Goal: Task Accomplishment & Management: Manage account settings

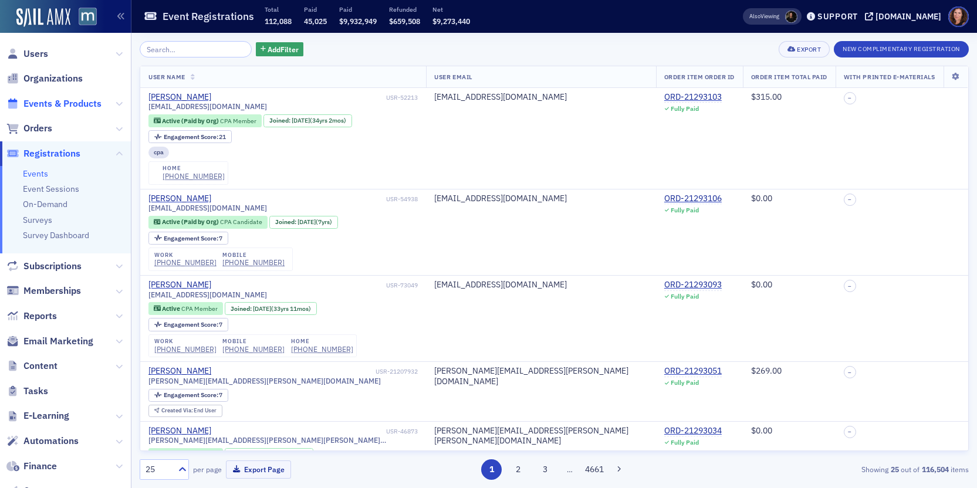
click at [40, 99] on span "Events & Products" at bounding box center [62, 103] width 78 height 13
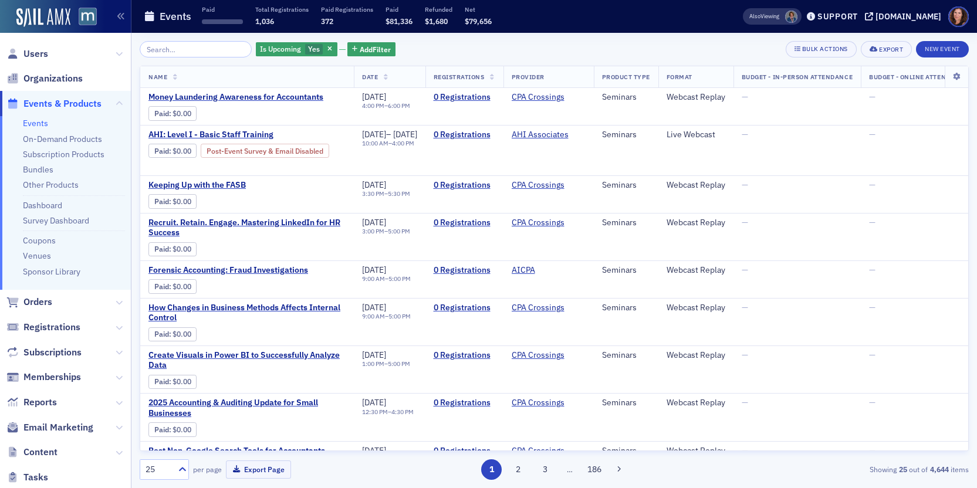
scroll to position [202, 0]
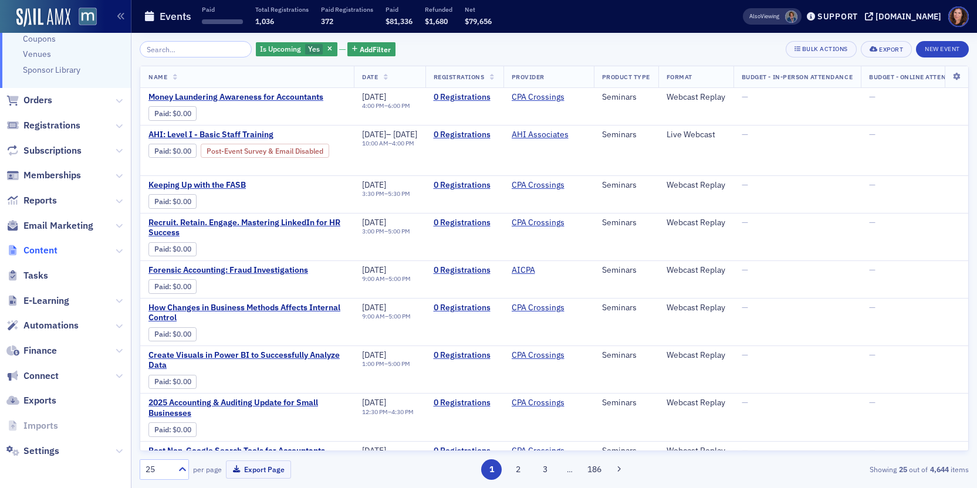
click at [36, 249] on span "Content" at bounding box center [40, 250] width 34 height 13
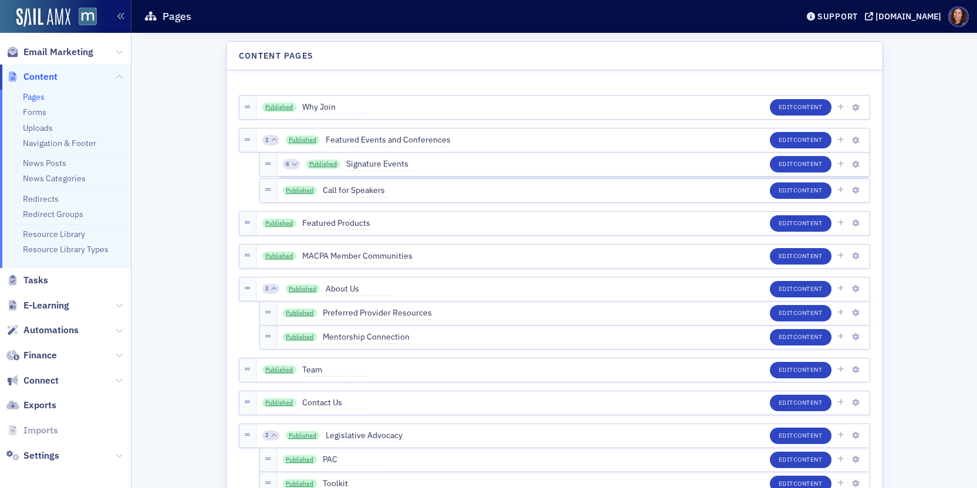
scroll to position [206, 0]
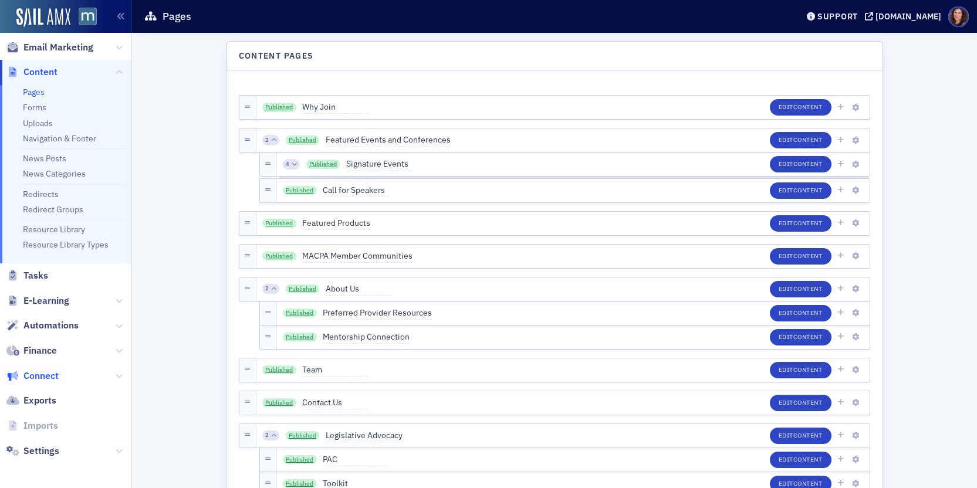
click at [43, 378] on span "Connect" at bounding box center [40, 376] width 35 height 13
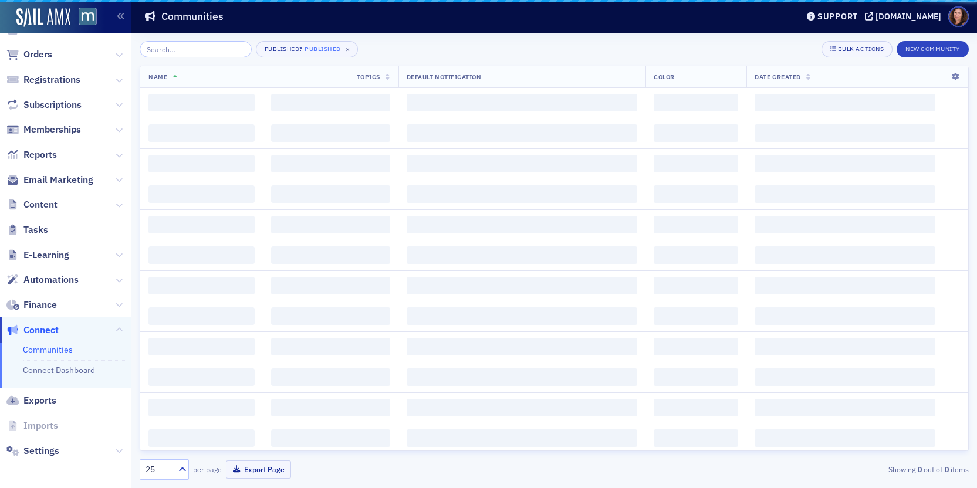
scroll to position [74, 0]
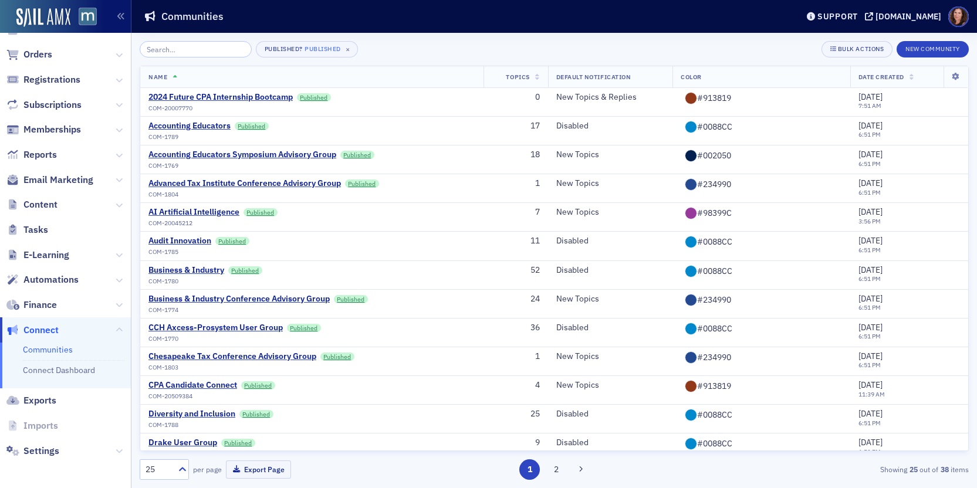
click at [200, 50] on input "search" at bounding box center [196, 49] width 112 height 16
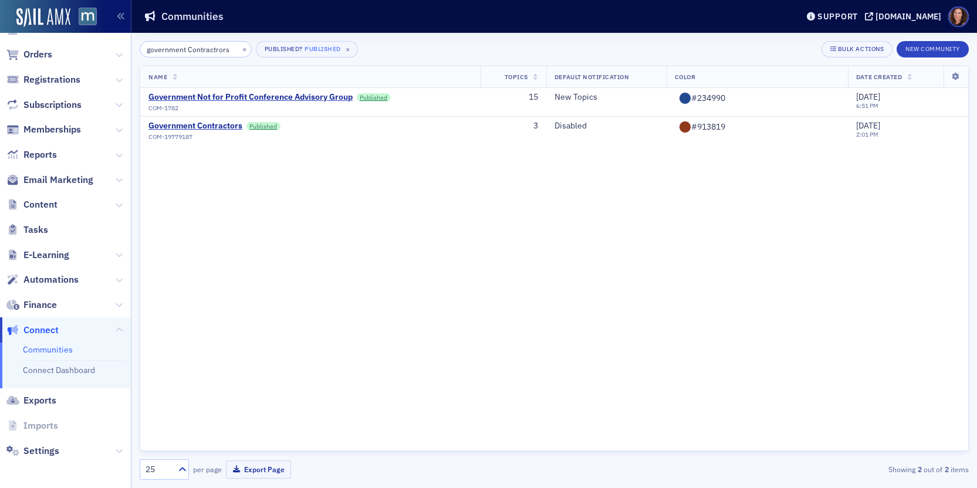
scroll to position [0, 4]
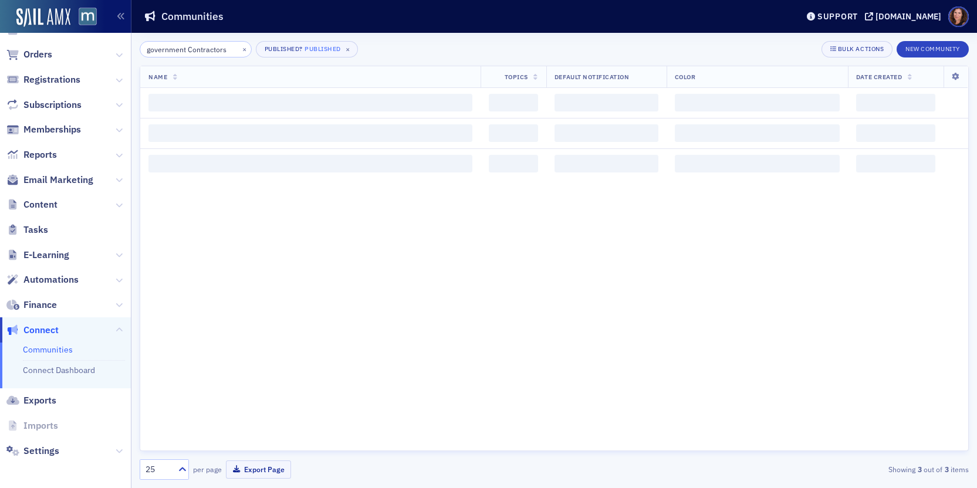
scroll to position [0, 2]
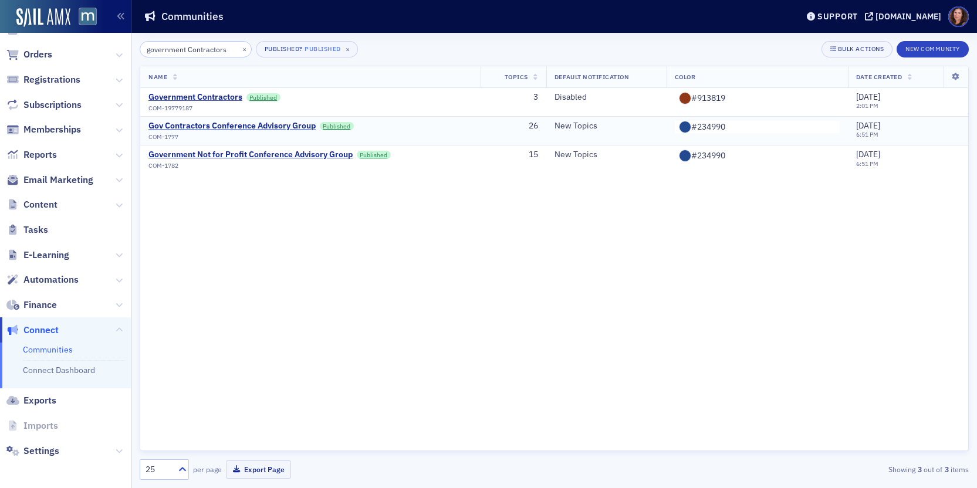
type input "government Contractors"
click at [235, 126] on div "Gov Contractors Conference Advisory Group" at bounding box center [231, 126] width 167 height 11
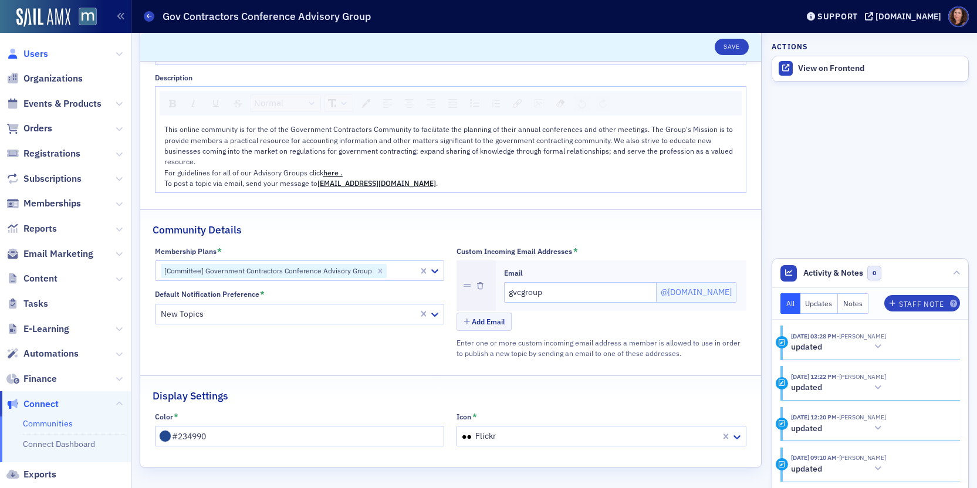
click at [45, 55] on span "Users" at bounding box center [35, 54] width 25 height 13
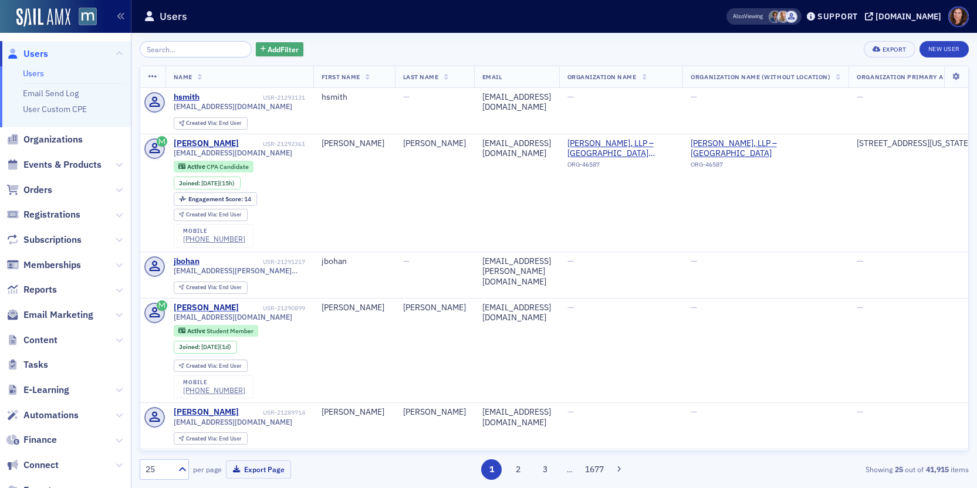
click at [267, 48] on span "Add Filter" at bounding box center [282, 49] width 31 height 11
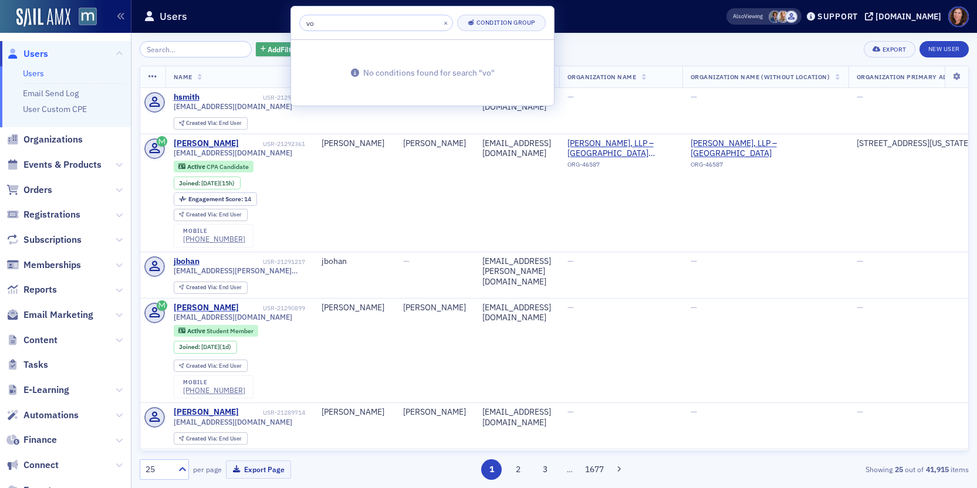
type input "v"
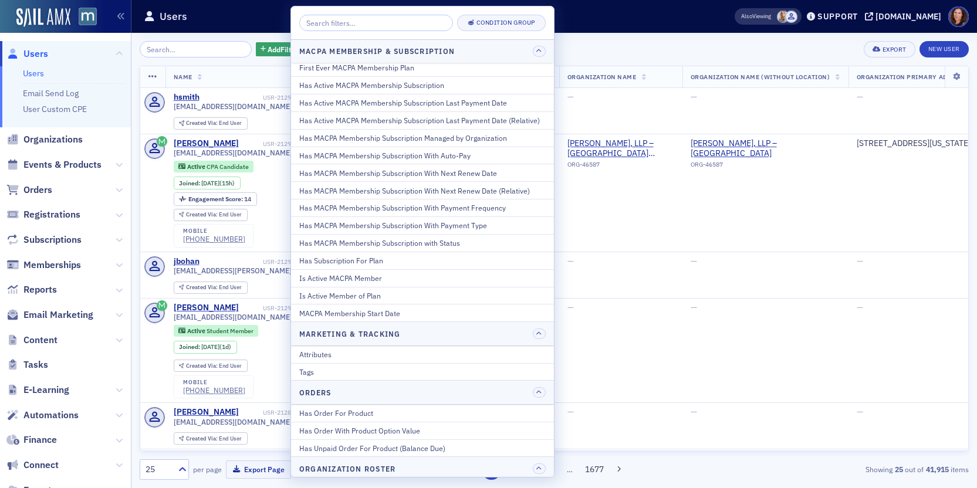
scroll to position [576, 0]
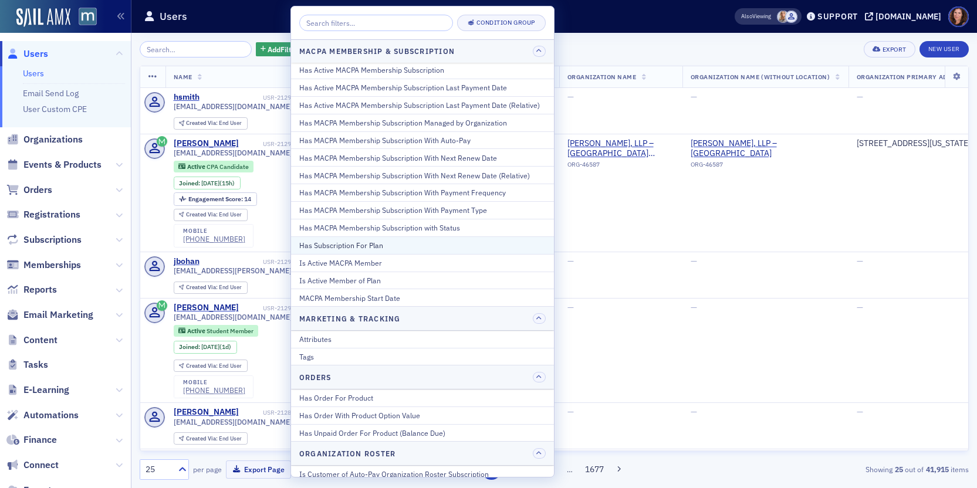
click at [362, 248] on div "Has Subscription For Plan" at bounding box center [422, 245] width 246 height 11
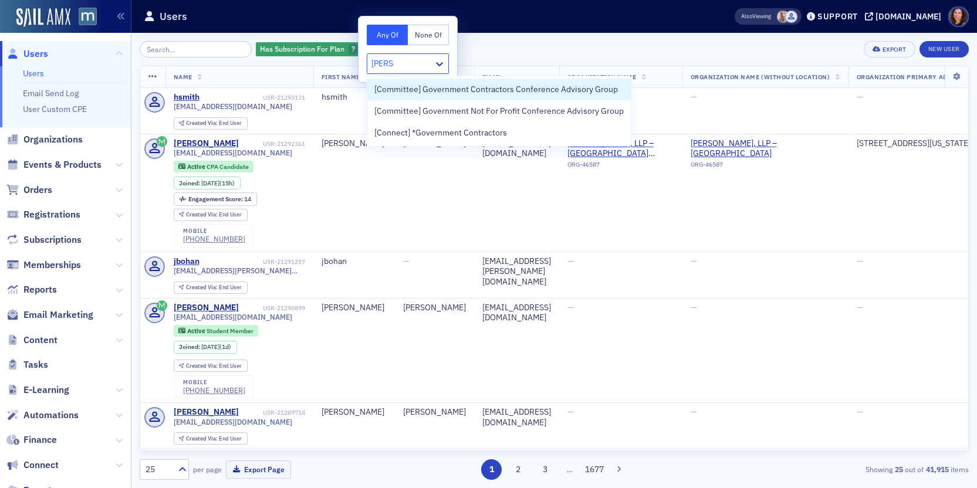
type input "govern"
click at [507, 92] on span "[Committee] Government Contractors Conference Advisory Group" at bounding box center [495, 89] width 243 height 12
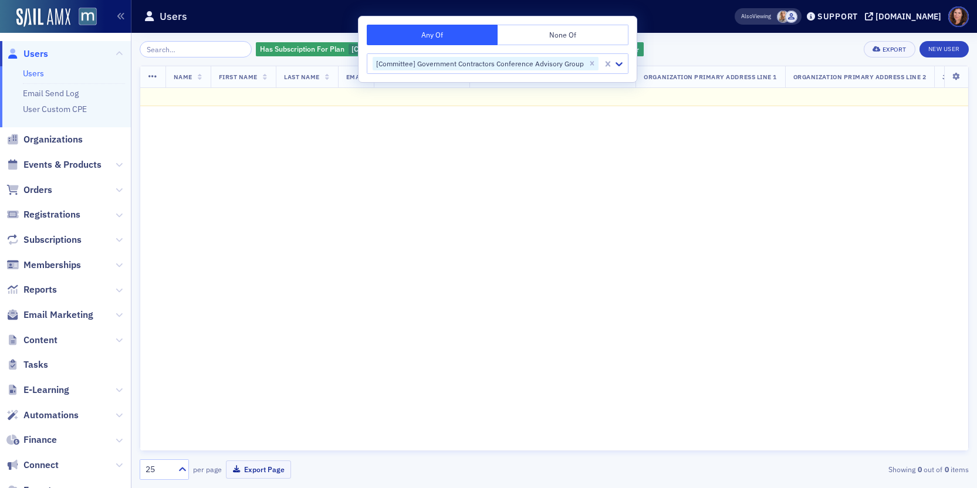
click at [722, 48] on div "Has Subscription For Plan [Committee] Government Contractors Conference Advisor…" at bounding box center [554, 49] width 829 height 16
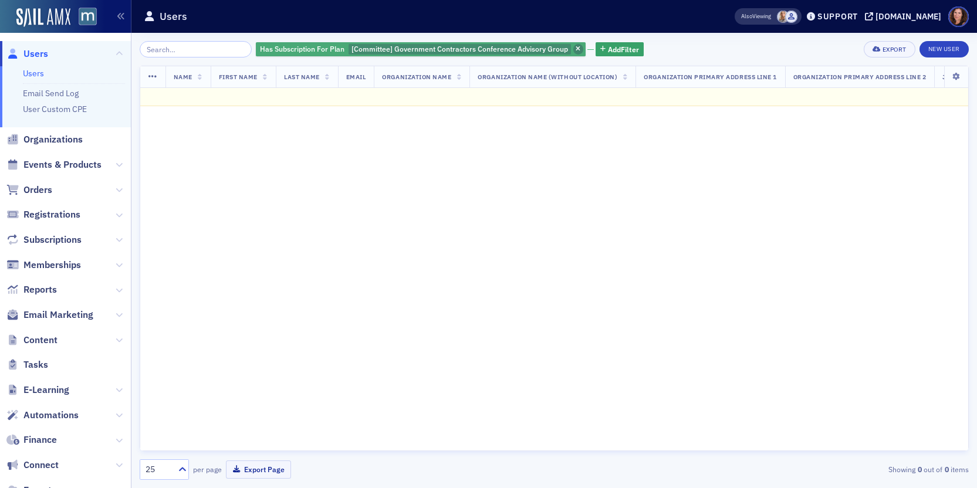
click at [573, 49] on span "button" at bounding box center [578, 49] width 11 height 11
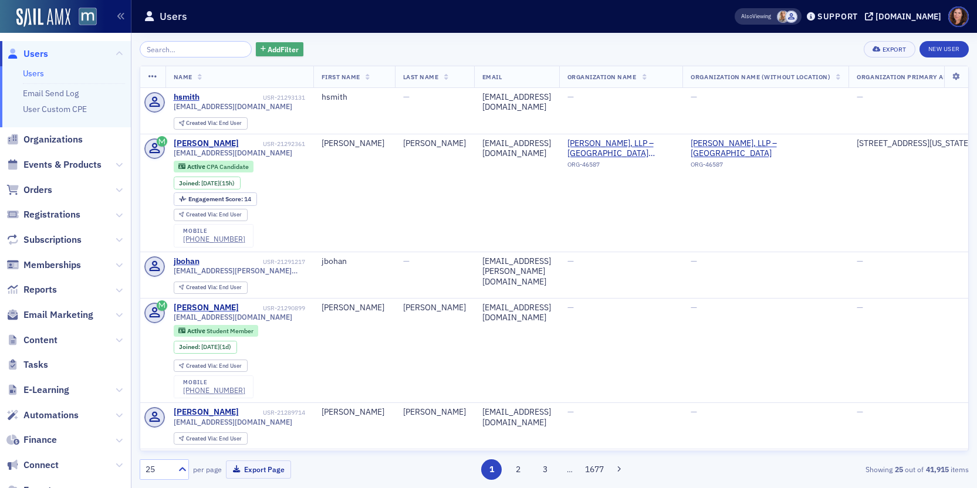
click at [277, 47] on span "Add Filter" at bounding box center [282, 49] width 31 height 11
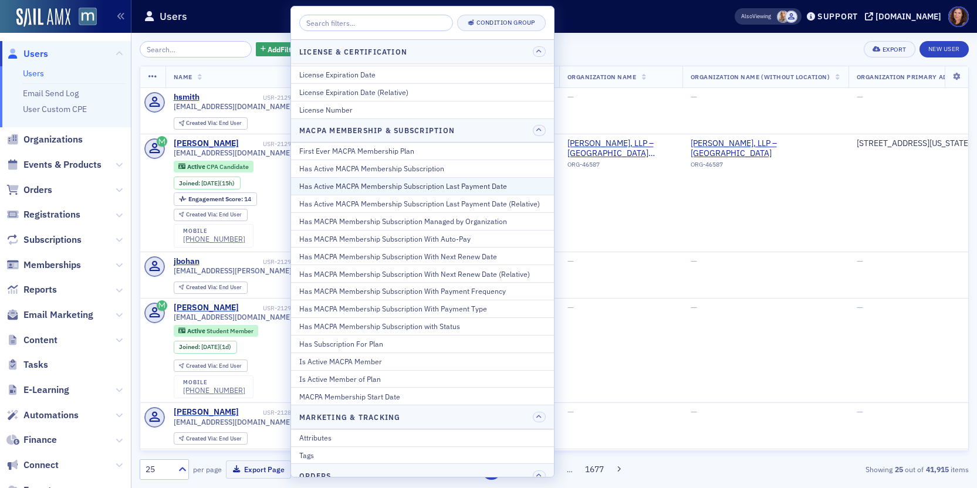
scroll to position [479, 0]
click at [412, 165] on div "Has Active MACPA Membership Subscription" at bounding box center [422, 166] width 246 height 11
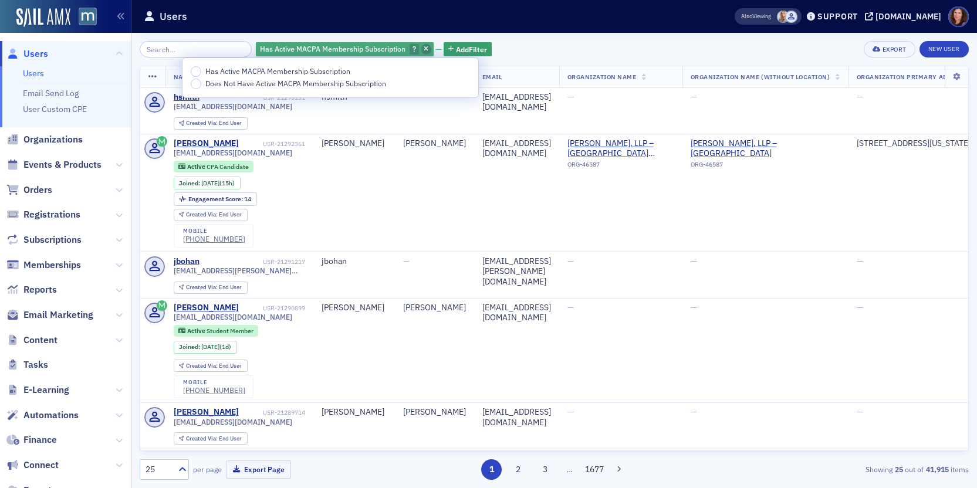
click at [424, 46] on icon "button" at bounding box center [426, 49] width 5 height 6
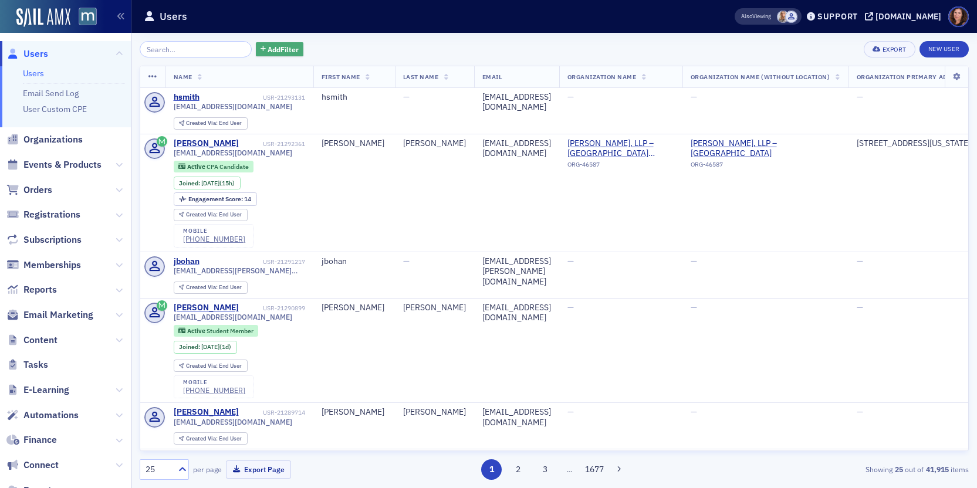
click at [279, 45] on span "Add Filter" at bounding box center [282, 49] width 31 height 11
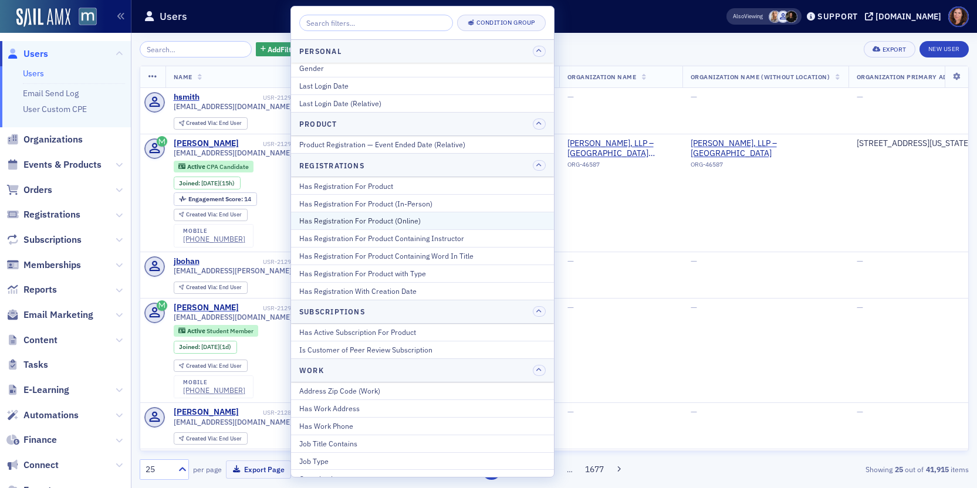
scroll to position [1365, 0]
drag, startPoint x: 497, startPoint y: 14, endPoint x: 492, endPoint y: 22, distance: 9.3
click at [494, 18] on button "Condition Group" at bounding box center [501, 23] width 89 height 16
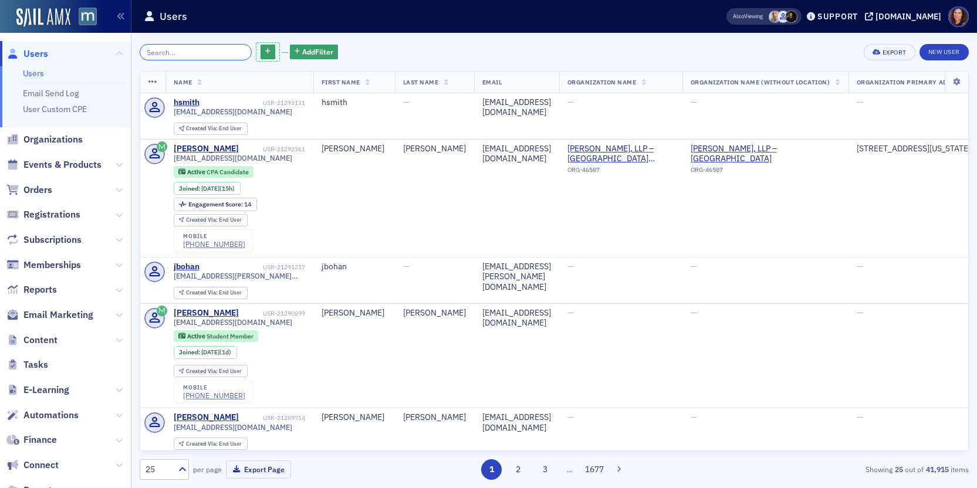
click at [183, 52] on input "search" at bounding box center [196, 52] width 112 height 16
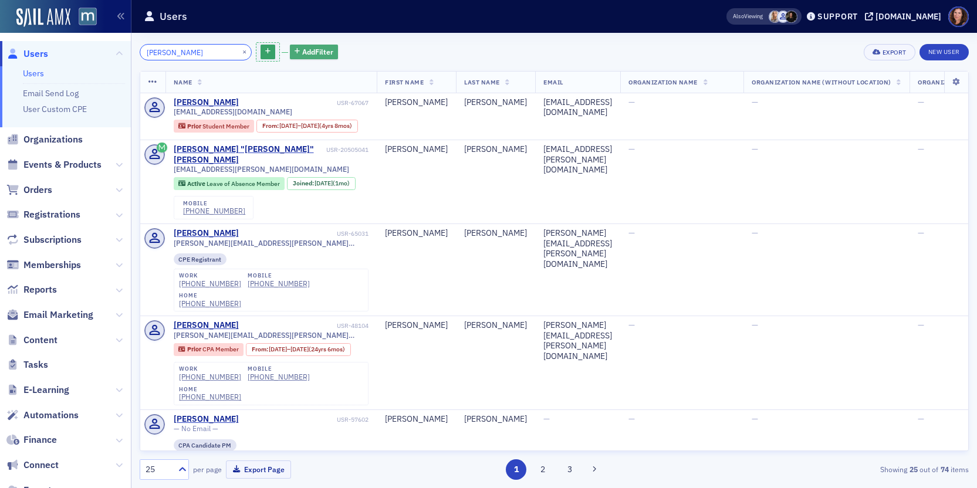
type input "[PERSON_NAME]"
click at [302, 49] on span "Add Filter" at bounding box center [317, 51] width 31 height 11
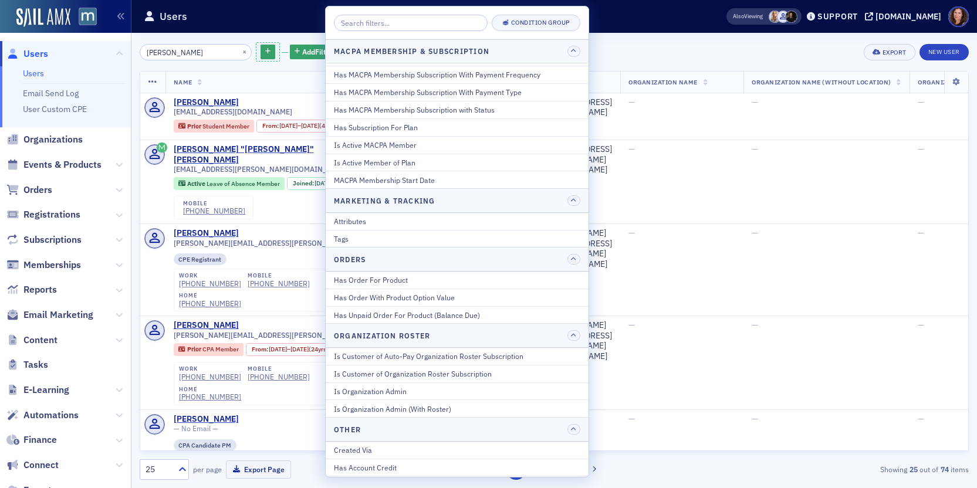
scroll to position [693, 0]
click at [432, 239] on div "Tags" at bounding box center [457, 239] width 246 height 11
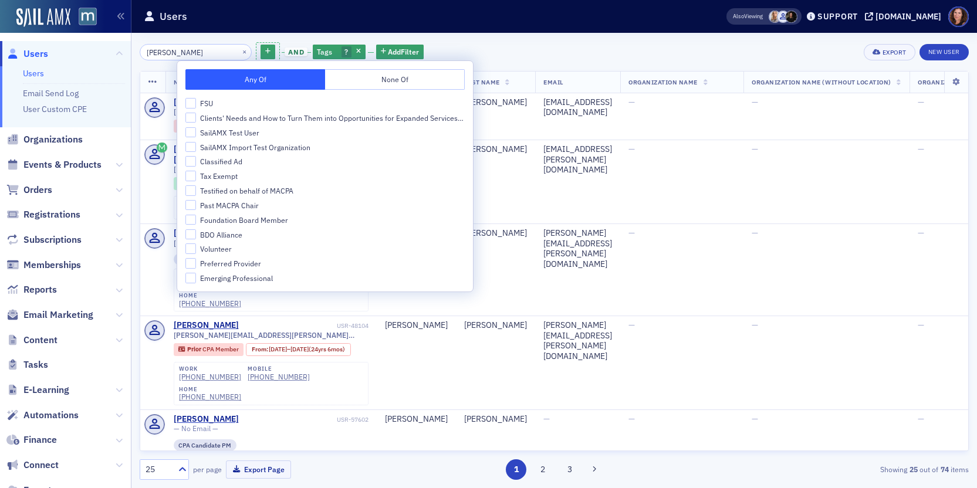
drag, startPoint x: 531, startPoint y: 53, endPoint x: 467, endPoint y: 55, distance: 64.0
click at [531, 53] on div "[PERSON_NAME] × and Tags ? Add Filter Export New User" at bounding box center [554, 52] width 829 height 22
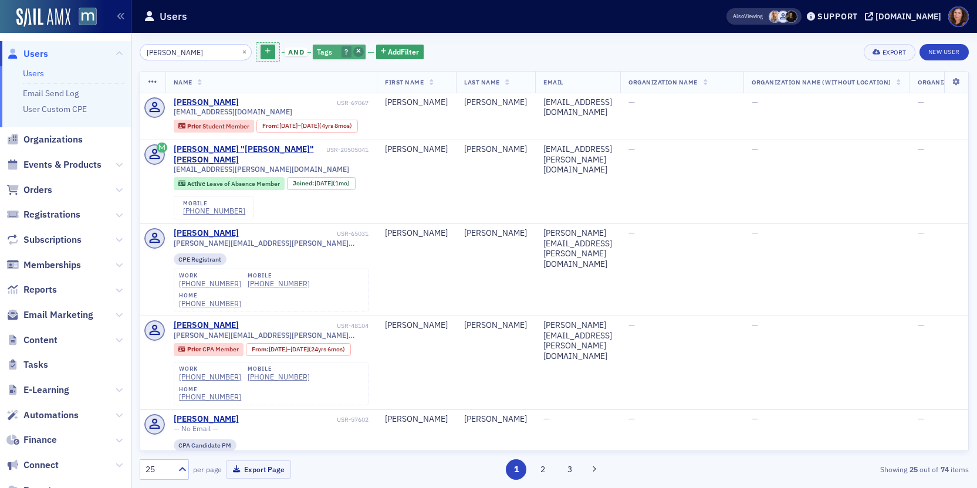
click at [356, 50] on icon "button" at bounding box center [358, 52] width 5 height 6
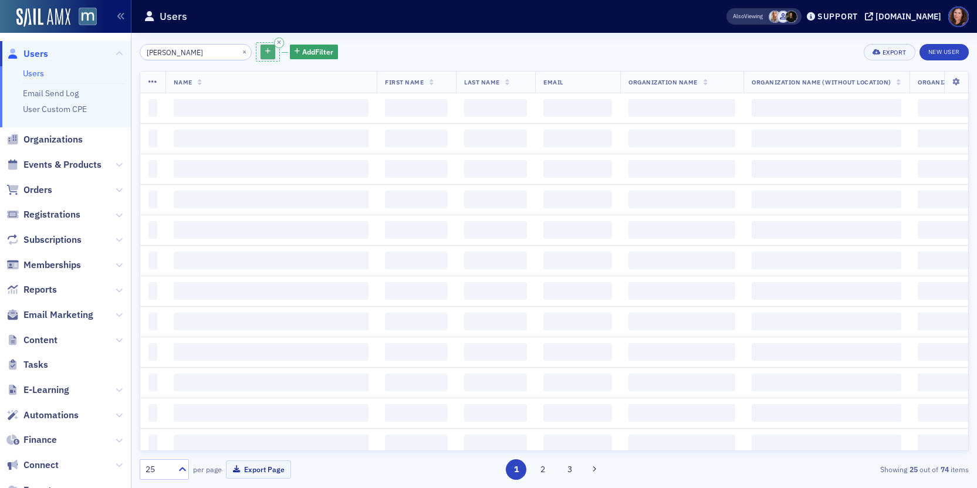
click at [260, 52] on button "button" at bounding box center [267, 52] width 15 height 15
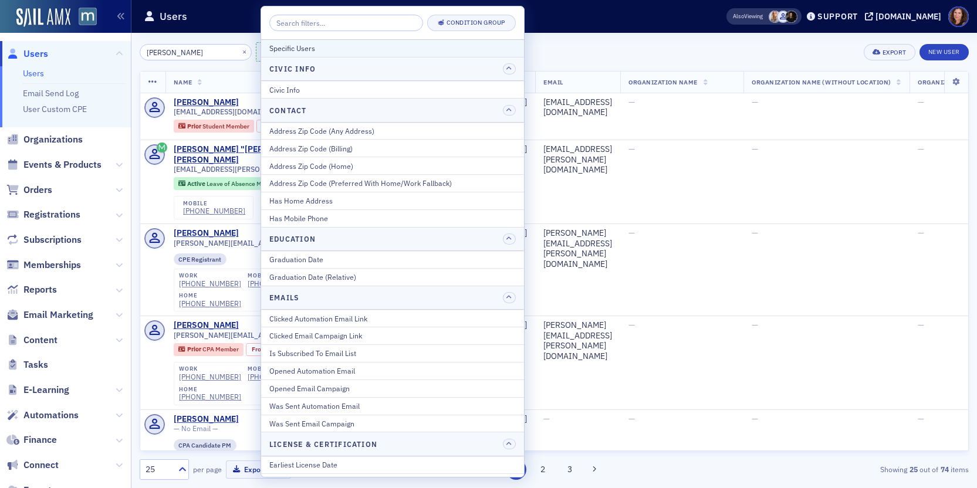
click at [262, 43] on button "Specific Users" at bounding box center [392, 48] width 263 height 17
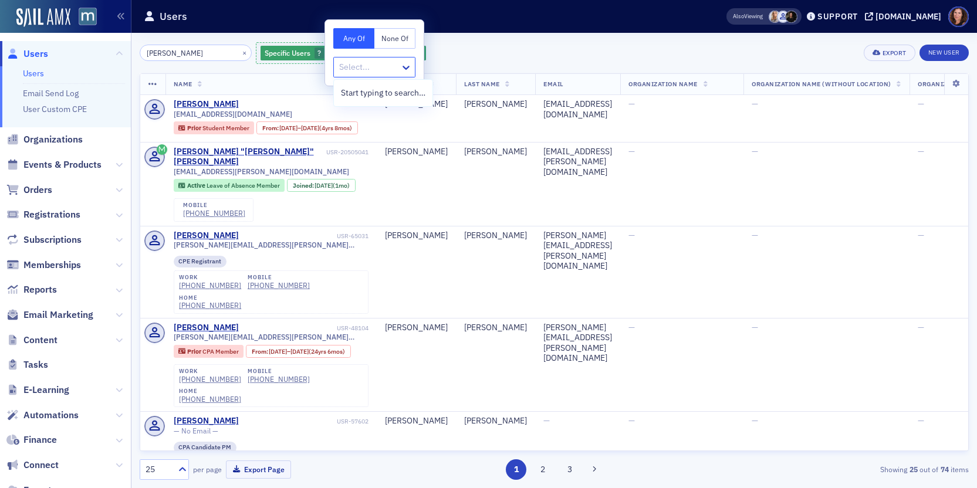
click at [380, 66] on div at bounding box center [368, 67] width 61 height 15
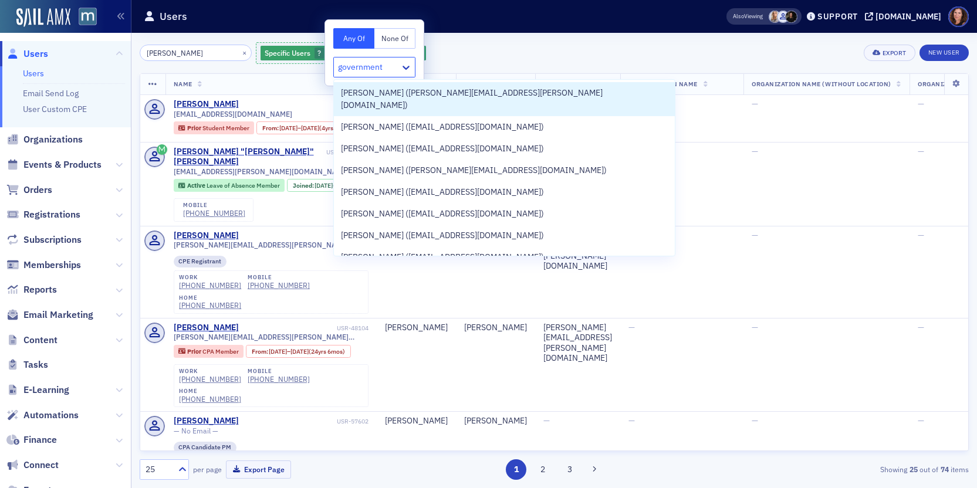
type input "government"
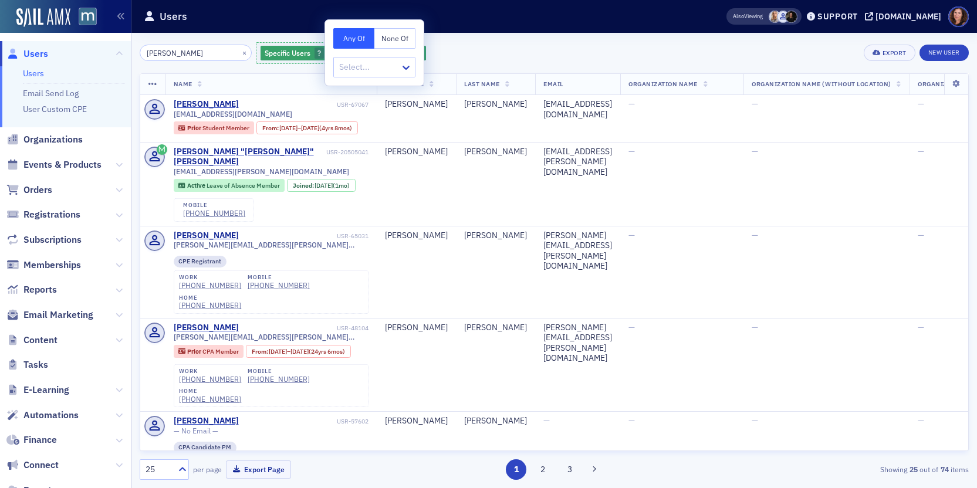
click at [487, 34] on div "[PERSON_NAME] × Specific Users ? Add Filter Export New User Name First Name Las…" at bounding box center [554, 260] width 829 height 455
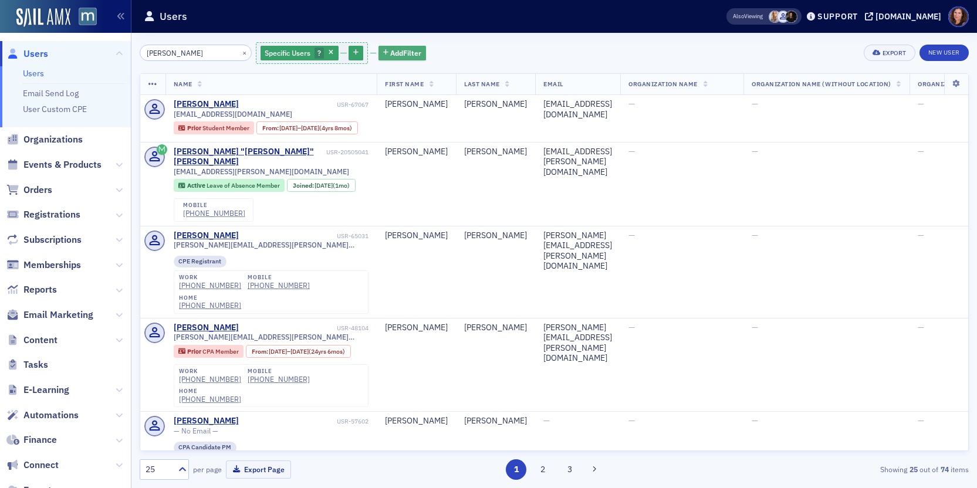
click at [326, 50] on button "button" at bounding box center [331, 53] width 11 height 11
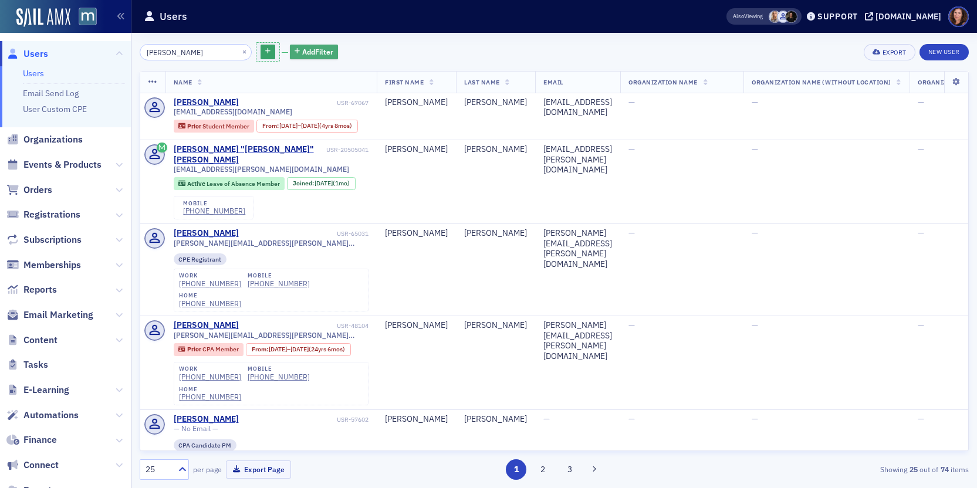
click at [277, 43] on icon "button" at bounding box center [279, 42] width 4 height 5
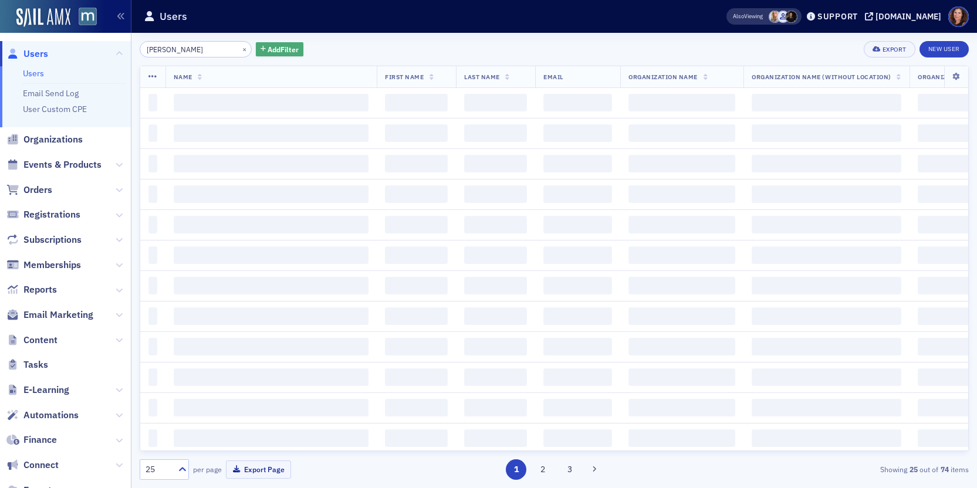
click at [267, 50] on span "Add Filter" at bounding box center [282, 49] width 31 height 11
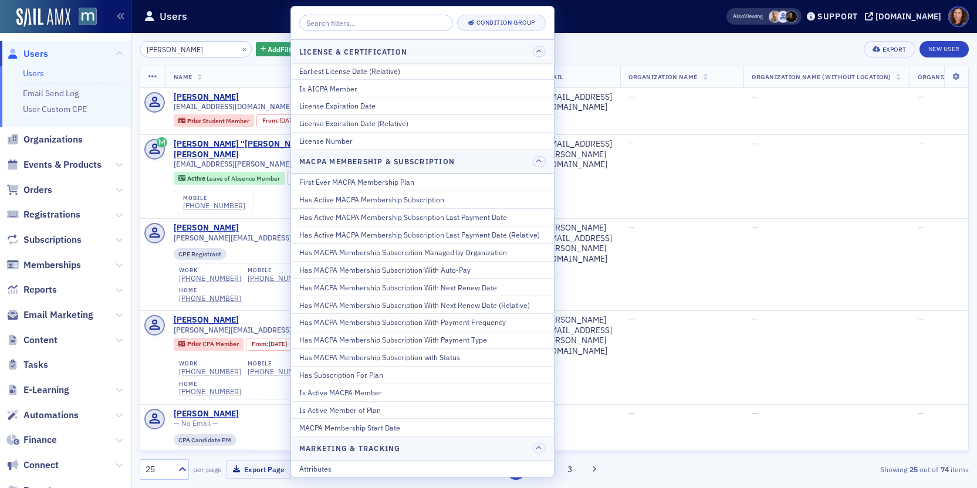
scroll to position [458, 0]
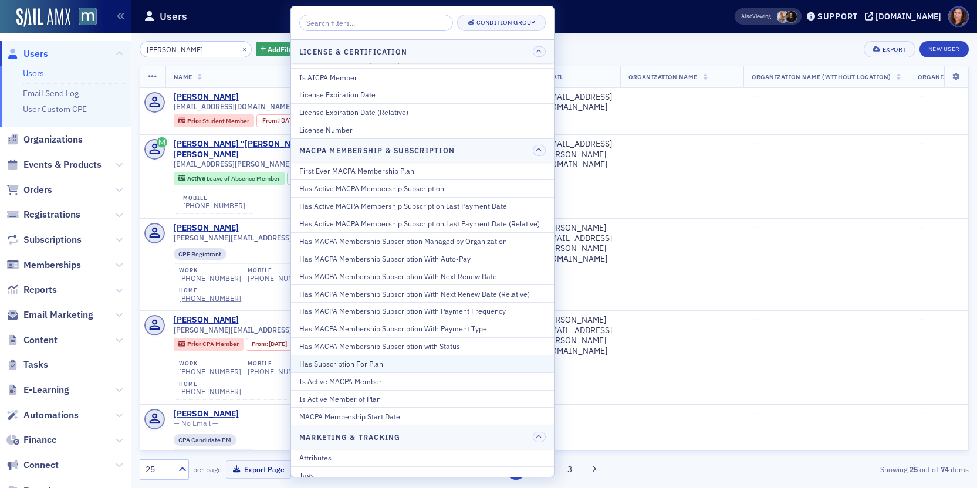
click at [385, 367] on div "Has Subscription For Plan" at bounding box center [422, 363] width 246 height 11
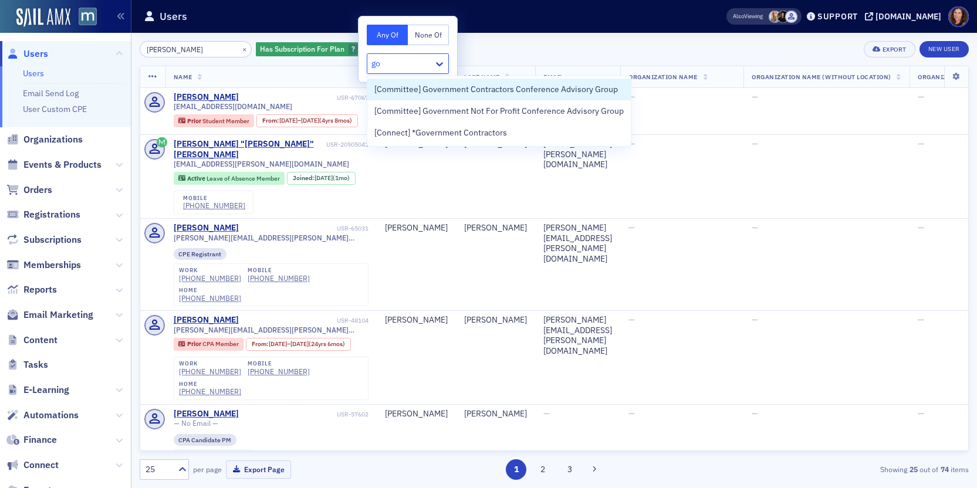
type input "gov"
click at [524, 95] on span "[Committee] Government Contractors Conference Advisory Group" at bounding box center [495, 89] width 243 height 12
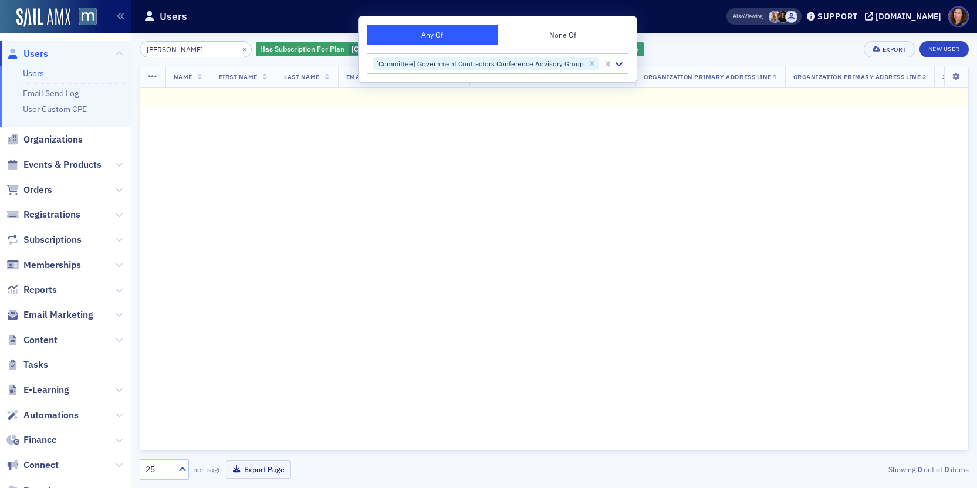
click at [758, 41] on div "[PERSON_NAME] × Has Subscription For Plan [Committee] Government Contractors Co…" at bounding box center [554, 49] width 829 height 16
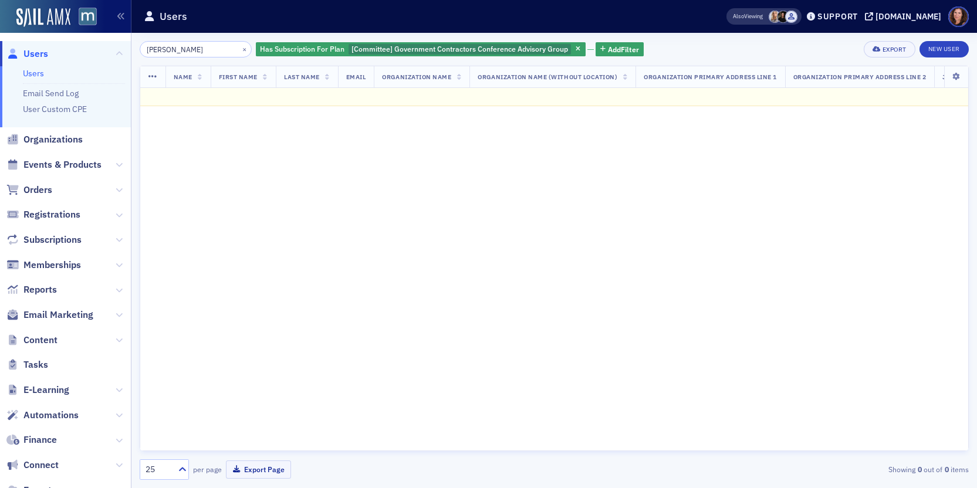
scroll to position [0, 18]
click at [34, 76] on link "Users" at bounding box center [33, 73] width 21 height 11
click at [575, 46] on icon "button" at bounding box center [577, 49] width 5 height 6
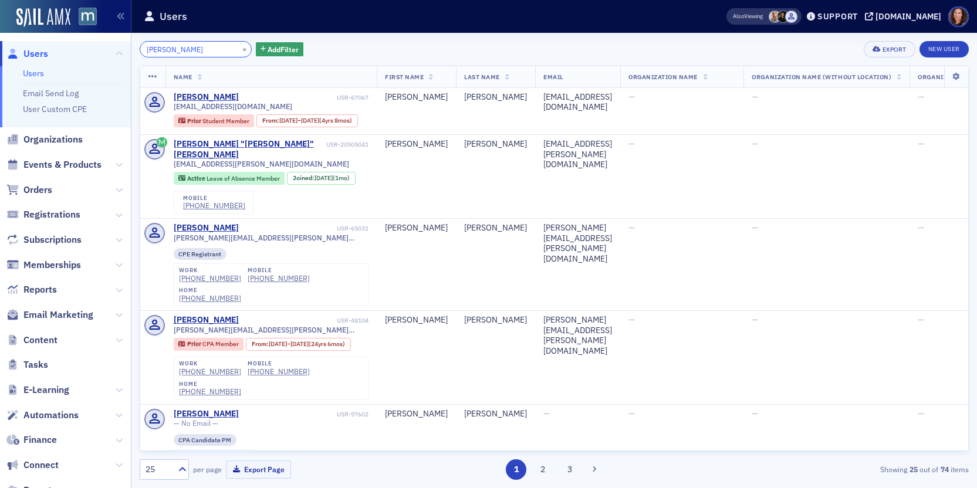
drag, startPoint x: 192, startPoint y: 50, endPoint x: 89, endPoint y: 48, distance: 103.3
click at [89, 48] on div "Users Users Email Send Log User Custom CPE Organizations Events & Products Orde…" at bounding box center [488, 244] width 977 height 488
type input "\"
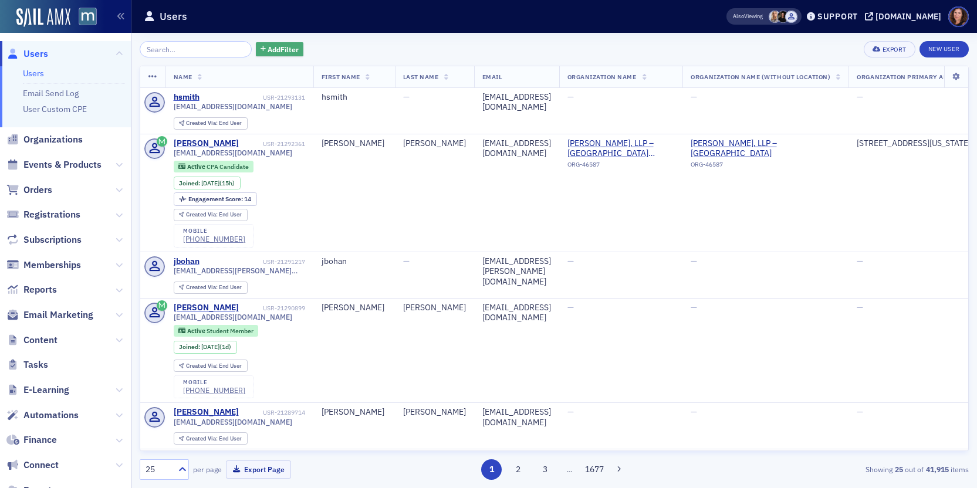
click at [278, 48] on span "Add Filter" at bounding box center [282, 49] width 31 height 11
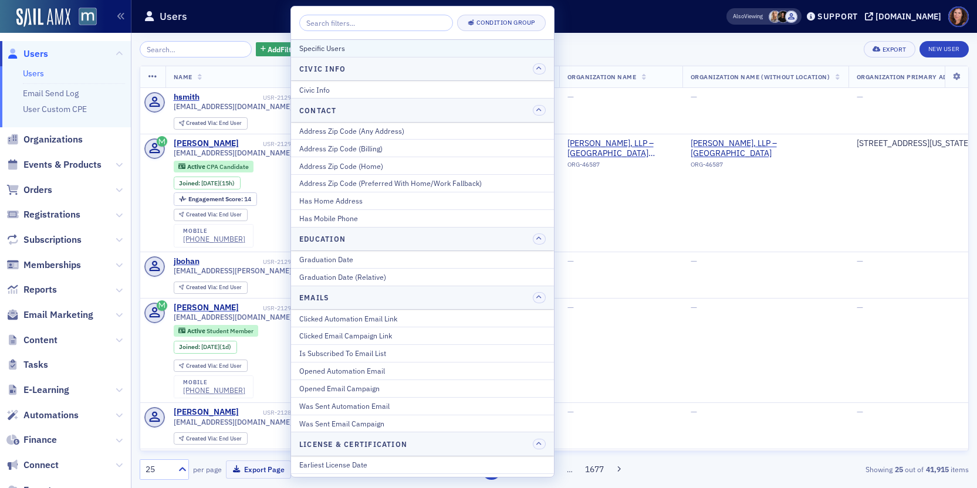
click at [379, 53] on div "Specific Users" at bounding box center [422, 48] width 246 height 11
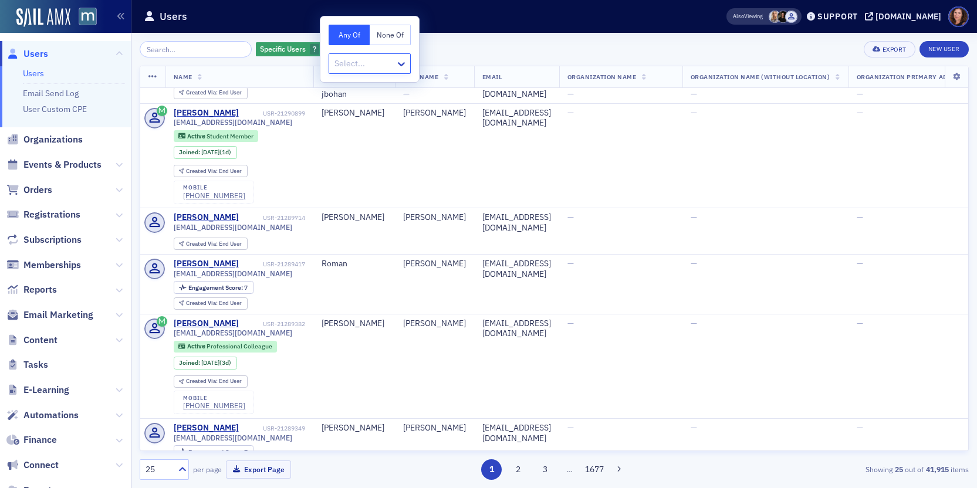
scroll to position [198, 0]
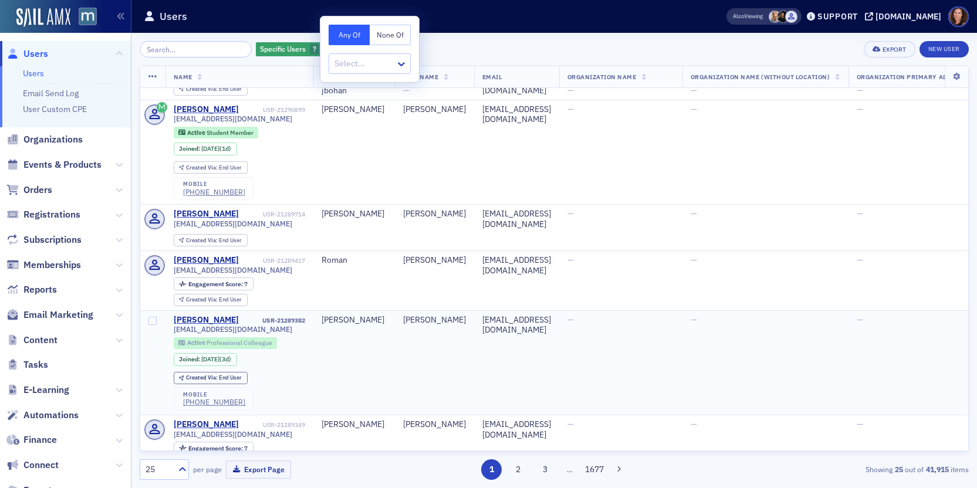
click at [238, 345] on span "Professional Colleague" at bounding box center [239, 342] width 66 height 8
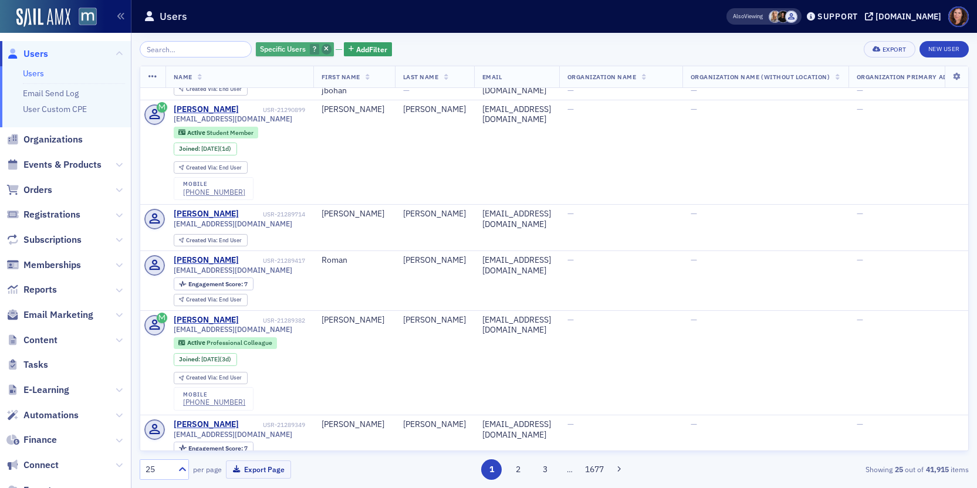
drag, startPoint x: 313, startPoint y: 49, endPoint x: 321, endPoint y: 60, distance: 13.8
click at [324, 49] on icon "button" at bounding box center [326, 49] width 5 height 6
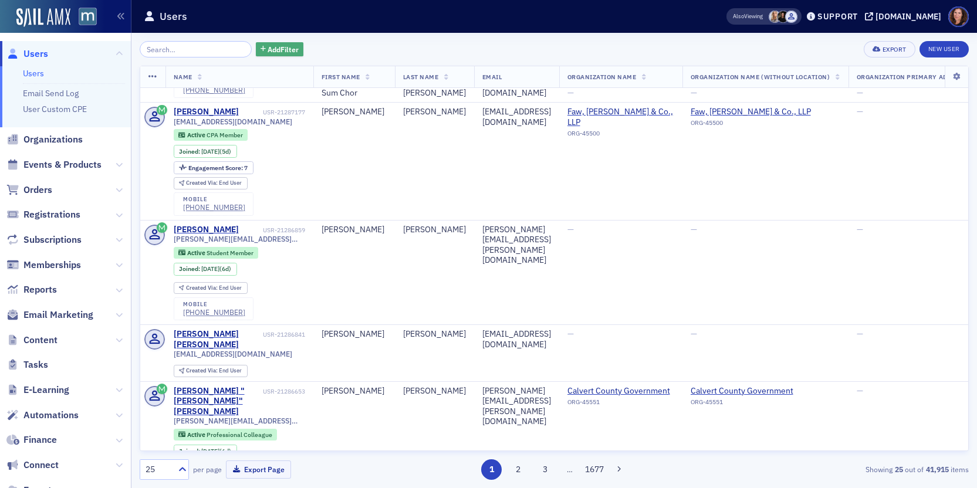
click at [267, 52] on span "Add Filter" at bounding box center [282, 49] width 31 height 11
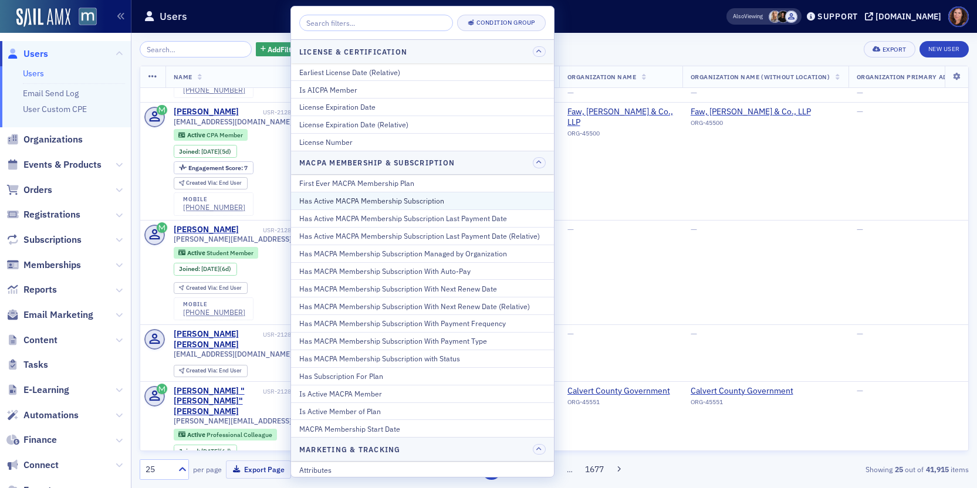
scroll to position [447, 0]
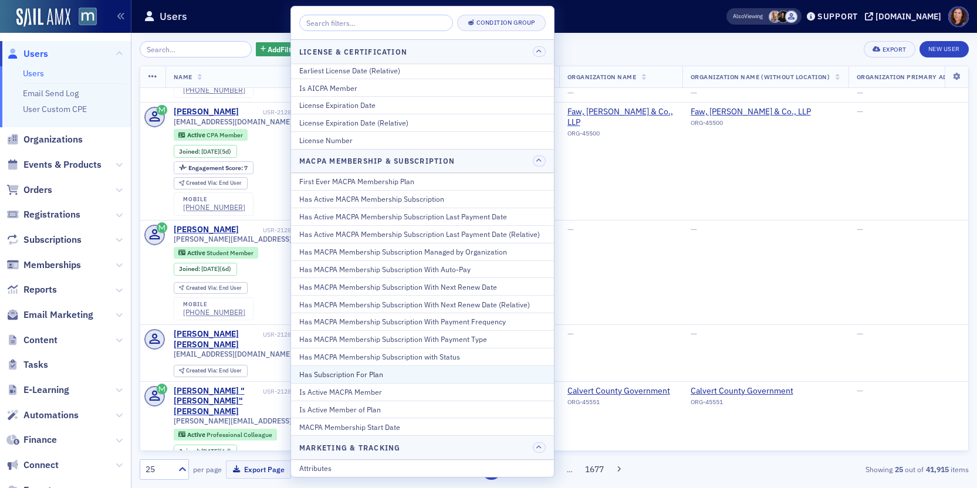
click at [354, 378] on div "Has Subscription For Plan" at bounding box center [422, 374] width 246 height 11
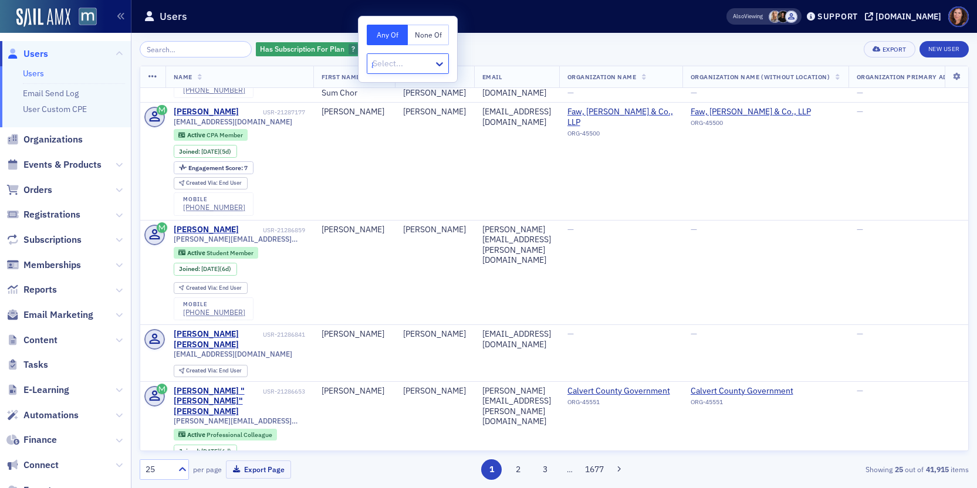
type input "go"
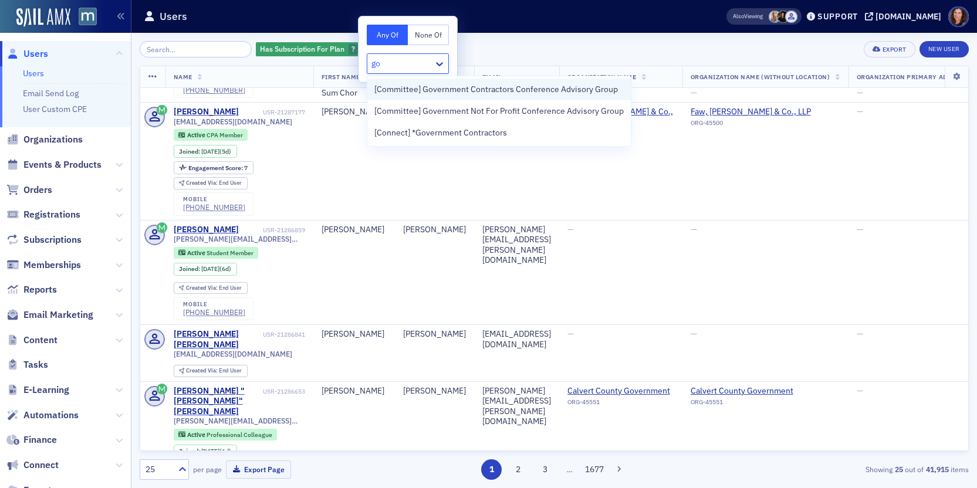
click at [534, 89] on span "[Committee] Government Contractors Conference Advisory Group" at bounding box center [495, 89] width 243 height 12
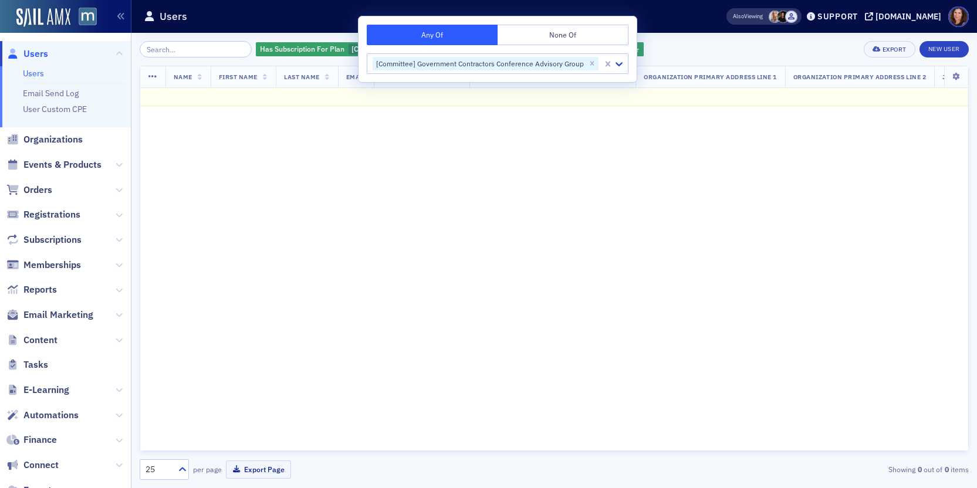
click at [654, 52] on div "Has Subscription For Plan [Committee] Government Contractors Conference Advisor…" at bounding box center [554, 49] width 829 height 16
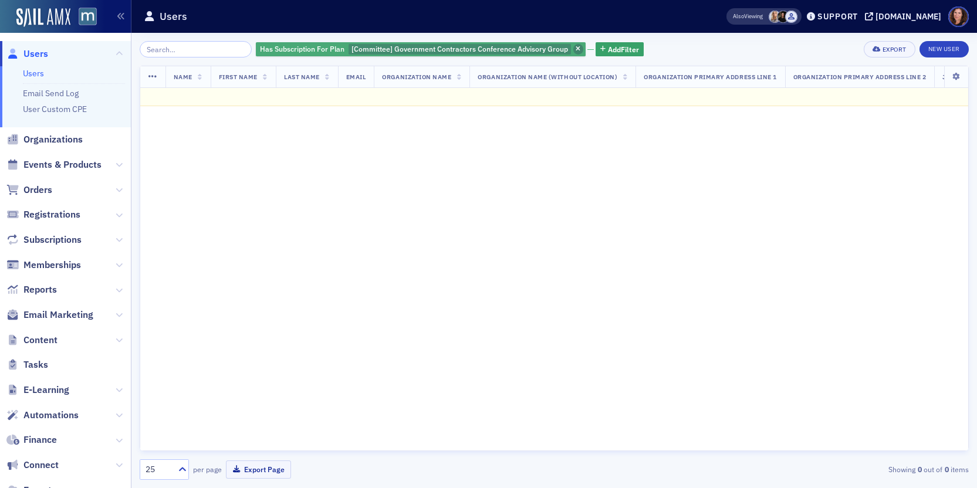
click at [575, 46] on icon "button" at bounding box center [577, 49] width 5 height 6
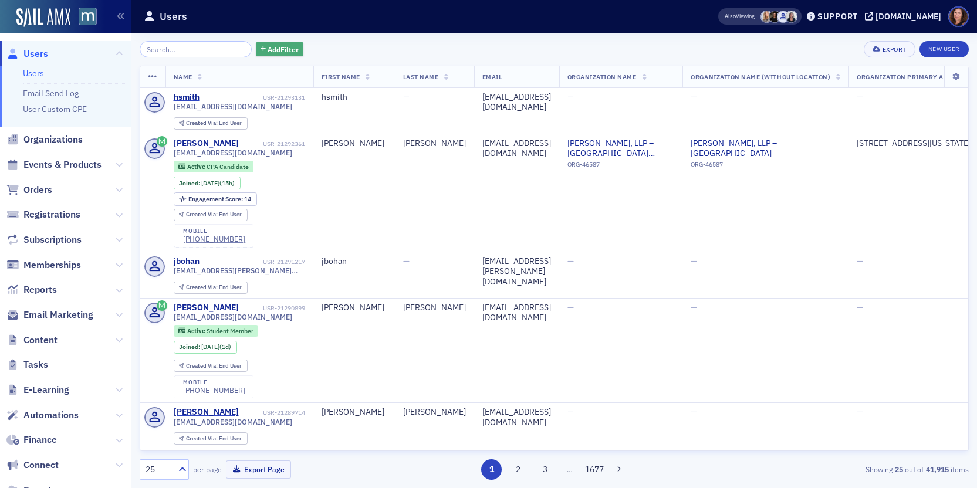
click at [277, 50] on span "Add Filter" at bounding box center [282, 49] width 31 height 11
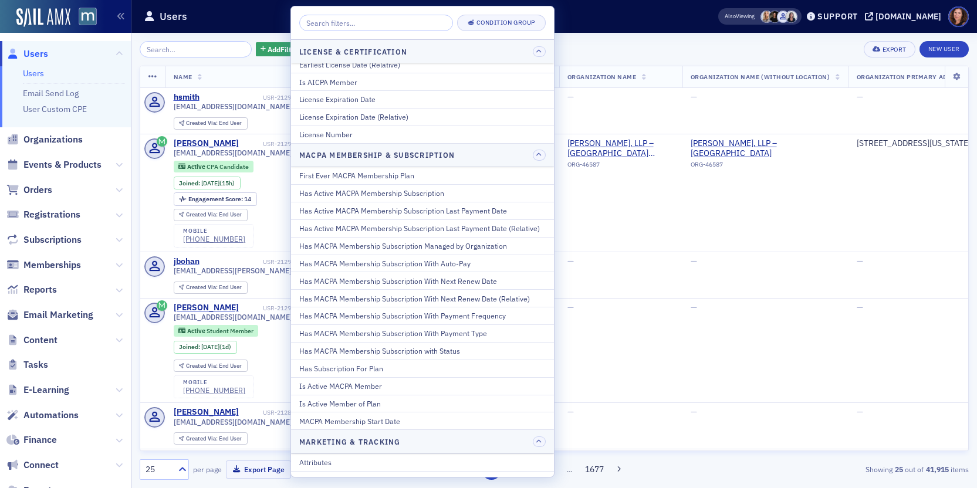
scroll to position [498, 0]
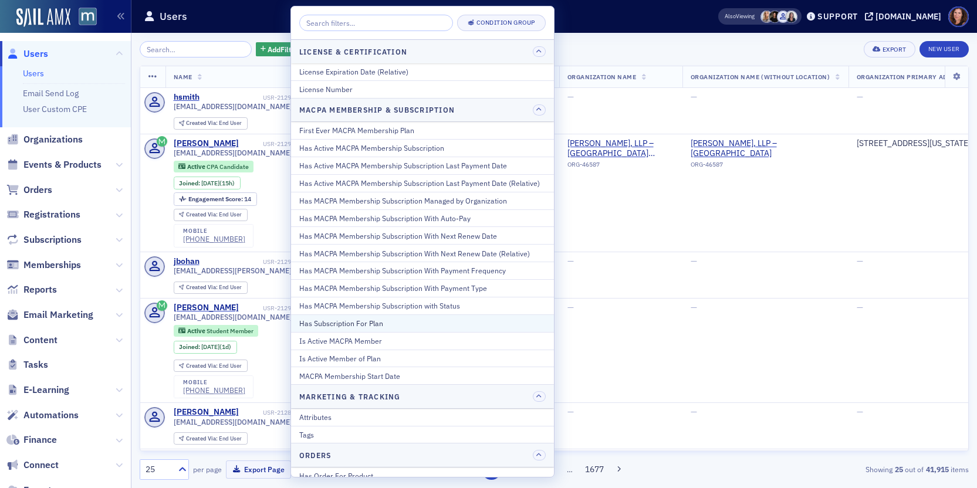
click at [371, 321] on div "Has Subscription For Plan" at bounding box center [422, 323] width 246 height 11
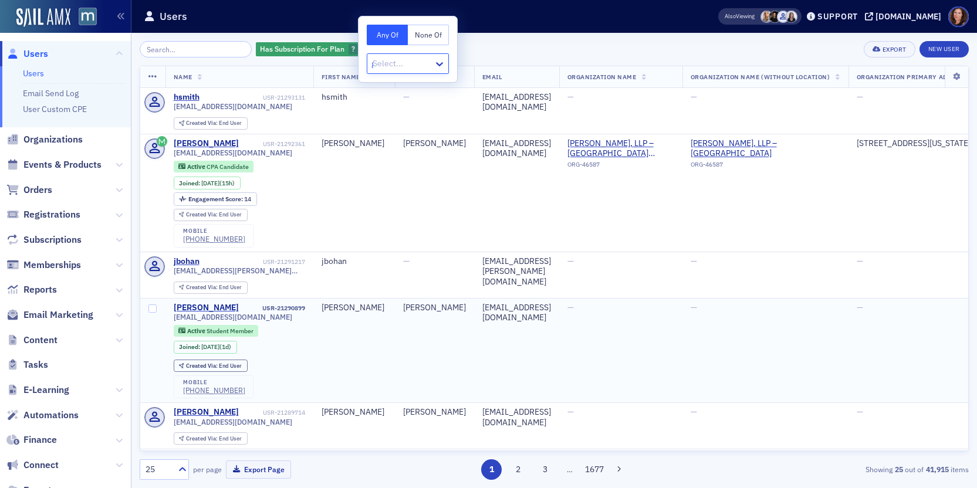
type input "go"
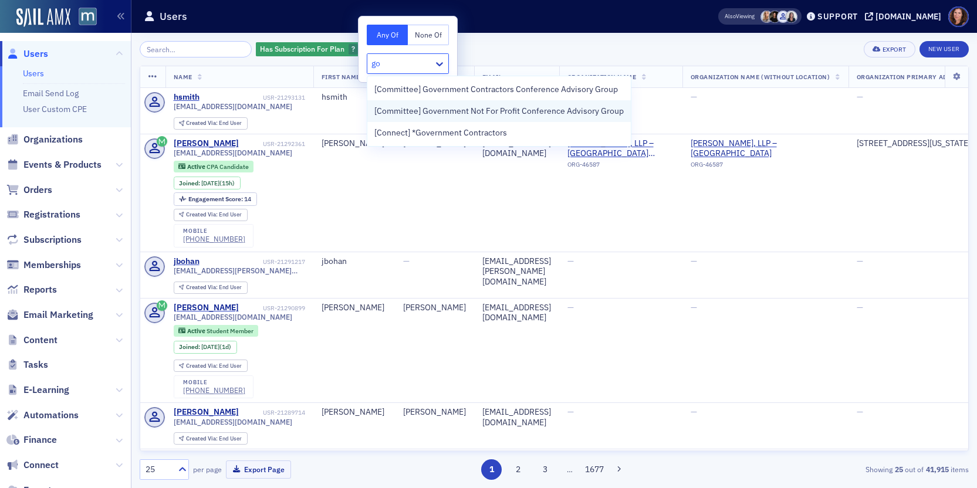
click at [533, 110] on span "[Committee] Government Not For Profit Conference Advisory Group" at bounding box center [498, 111] width 249 height 12
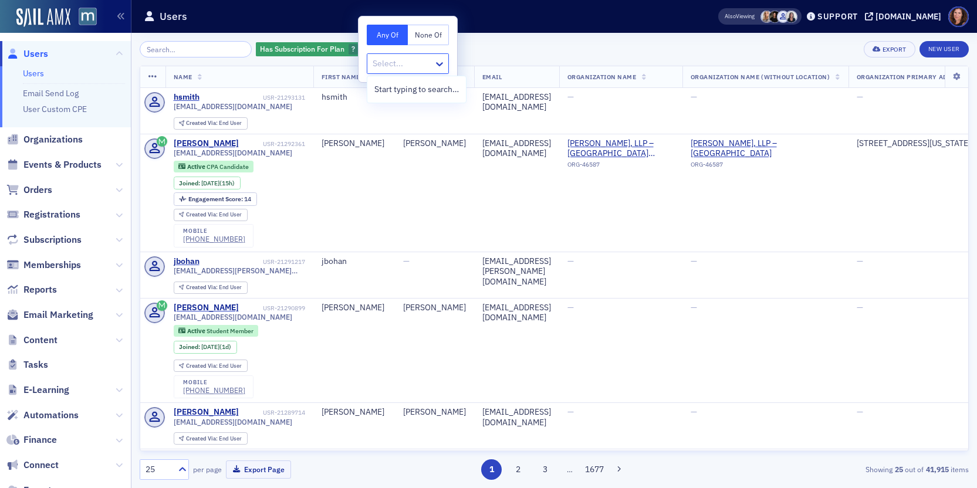
click at [426, 35] on button "None Of" at bounding box center [428, 35] width 41 height 21
click at [384, 32] on button "Any Of" at bounding box center [387, 35] width 41 height 21
click at [499, 46] on div "Has Subscription For Plan ? Add Filter Export New User" at bounding box center [554, 49] width 829 height 16
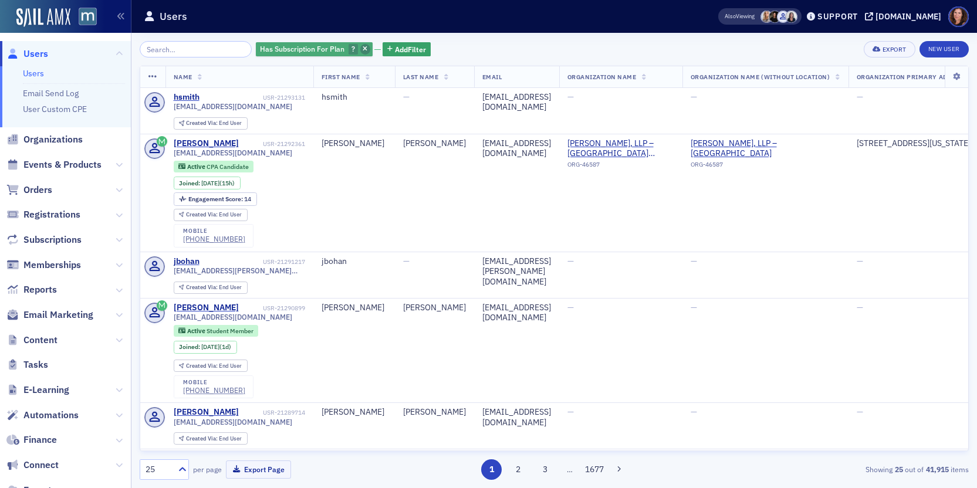
click at [363, 47] on icon "button" at bounding box center [365, 49] width 5 height 6
click at [286, 53] on button "Add Filter" at bounding box center [280, 49] width 48 height 15
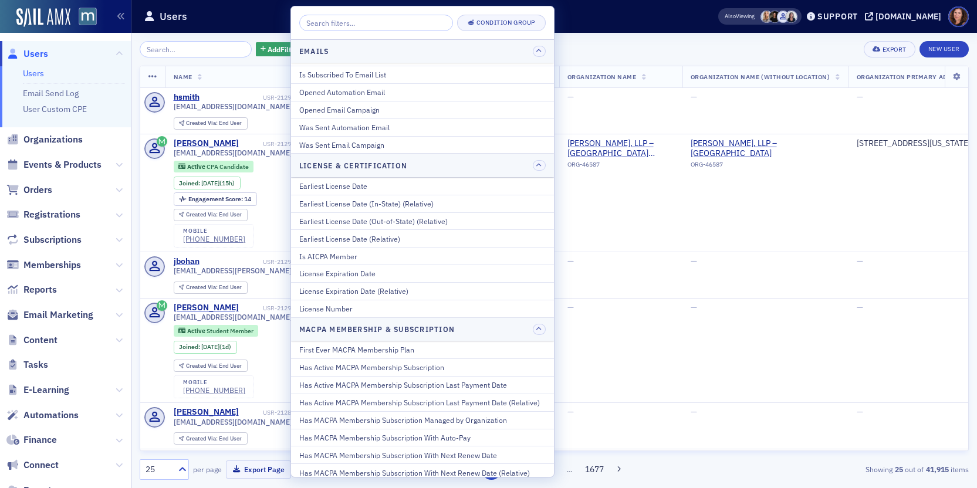
scroll to position [281, 0]
click at [50, 264] on span "Memberships" at bounding box center [51, 265] width 57 height 13
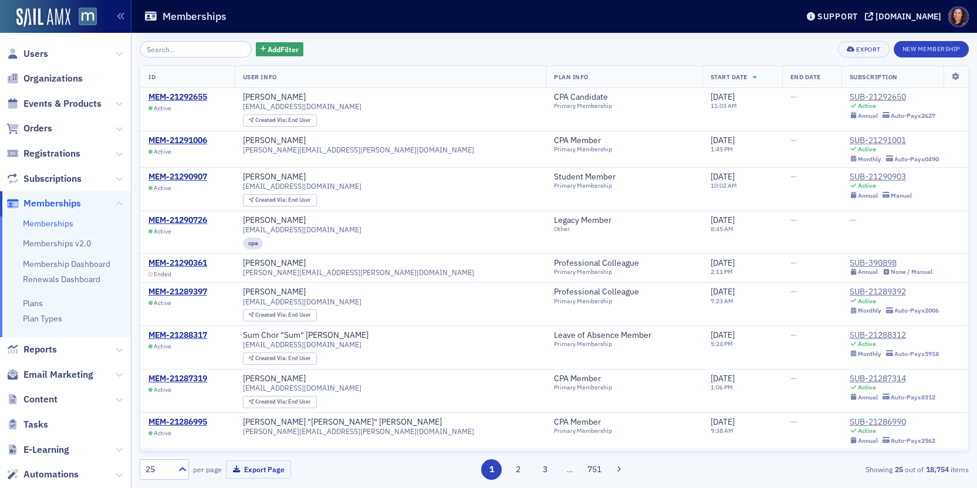
click at [201, 48] on input "search" at bounding box center [196, 49] width 112 height 16
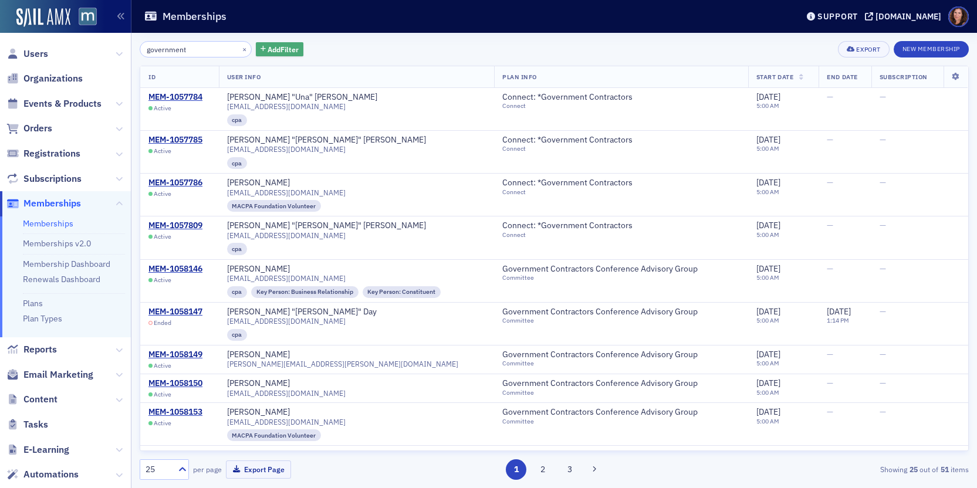
type input "government"
click at [282, 48] on span "Add Filter" at bounding box center [282, 49] width 31 height 11
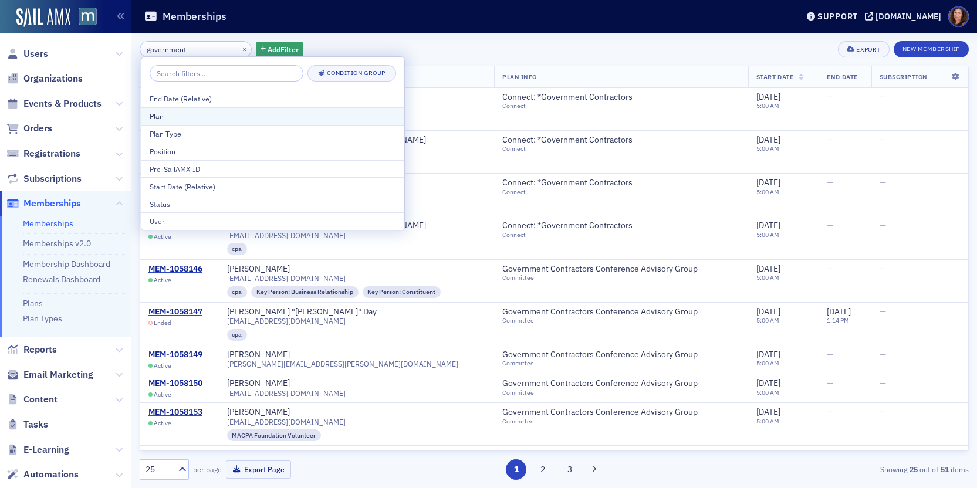
click at [185, 116] on div "Plan" at bounding box center [273, 116] width 246 height 11
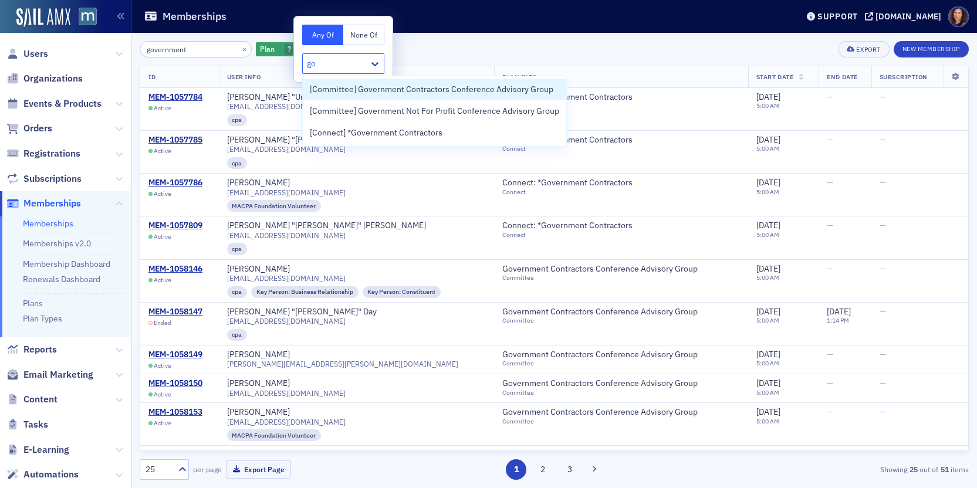
type input "gov"
click at [469, 88] on span "[Committee] Government Contractors Conference Advisory Group" at bounding box center [431, 89] width 243 height 12
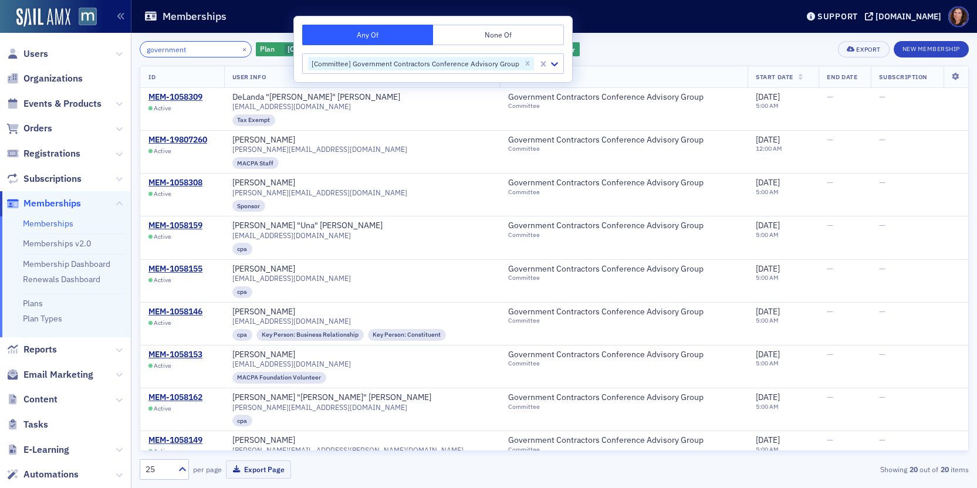
drag, startPoint x: 204, startPoint y: 50, endPoint x: 109, endPoint y: 46, distance: 95.7
click at [109, 46] on div "Users Organizations Events & Products Orders Registrations Subscriptions Member…" at bounding box center [488, 244] width 977 height 488
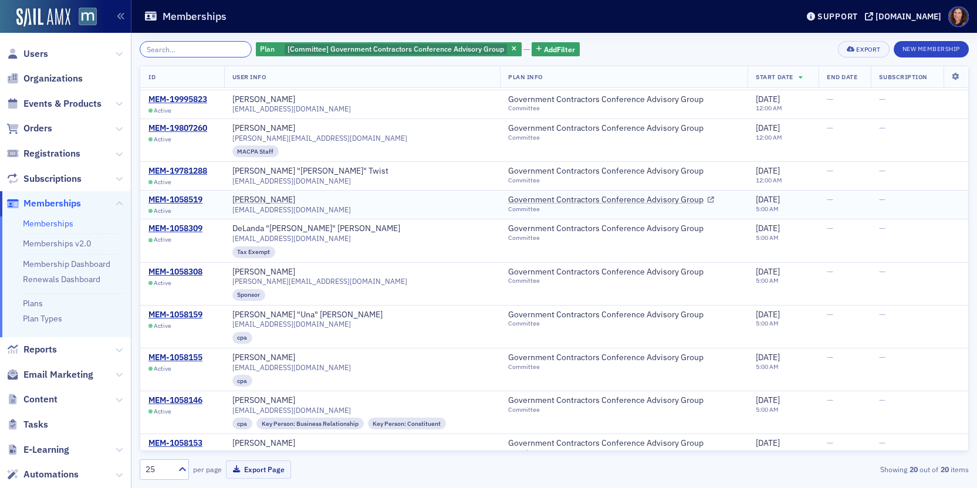
scroll to position [27, 0]
click at [189, 169] on div "MEM-19781288" at bounding box center [177, 170] width 59 height 11
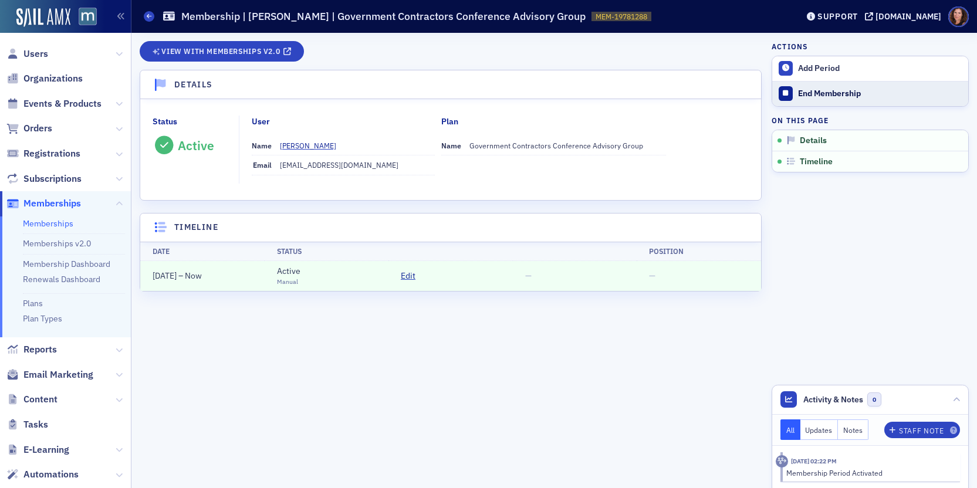
click at [848, 90] on div "End Membership" at bounding box center [880, 94] width 164 height 11
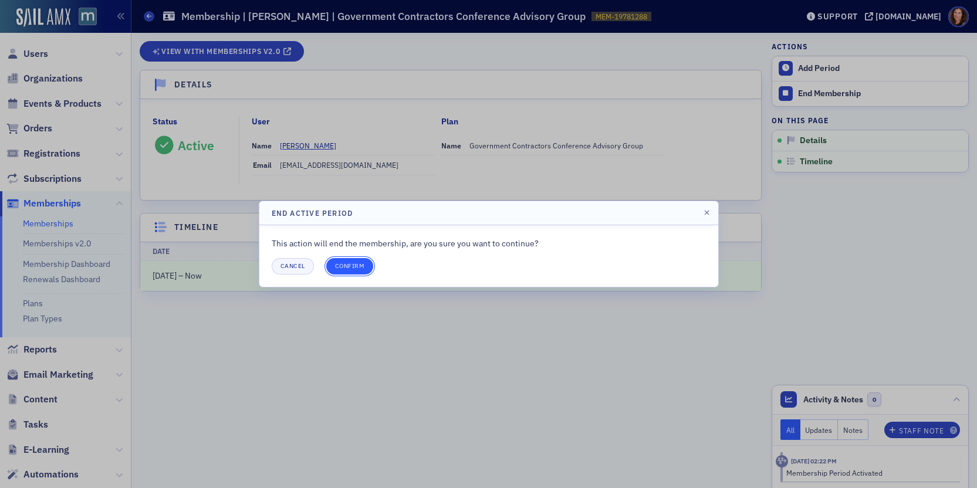
click at [351, 266] on button "Confirm" at bounding box center [350, 266] width 48 height 16
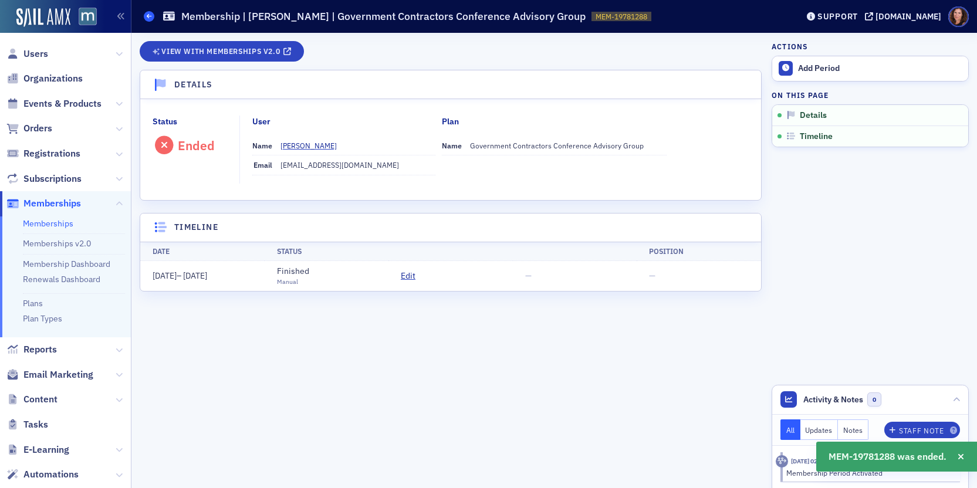
click at [149, 16] on icon at bounding box center [149, 15] width 5 height 5
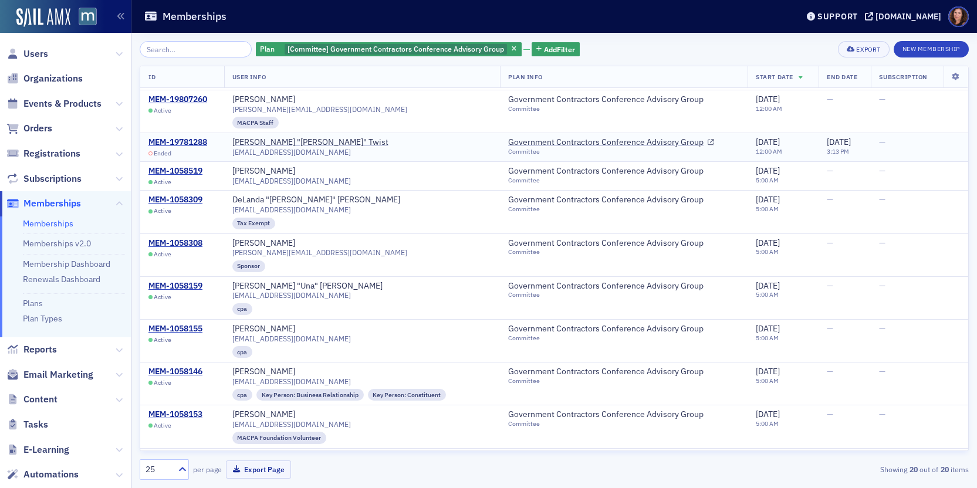
scroll to position [67, 0]
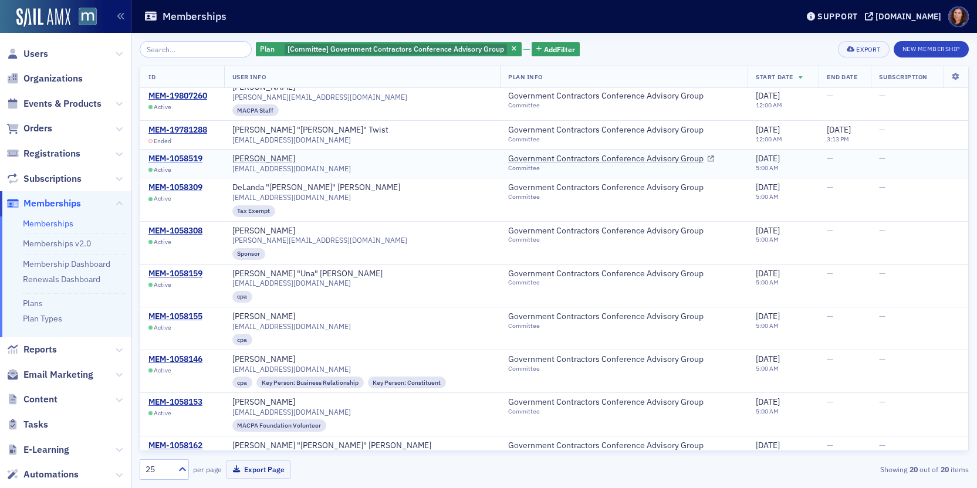
click at [194, 160] on div "MEM-1058519" at bounding box center [175, 159] width 54 height 11
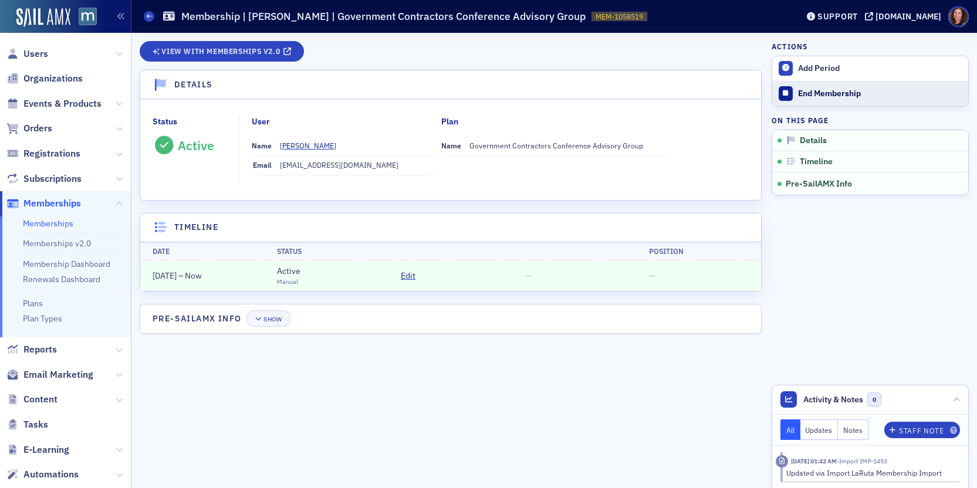
click at [828, 99] on div "End Membership" at bounding box center [880, 94] width 164 height 11
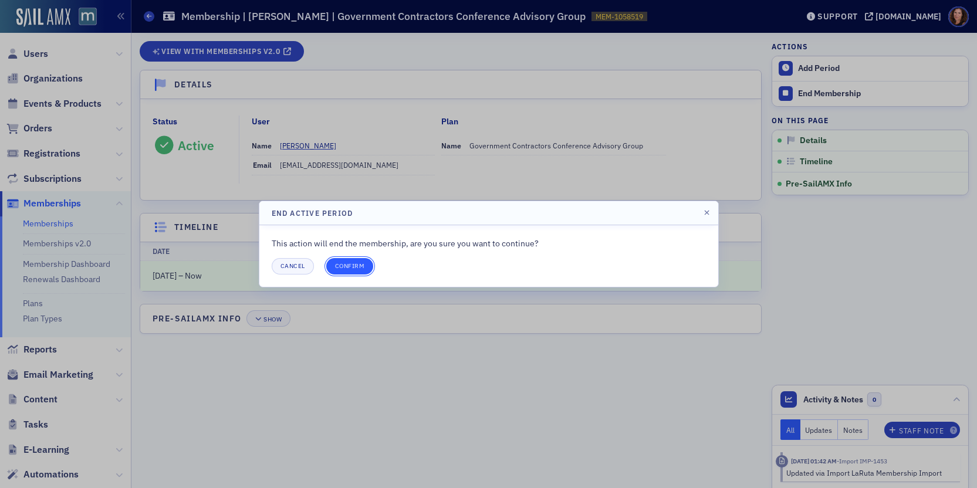
click at [357, 266] on button "Confirm" at bounding box center [350, 266] width 48 height 16
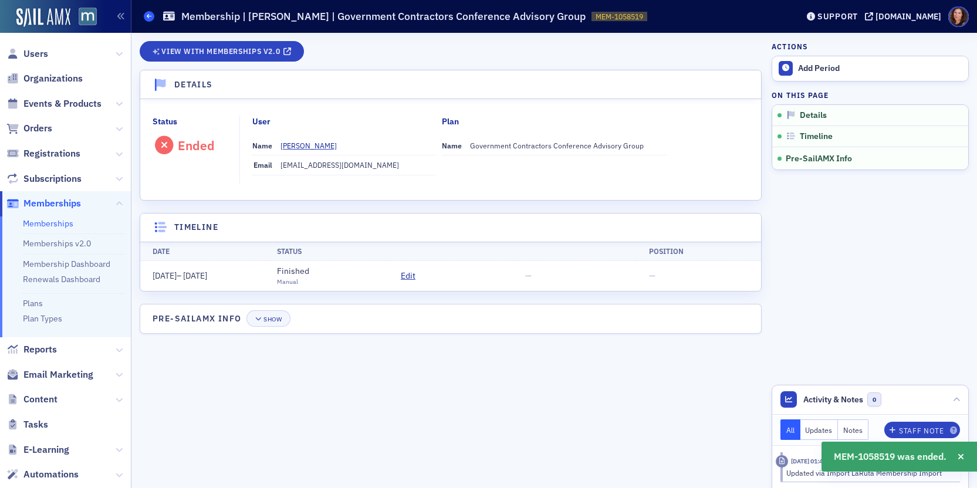
click at [151, 16] on icon at bounding box center [149, 15] width 5 height 5
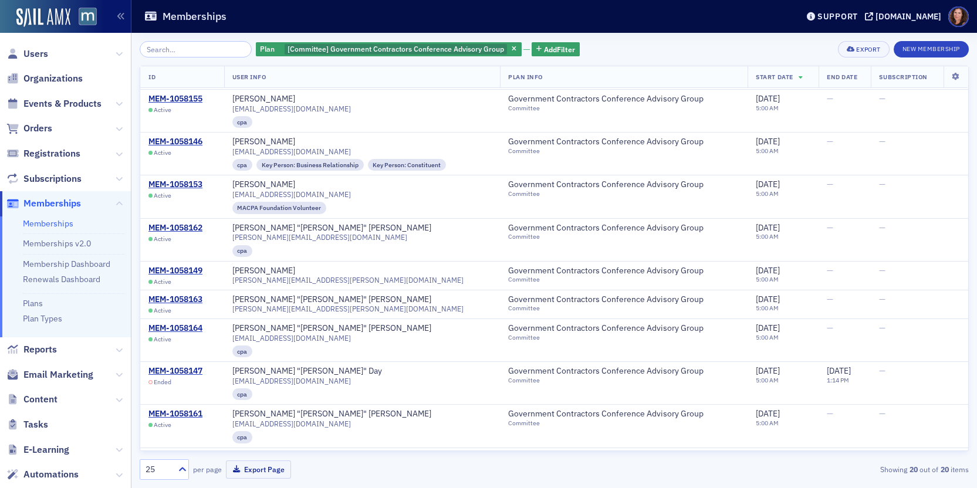
scroll to position [286, 0]
click at [177, 222] on div "MEM-1058162" at bounding box center [175, 227] width 54 height 11
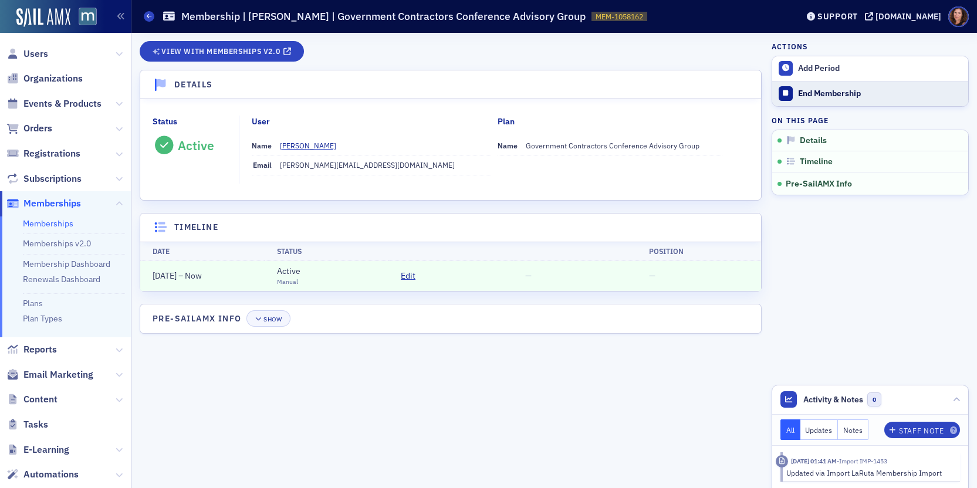
click at [815, 90] on div "End Membership" at bounding box center [880, 94] width 164 height 11
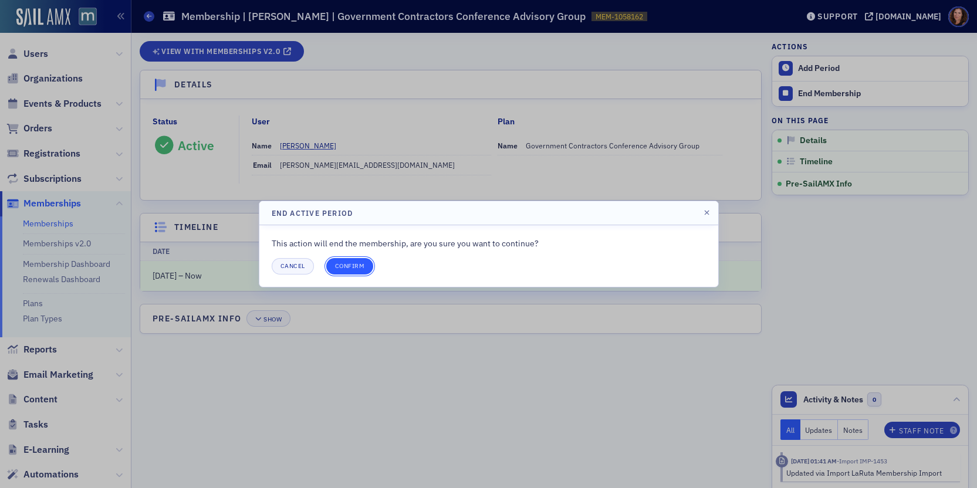
click at [348, 267] on button "Confirm" at bounding box center [350, 266] width 48 height 16
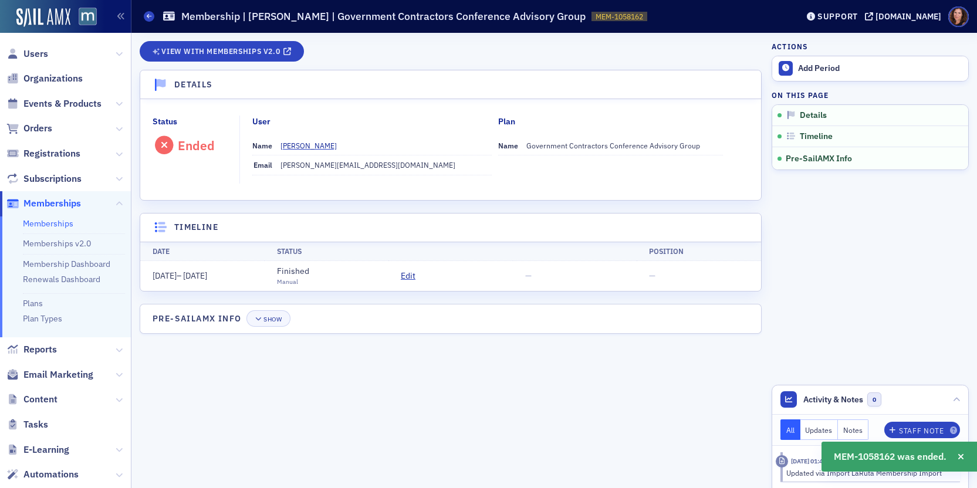
click at [56, 221] on link "Memberships" at bounding box center [48, 223] width 50 height 11
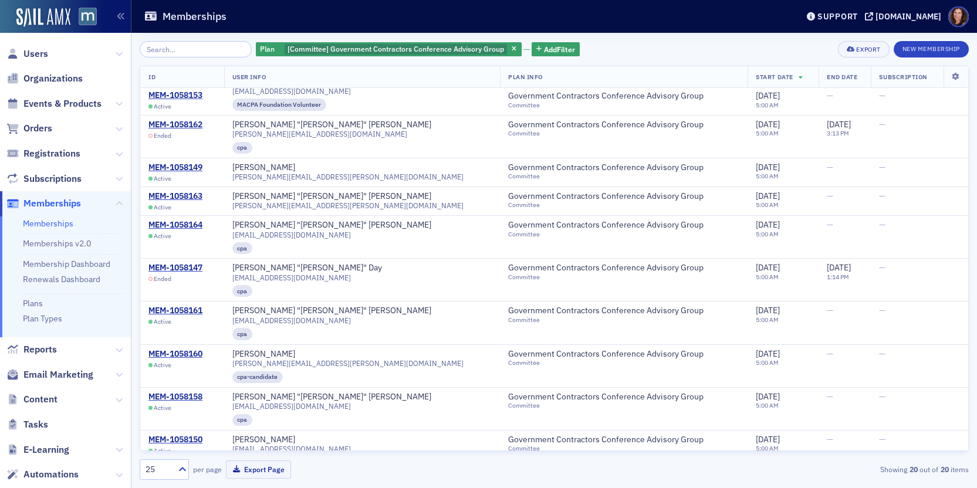
scroll to position [397, 0]
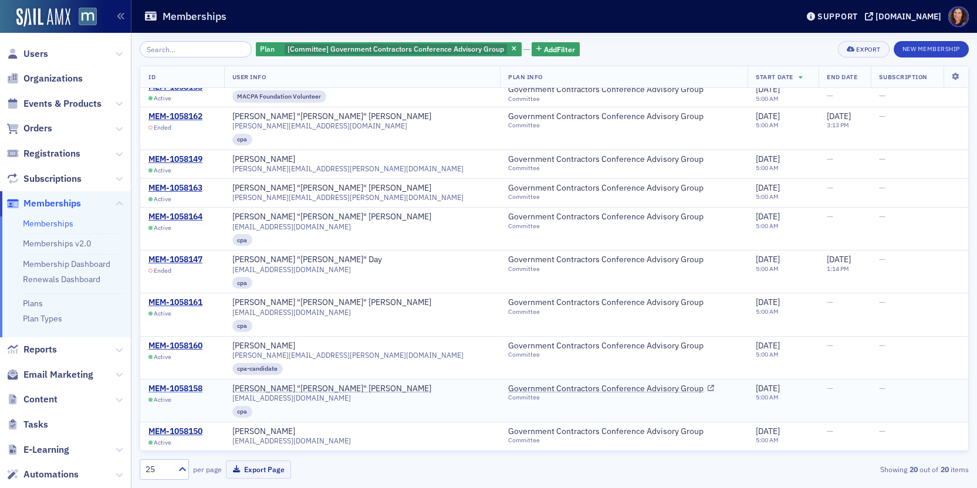
click at [169, 386] on div "MEM-1058158" at bounding box center [175, 389] width 54 height 11
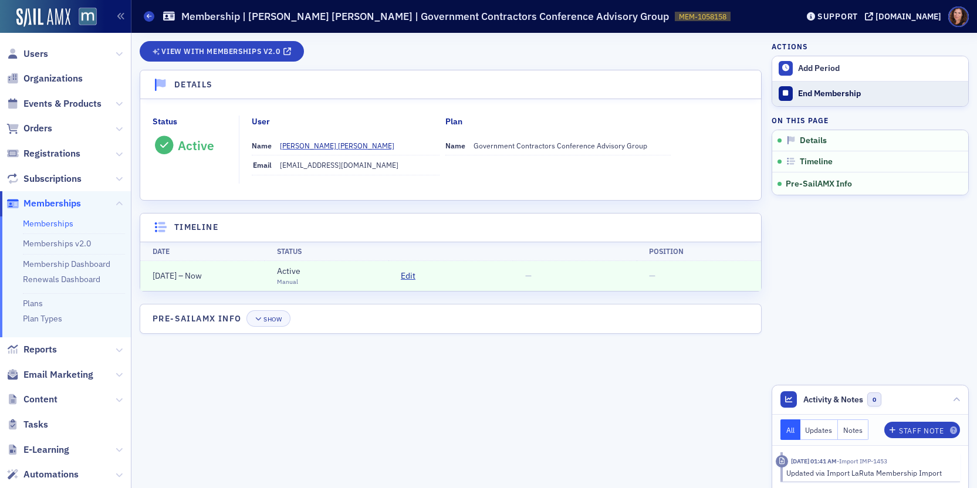
click at [820, 89] on div "End Membership" at bounding box center [880, 94] width 164 height 11
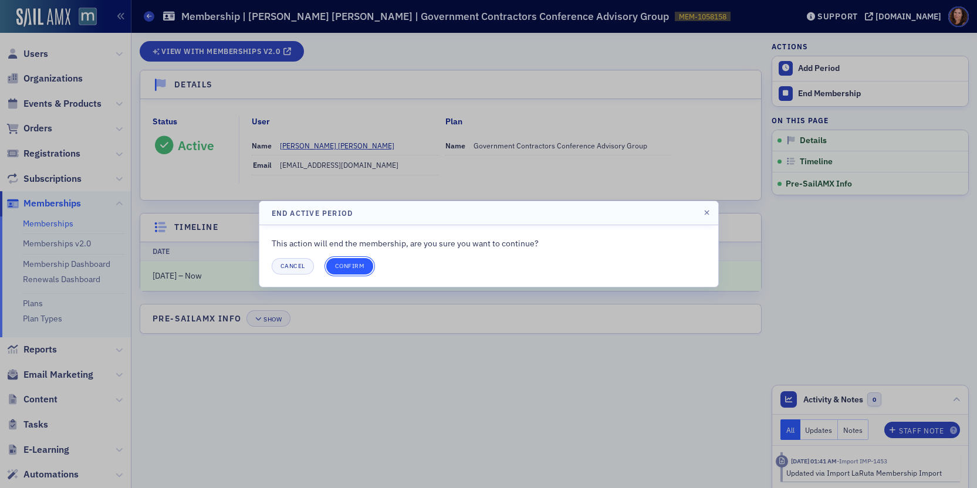
click at [359, 264] on button "Confirm" at bounding box center [350, 266] width 48 height 16
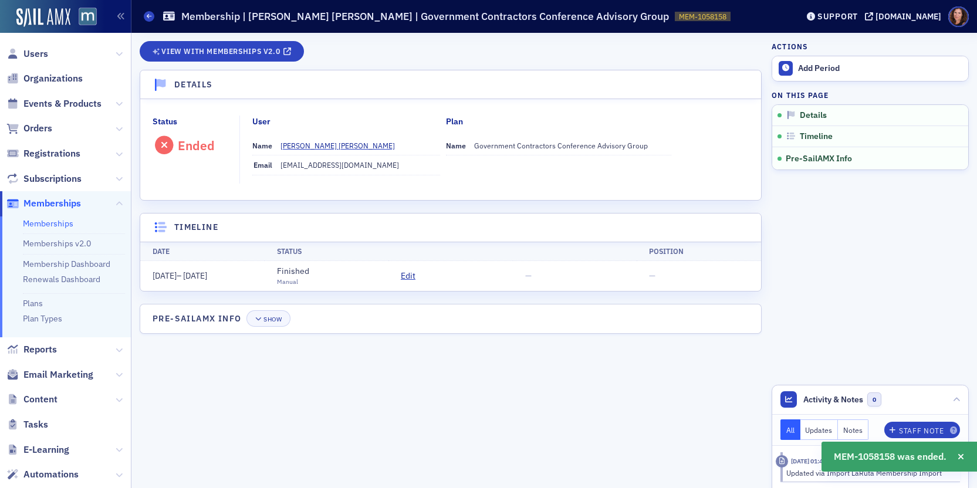
click at [45, 221] on link "Memberships" at bounding box center [48, 223] width 50 height 11
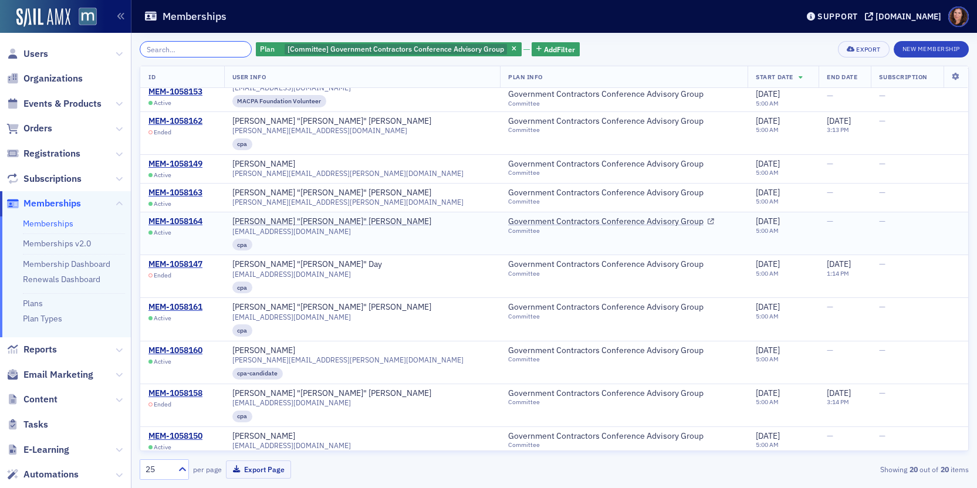
scroll to position [397, 0]
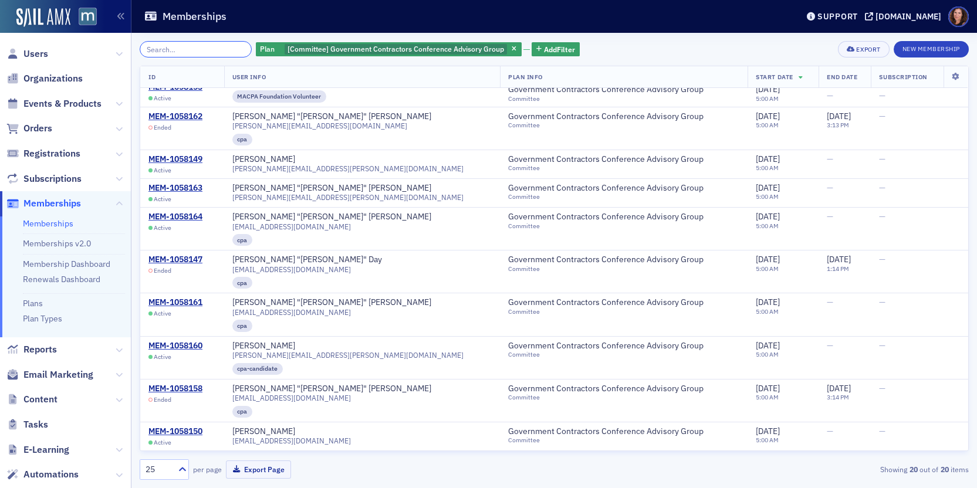
click at [168, 48] on input "search" at bounding box center [196, 49] width 112 height 16
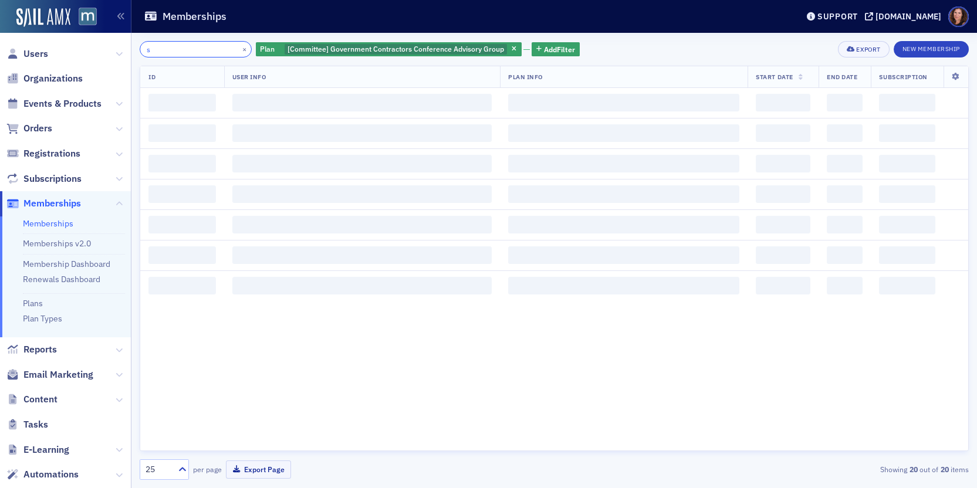
scroll to position [995, 0]
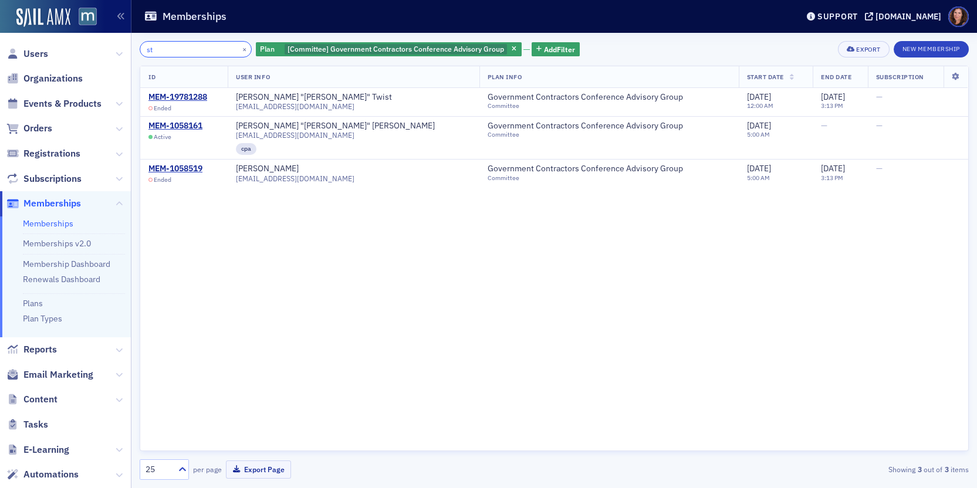
type input "s"
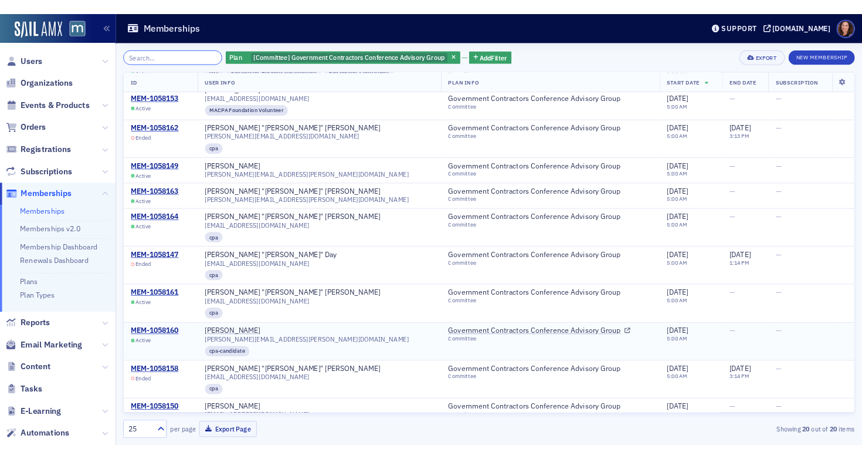
scroll to position [397, 0]
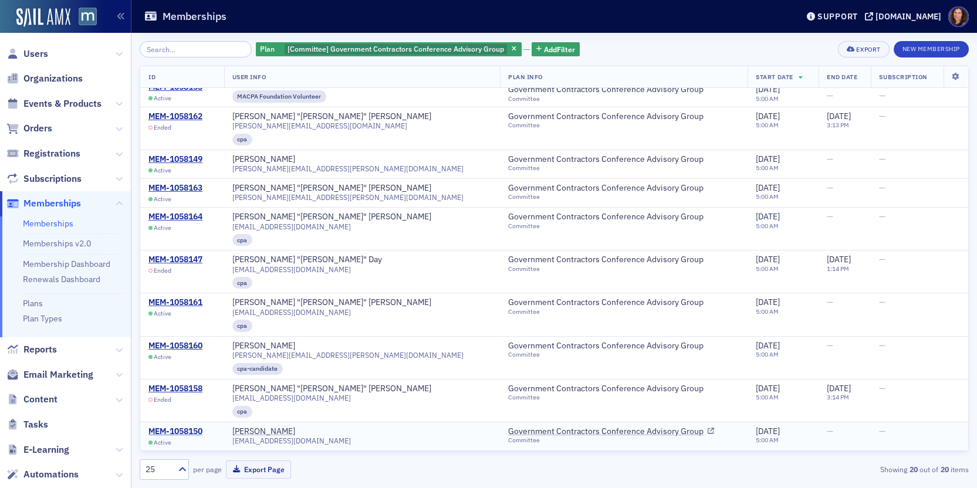
click at [184, 432] on div "MEM-1058150" at bounding box center [175, 431] width 54 height 11
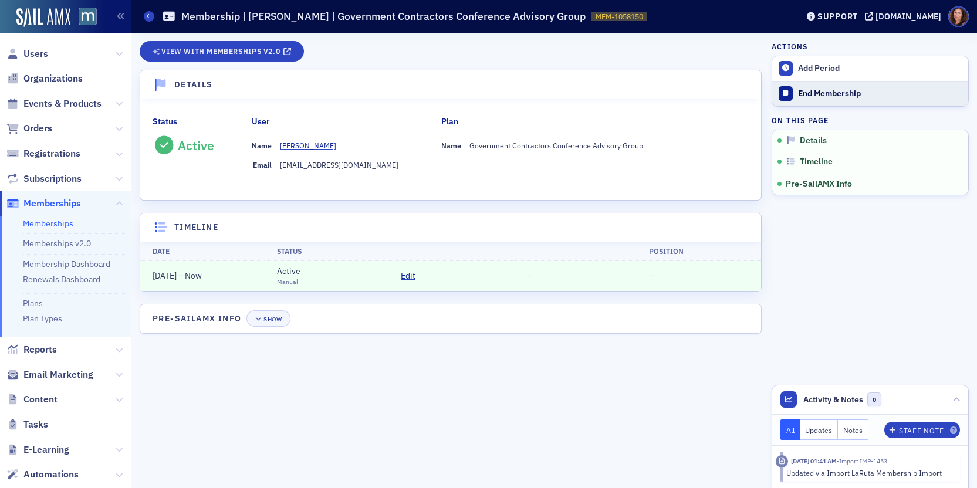
click at [838, 91] on div "End Membership" at bounding box center [880, 94] width 164 height 11
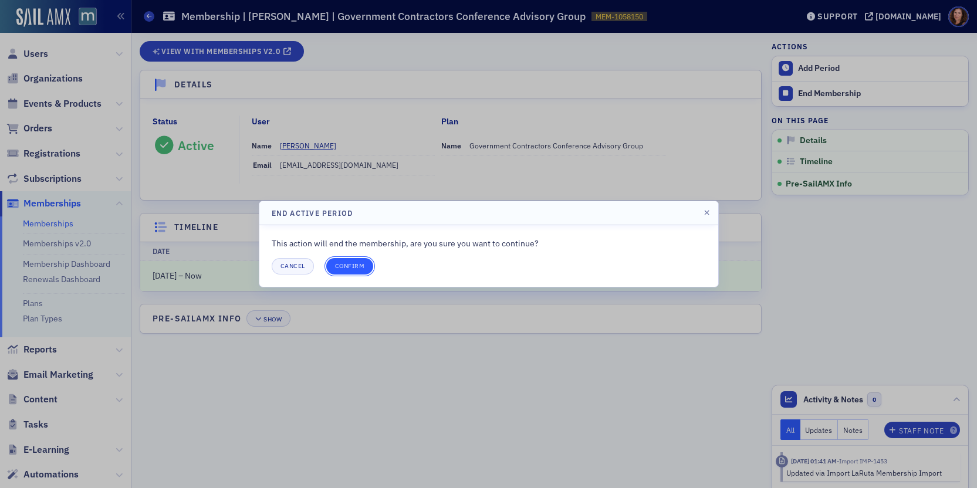
click at [347, 266] on button "Confirm" at bounding box center [350, 266] width 48 height 16
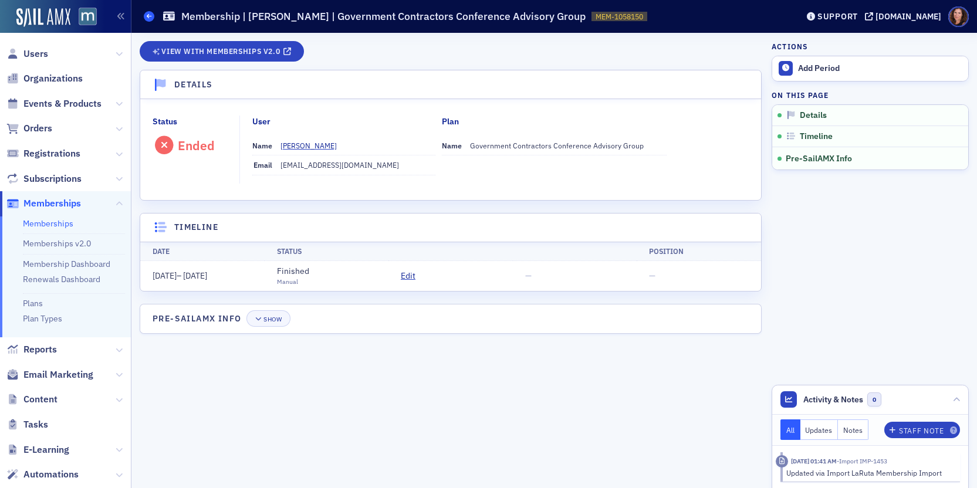
click at [145, 16] on span at bounding box center [149, 16] width 11 height 11
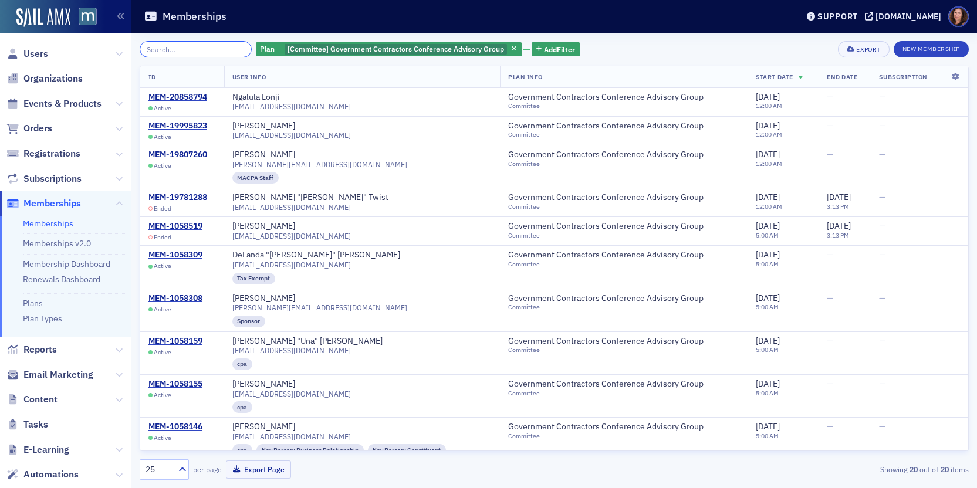
click at [155, 50] on input "search" at bounding box center [196, 49] width 112 height 16
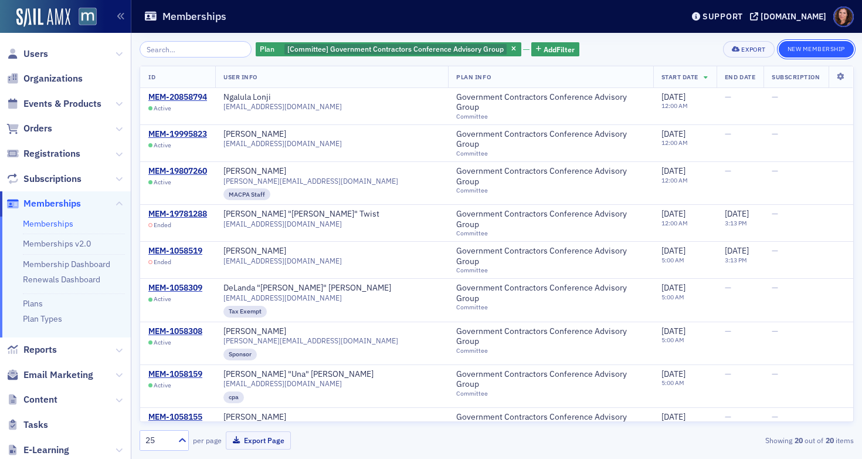
click at [804, 51] on button "New Membership" at bounding box center [816, 49] width 75 height 16
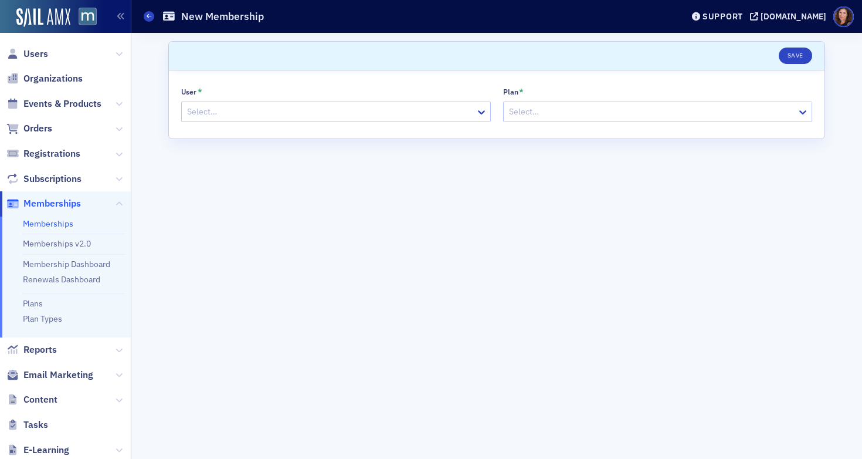
click at [387, 112] on div at bounding box center [330, 111] width 289 height 15
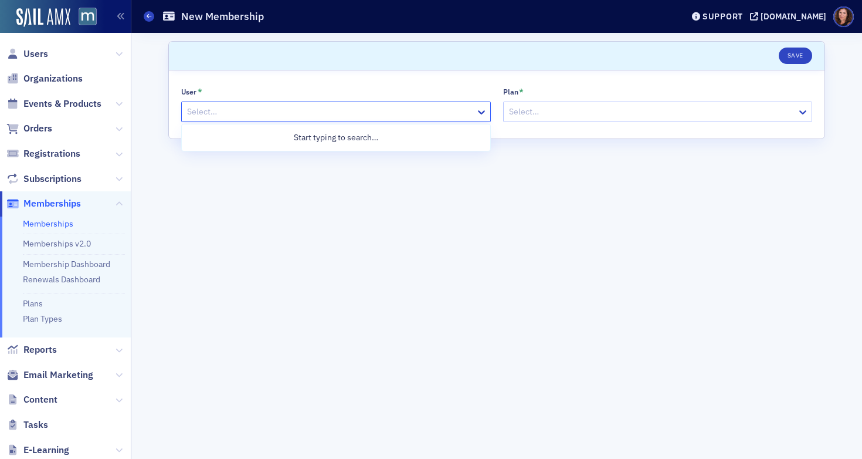
paste input "[EMAIL_ADDRESS][DOMAIN_NAME]"
type input "[EMAIL_ADDRESS][DOMAIN_NAME]"
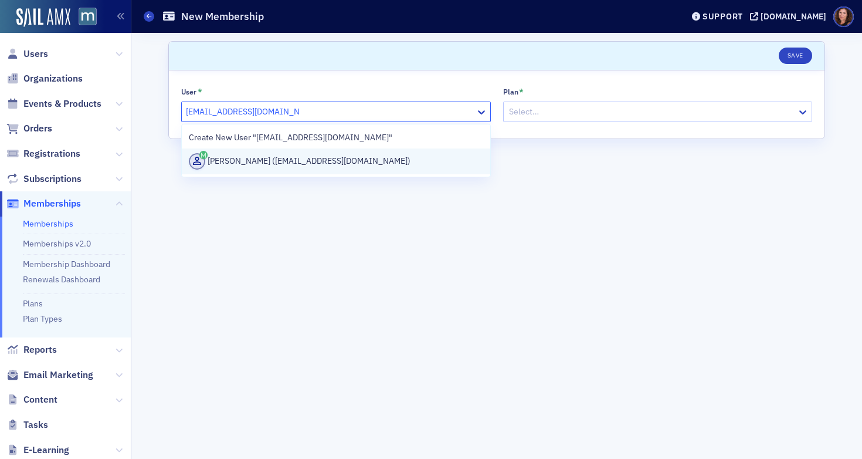
click at [375, 155] on div "[PERSON_NAME] ([EMAIL_ADDRESS][DOMAIN_NAME])" at bounding box center [336, 161] width 294 height 16
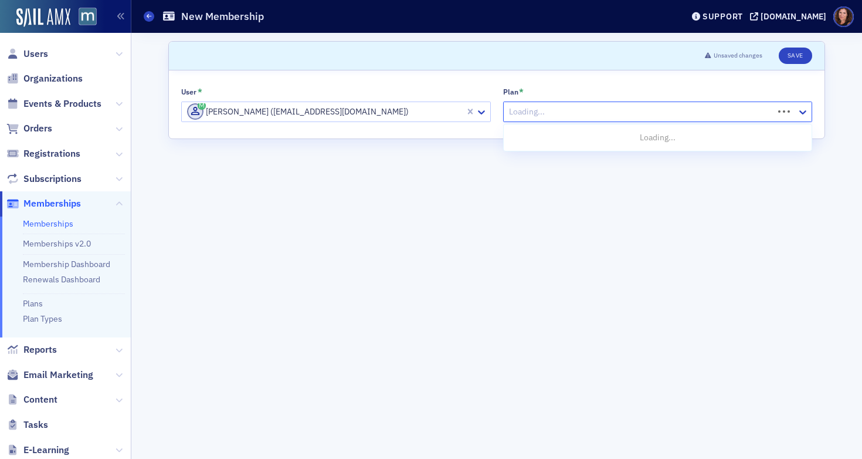
click at [529, 111] on div at bounding box center [640, 111] width 265 height 15
type input "Gov"
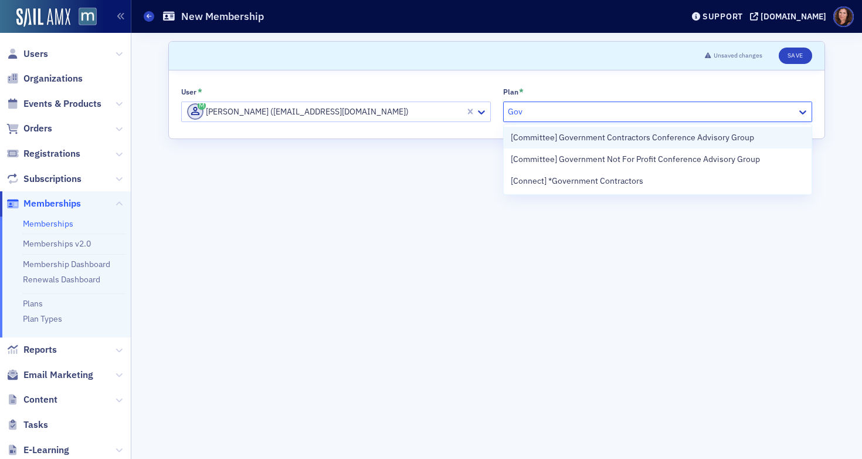
click at [660, 134] on span "[Committee] Government Contractors Conference Advisory Group" at bounding box center [632, 137] width 243 height 12
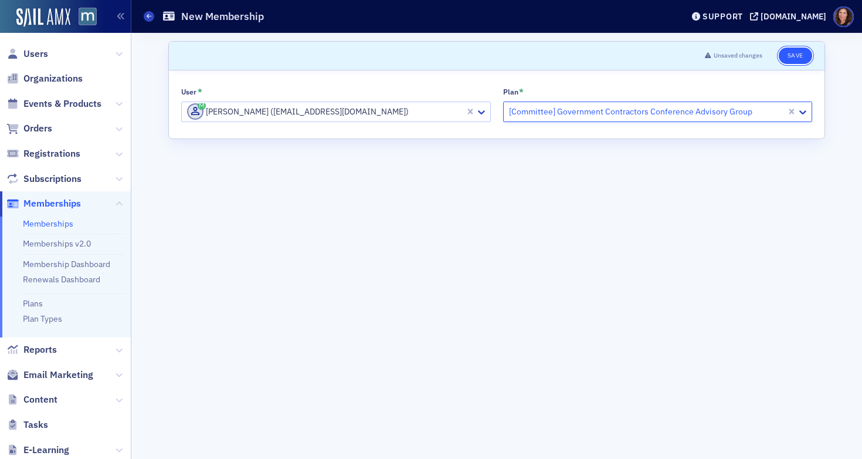
click at [795, 54] on button "Save" at bounding box center [795, 56] width 33 height 16
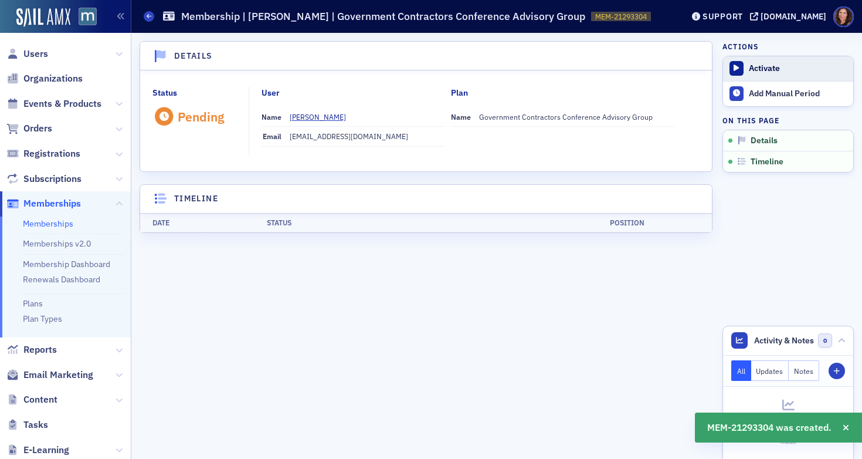
click at [771, 69] on div "Activate" at bounding box center [798, 68] width 99 height 11
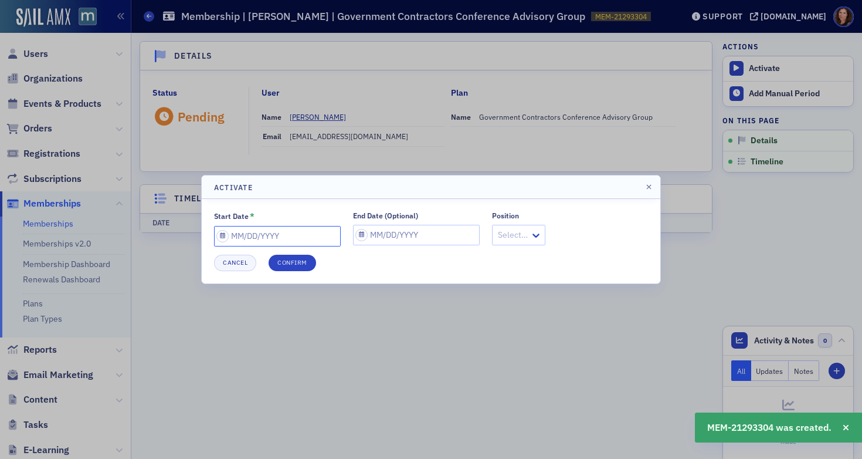
select select "8"
select select "2025"
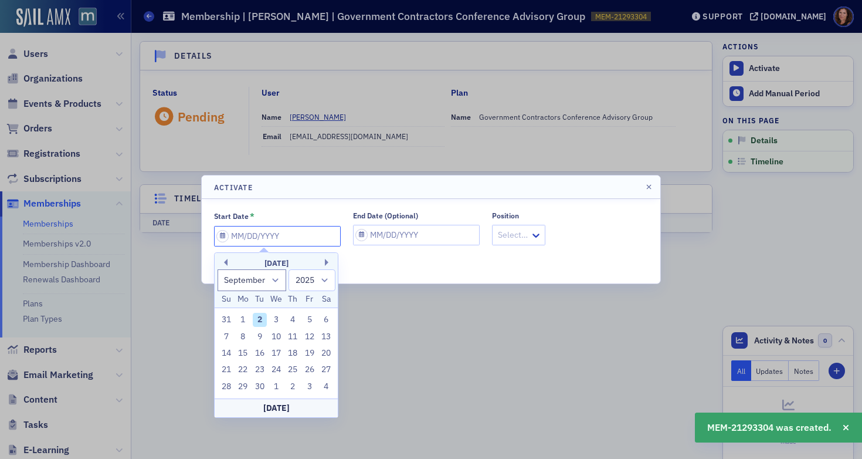
click at [275, 238] on input "Start Date *" at bounding box center [277, 236] width 127 height 21
drag, startPoint x: 258, startPoint y: 317, endPoint x: 275, endPoint y: 303, distance: 21.3
click at [258, 317] on div "2" at bounding box center [260, 320] width 14 height 14
type input "[DATE]"
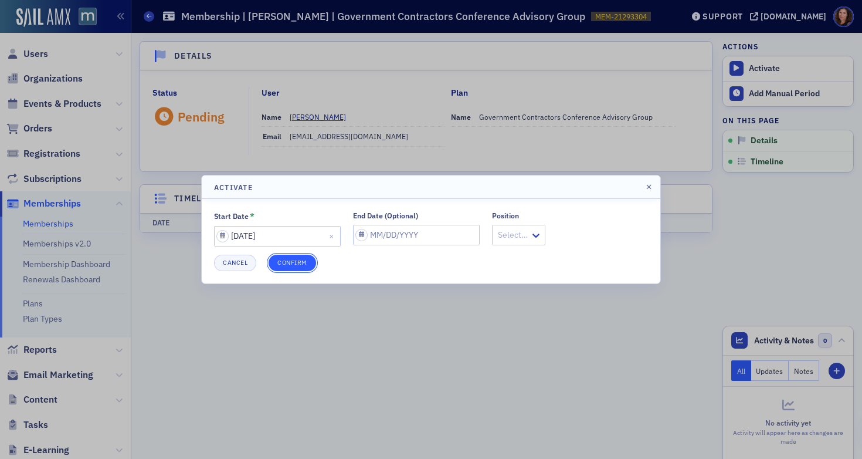
click at [292, 260] on button "Confirm" at bounding box center [293, 263] width 48 height 16
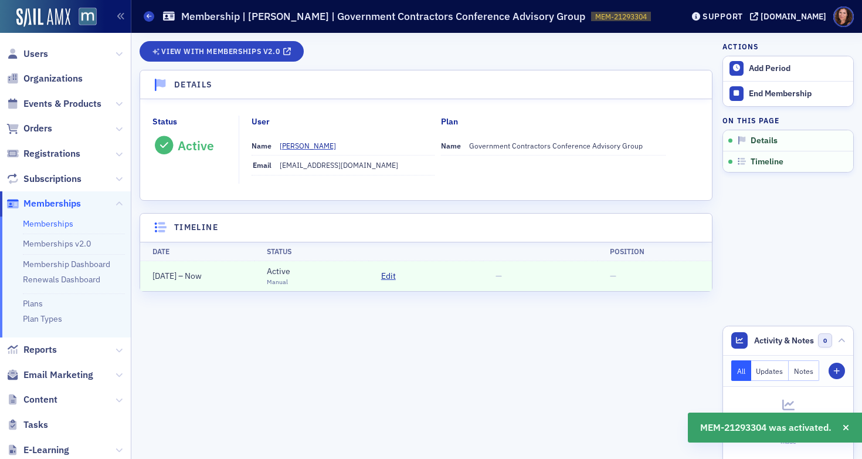
click at [56, 223] on link "Memberships" at bounding box center [48, 223] width 50 height 11
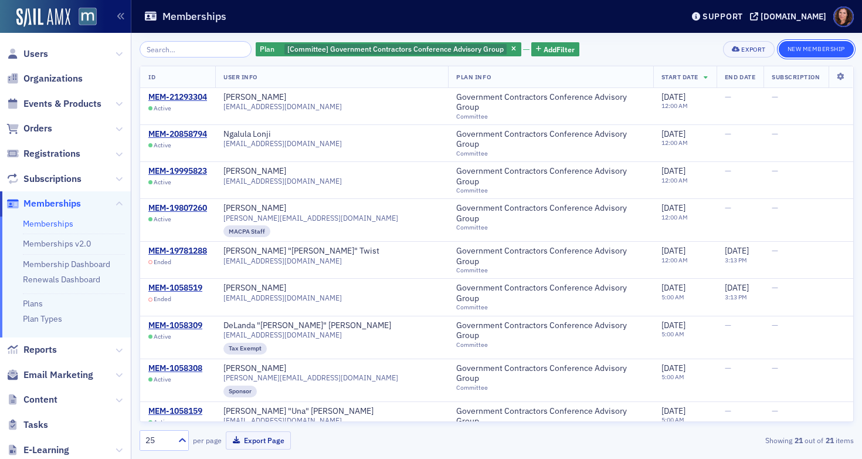
click at [815, 50] on button "New Membership" at bounding box center [816, 49] width 75 height 16
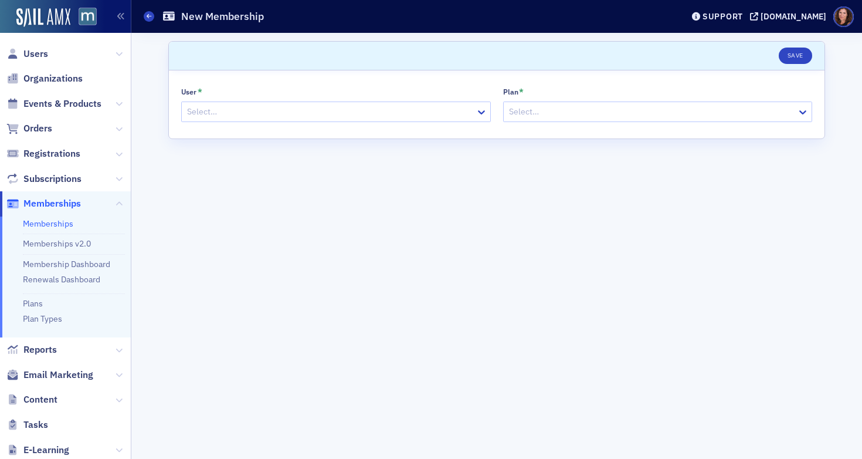
click at [287, 111] on div at bounding box center [330, 111] width 289 height 15
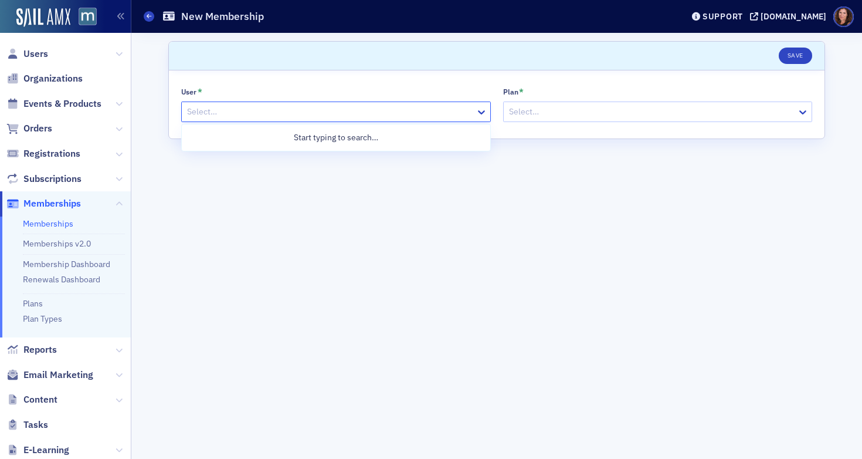
paste input "[EMAIL_ADDRESS][DOMAIN_NAME]"
type input "[EMAIL_ADDRESS][DOMAIN_NAME]"
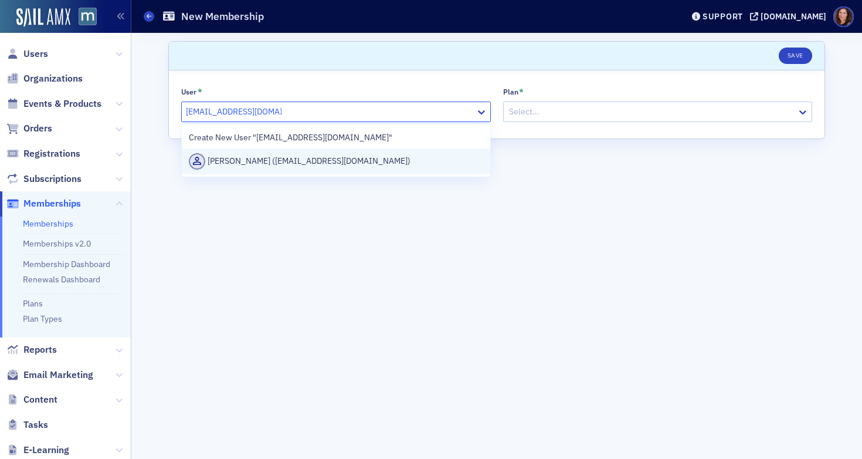
click at [301, 160] on div "[PERSON_NAME] ([EMAIL_ADDRESS][DOMAIN_NAME])" at bounding box center [336, 161] width 294 height 16
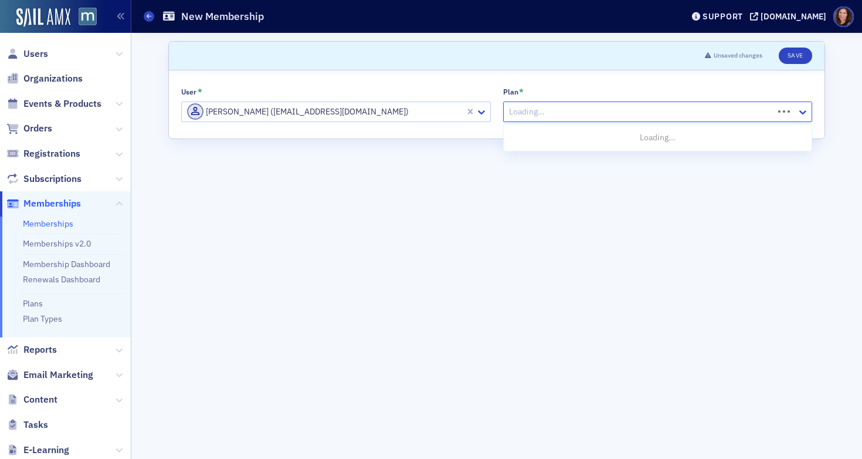
click at [526, 108] on div at bounding box center [640, 111] width 265 height 15
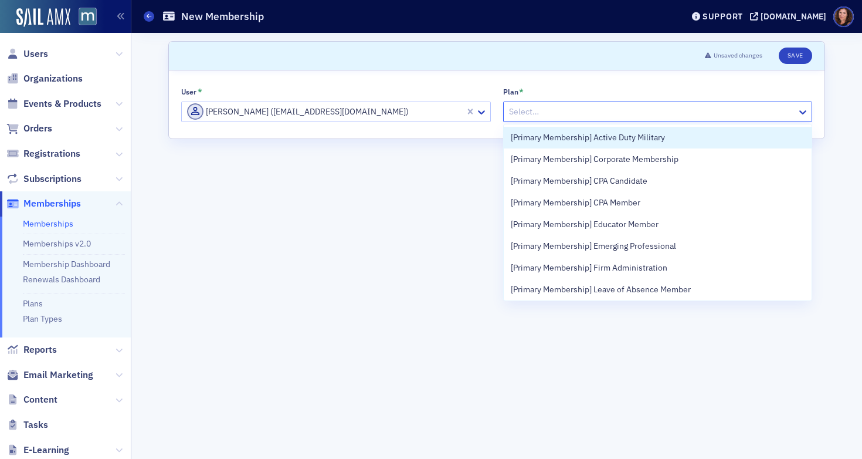
type input "C"
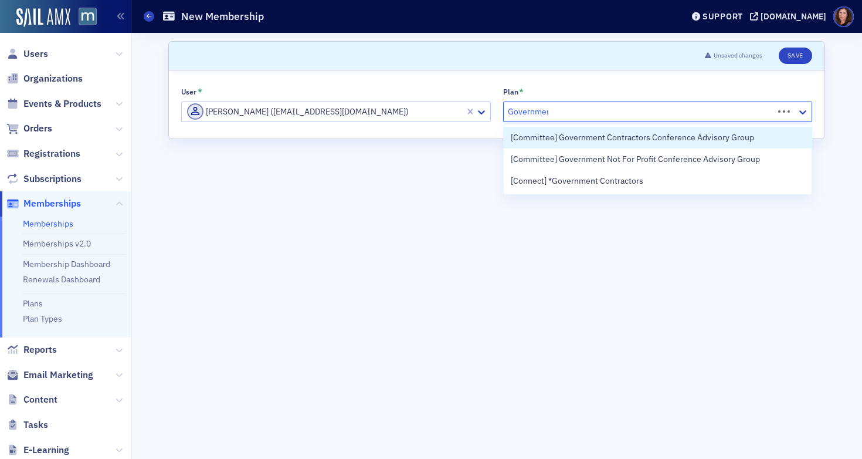
type input "Government"
click at [589, 139] on span "[Committee] Government Contractors Conference Advisory Group" at bounding box center [632, 137] width 243 height 12
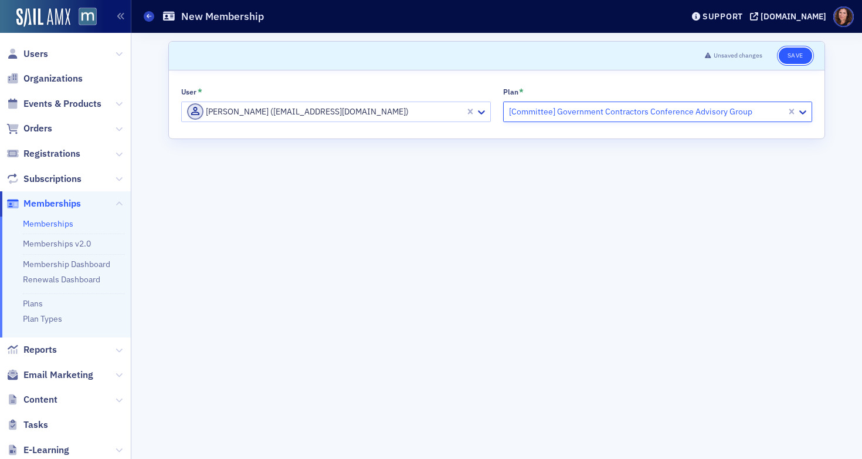
click at [802, 56] on button "Save" at bounding box center [795, 56] width 33 height 16
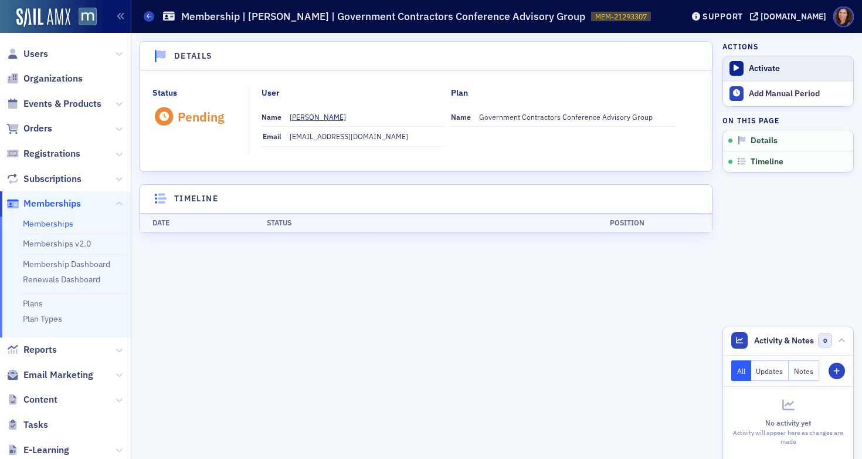
click at [755, 73] on div "Activate" at bounding box center [798, 68] width 99 height 11
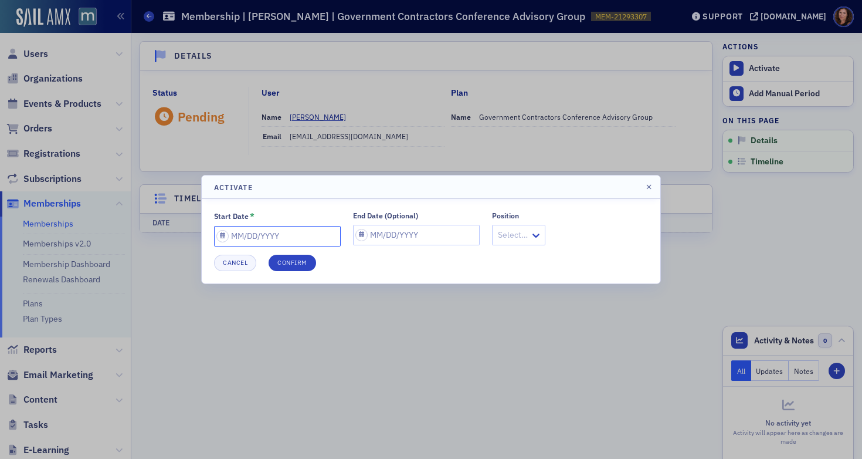
select select "8"
select select "2025"
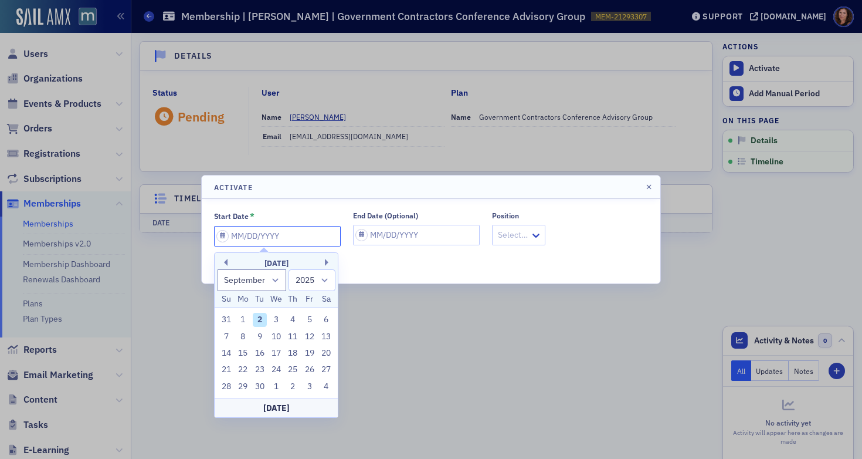
click at [260, 236] on input "Start Date *" at bounding box center [277, 236] width 127 height 21
click at [261, 317] on div "2" at bounding box center [260, 320] width 14 height 14
type input "[DATE]"
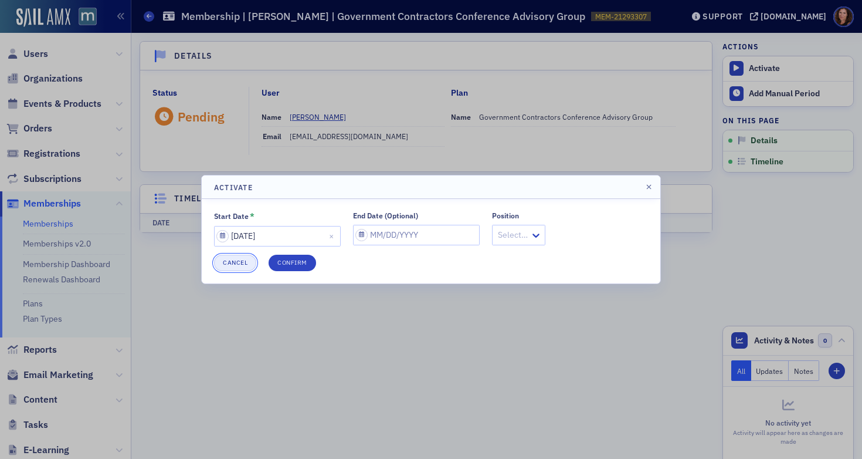
click at [245, 264] on button "Cancel" at bounding box center [235, 263] width 42 height 16
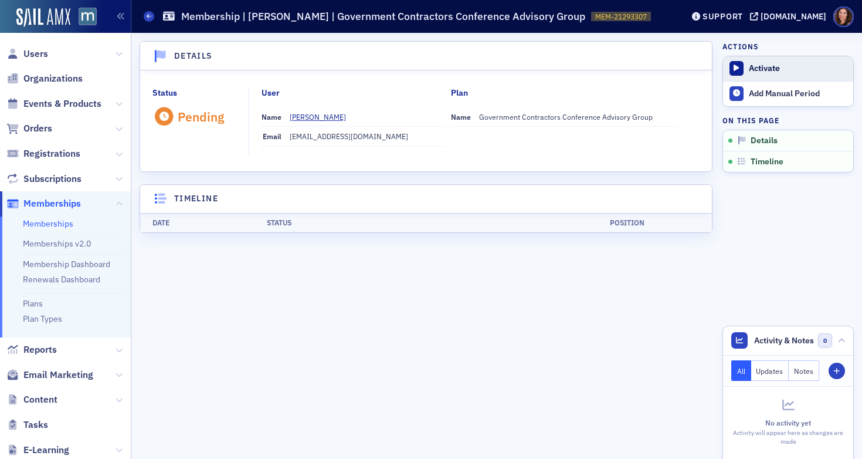
click at [767, 73] on div "Activate" at bounding box center [798, 68] width 99 height 11
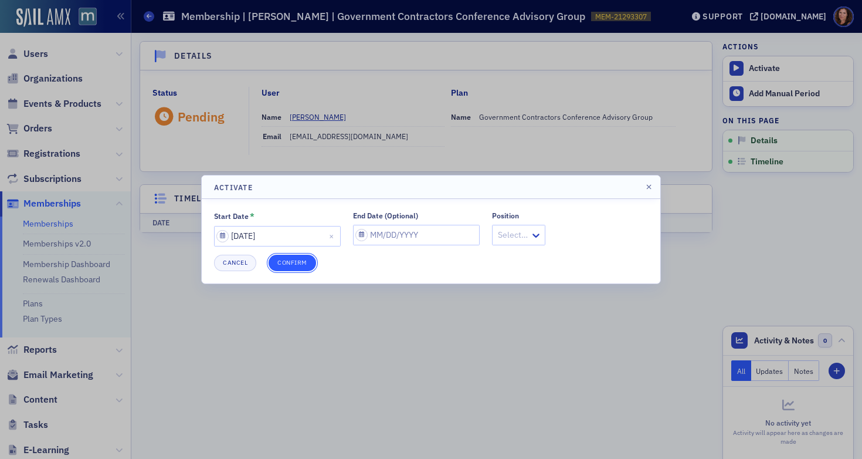
click at [289, 261] on button "Confirm" at bounding box center [293, 263] width 48 height 16
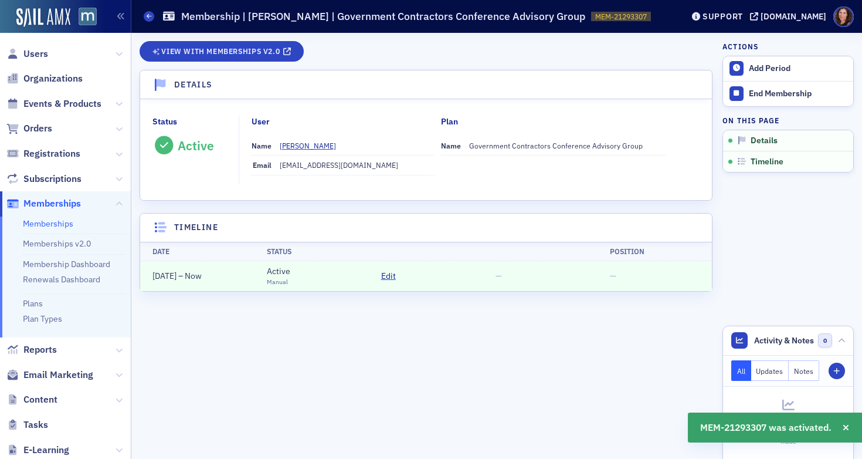
click at [50, 219] on link "Memberships" at bounding box center [48, 223] width 50 height 11
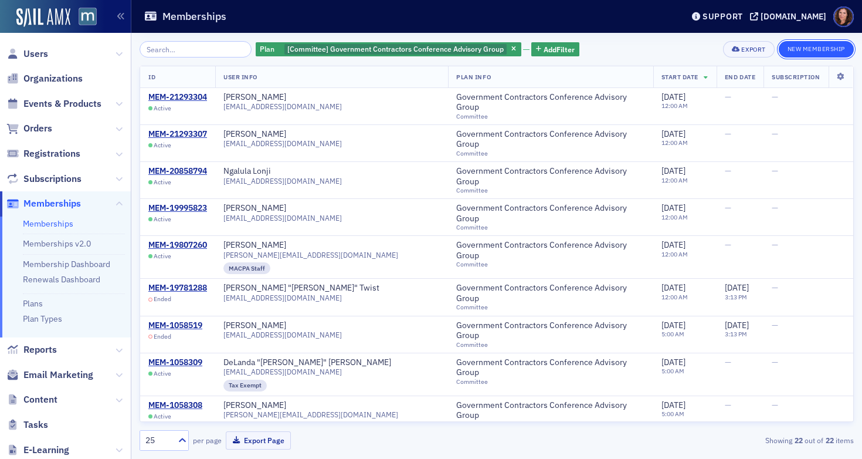
click at [799, 49] on button "New Membership" at bounding box center [816, 49] width 75 height 16
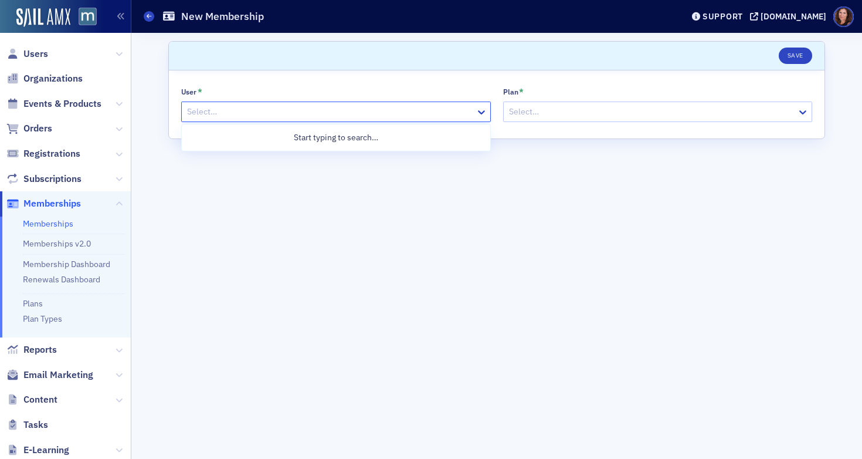
click at [280, 109] on div at bounding box center [330, 111] width 289 height 15
paste input "[EMAIL_ADDRESS][DOMAIN_NAME]"
type input "[EMAIL_ADDRESS][DOMAIN_NAME]"
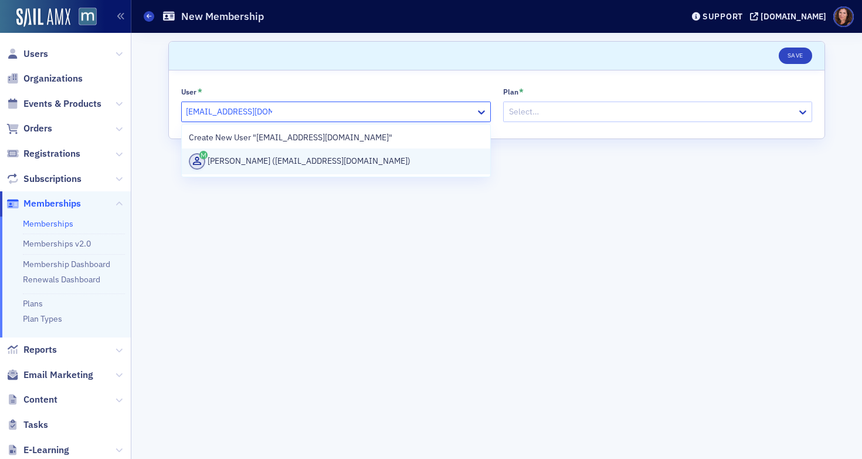
click at [290, 164] on div "[PERSON_NAME] ([EMAIL_ADDRESS][DOMAIN_NAME])" at bounding box center [336, 161] width 294 height 16
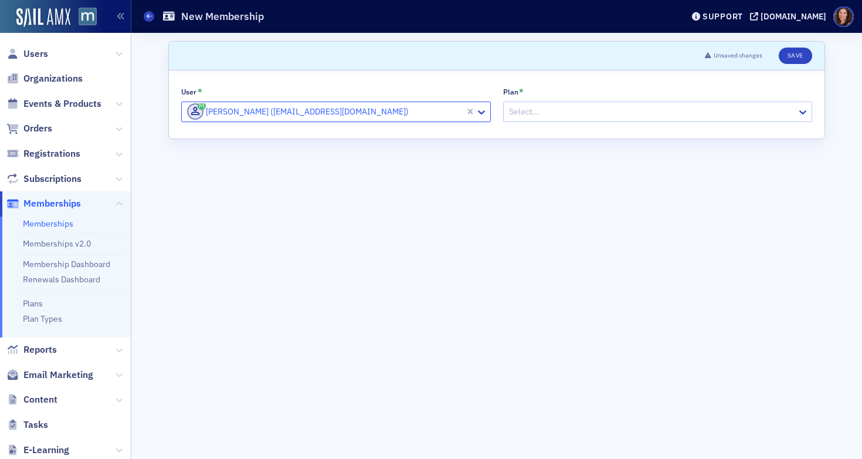
click at [563, 115] on div at bounding box center [652, 111] width 289 height 15
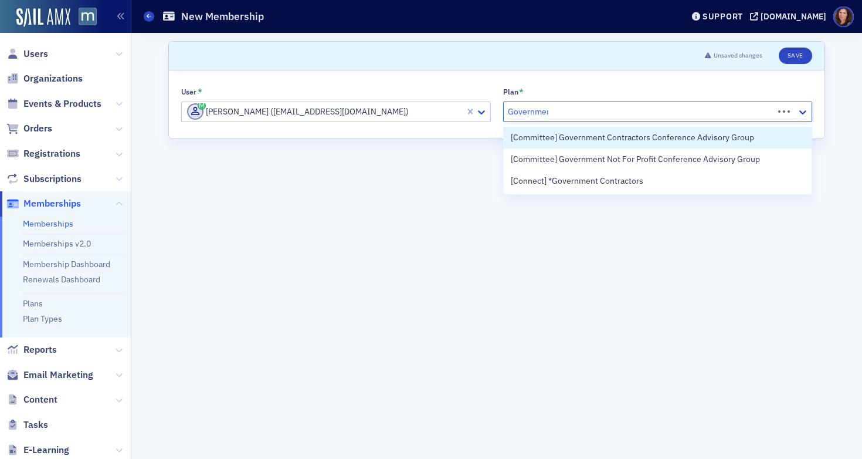
type input "Government"
click at [657, 132] on span "[Committee] Government Contractors Conference Advisory Group" at bounding box center [632, 137] width 243 height 12
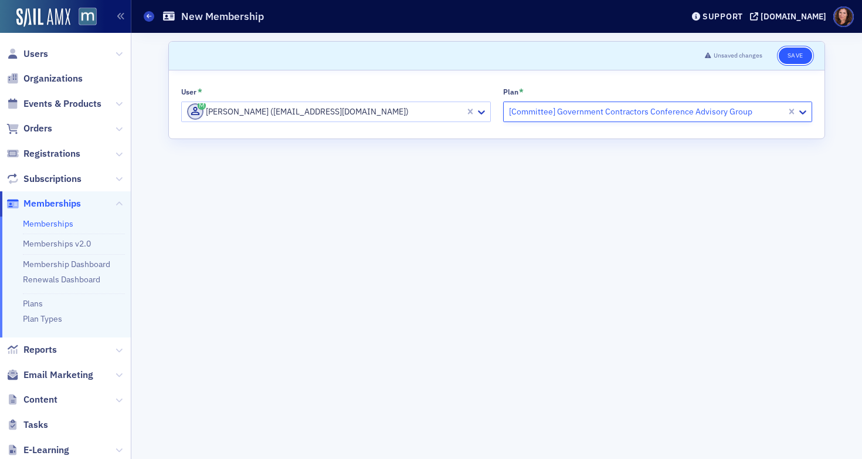
click at [794, 57] on button "Save" at bounding box center [795, 56] width 33 height 16
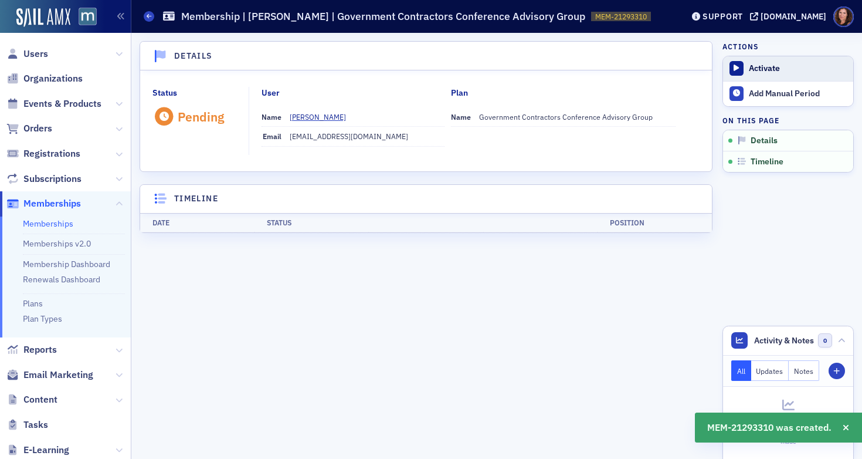
click at [779, 65] on div "Activate" at bounding box center [798, 68] width 99 height 11
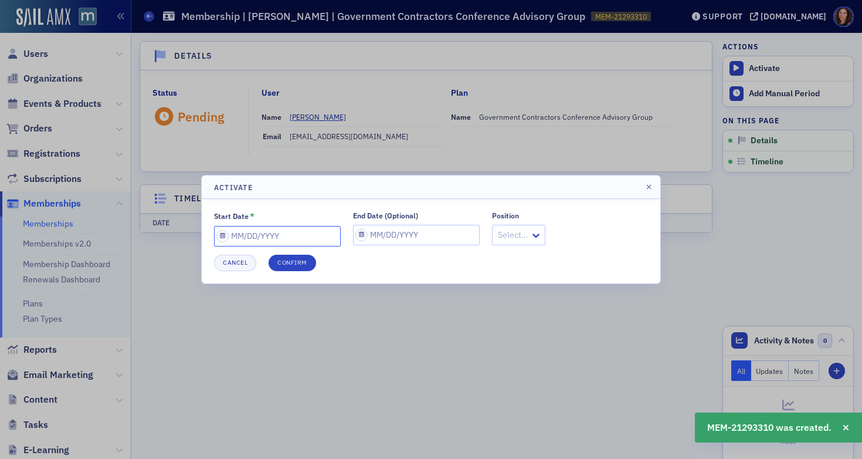
select select "8"
select select "2025"
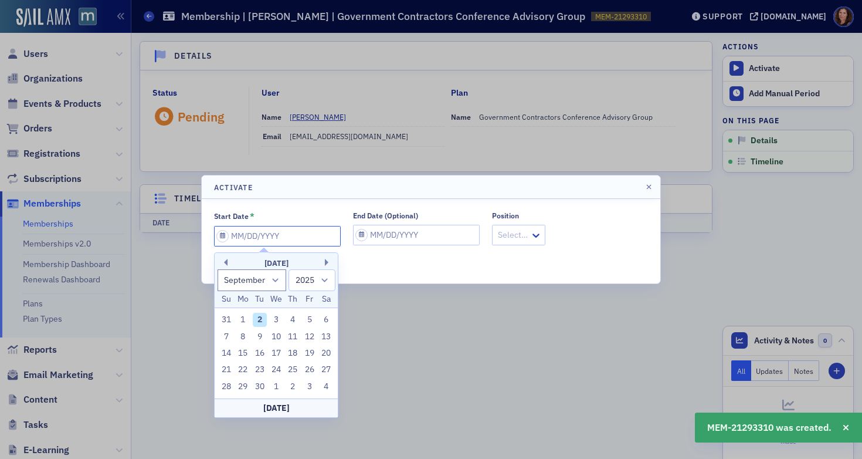
click at [249, 235] on input "Start Date *" at bounding box center [277, 236] width 127 height 21
click at [284, 418] on div at bounding box center [431, 229] width 862 height 459
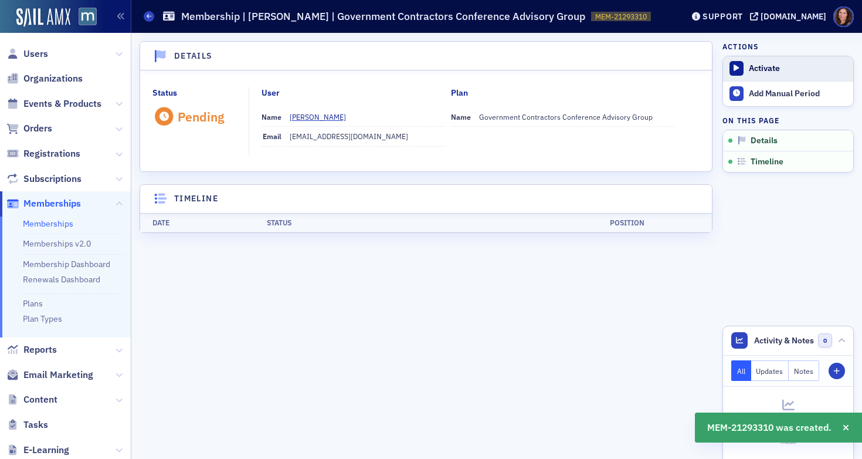
click at [772, 70] on div "Activate" at bounding box center [798, 68] width 99 height 11
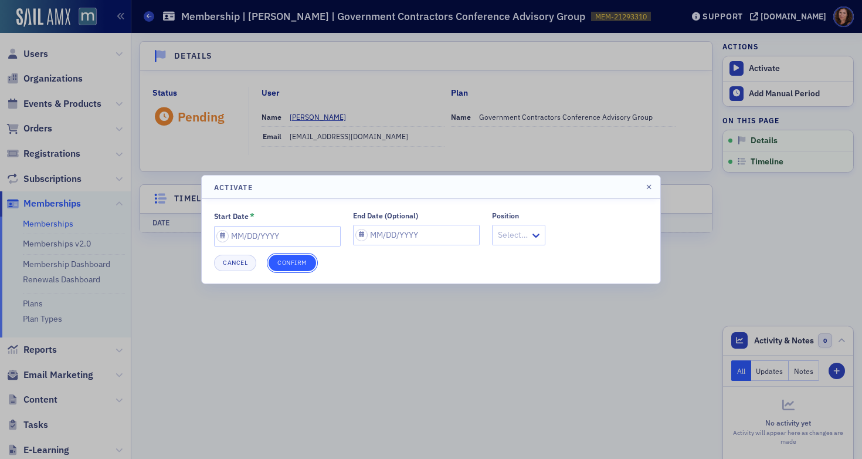
click at [296, 264] on button "Confirm" at bounding box center [293, 263] width 48 height 16
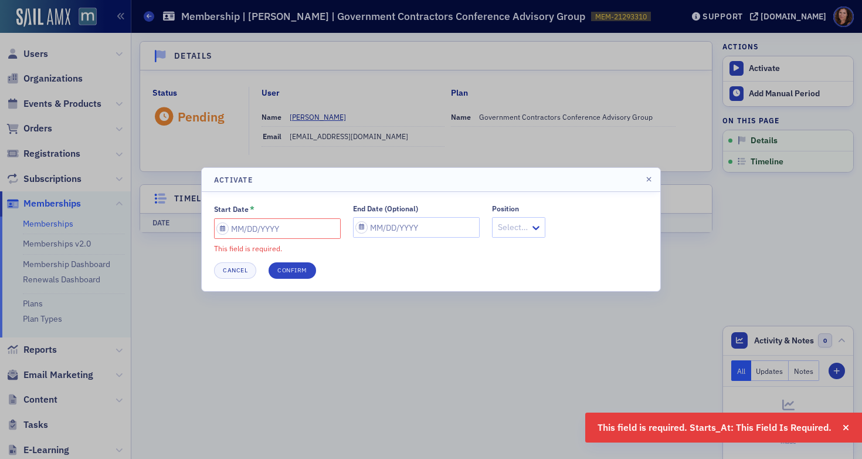
click at [292, 223] on input "Start Date *" at bounding box center [277, 228] width 127 height 21
select select "8"
select select "2025"
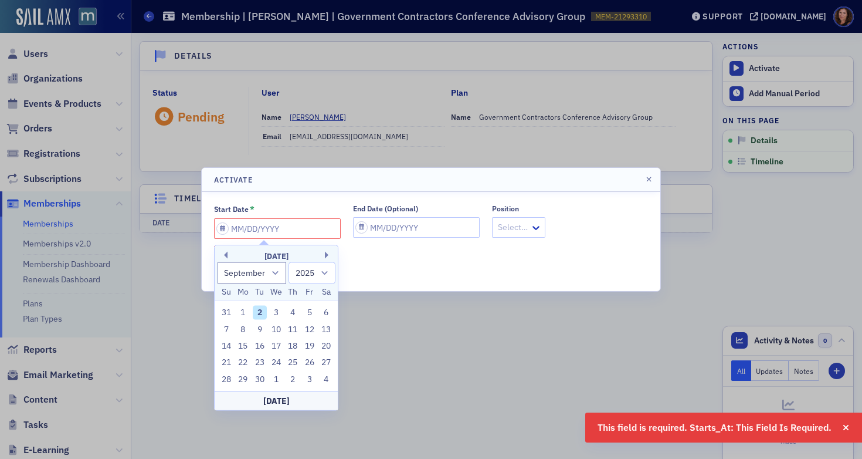
click at [289, 397] on div "[DATE]" at bounding box center [276, 400] width 123 height 19
type input "[DATE]"
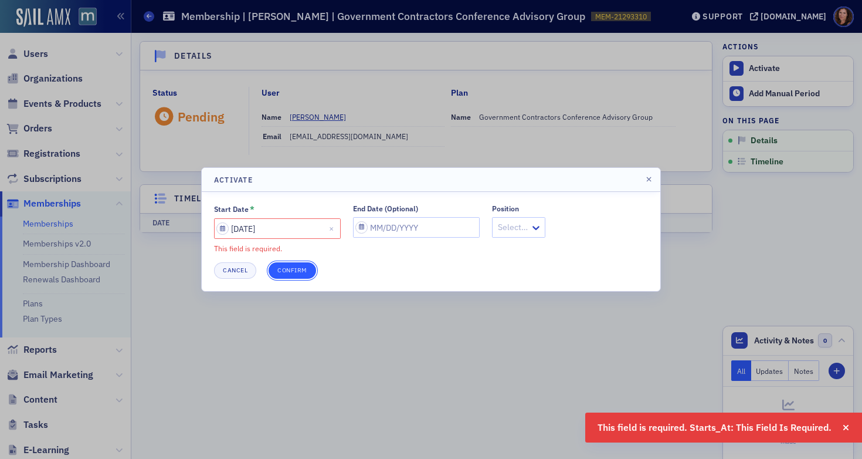
click at [300, 272] on button "Confirm" at bounding box center [293, 270] width 48 height 16
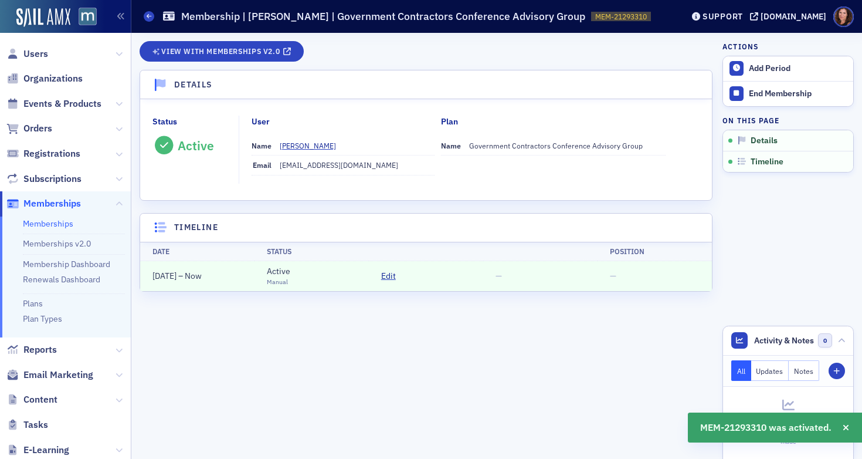
click at [47, 221] on link "Memberships" at bounding box center [48, 223] width 50 height 11
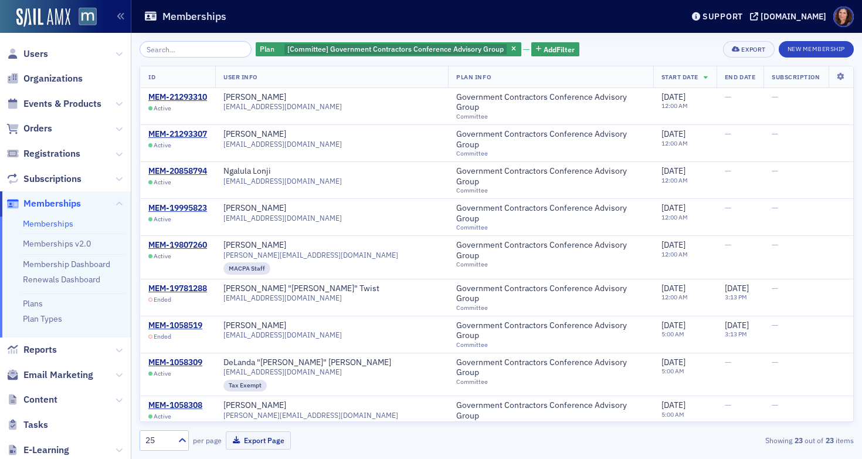
scroll to position [35, 0]
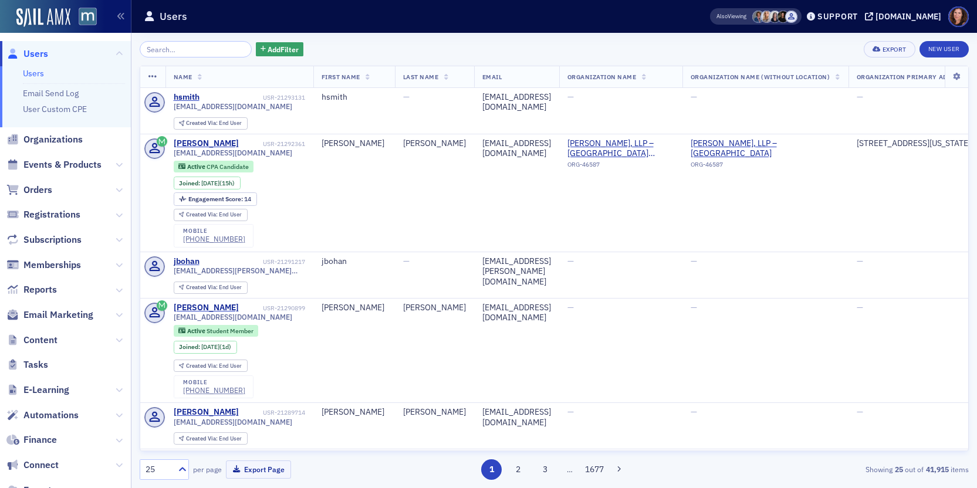
click at [171, 53] on input "search" at bounding box center [196, 49] width 112 height 16
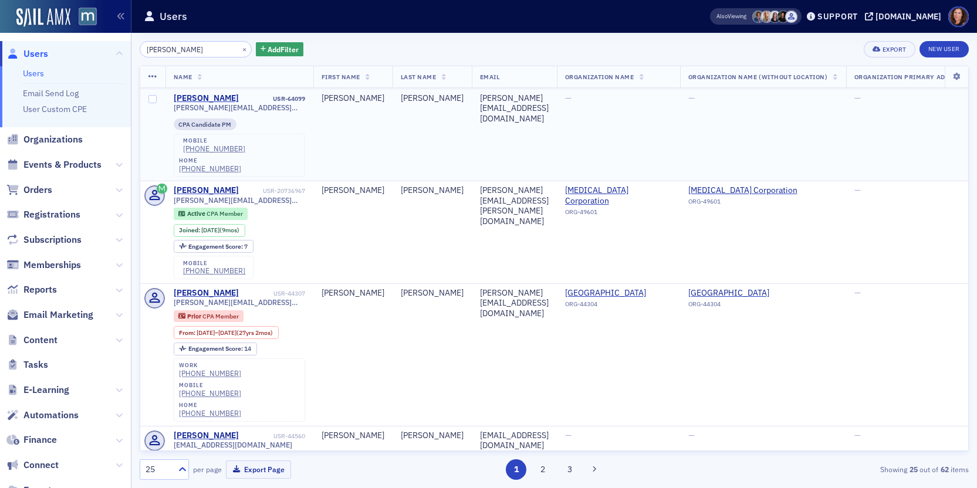
scroll to position [162, 0]
drag, startPoint x: 201, startPoint y: 49, endPoint x: 169, endPoint y: 49, distance: 32.3
click at [169, 49] on input "magali turner" at bounding box center [196, 49] width 112 height 16
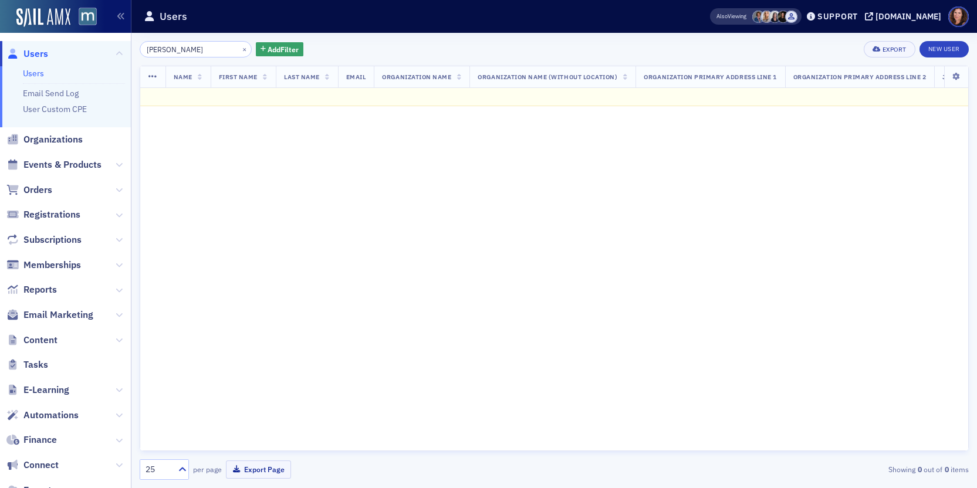
click at [165, 49] on input "magali" at bounding box center [196, 49] width 112 height 16
click at [164, 50] on input "magali" at bounding box center [196, 49] width 112 height 16
type input "a"
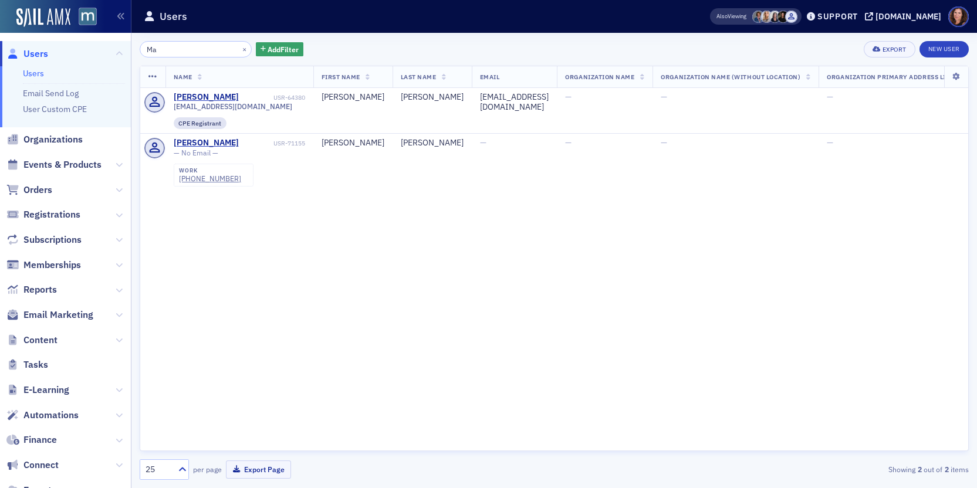
type input "M"
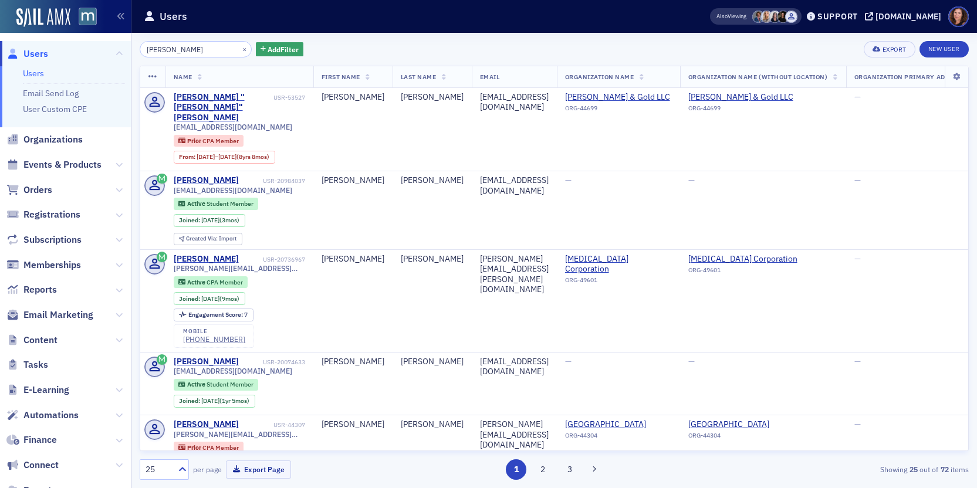
type input "Turner"
click at [153, 48] on input "Turner" at bounding box center [196, 49] width 112 height 16
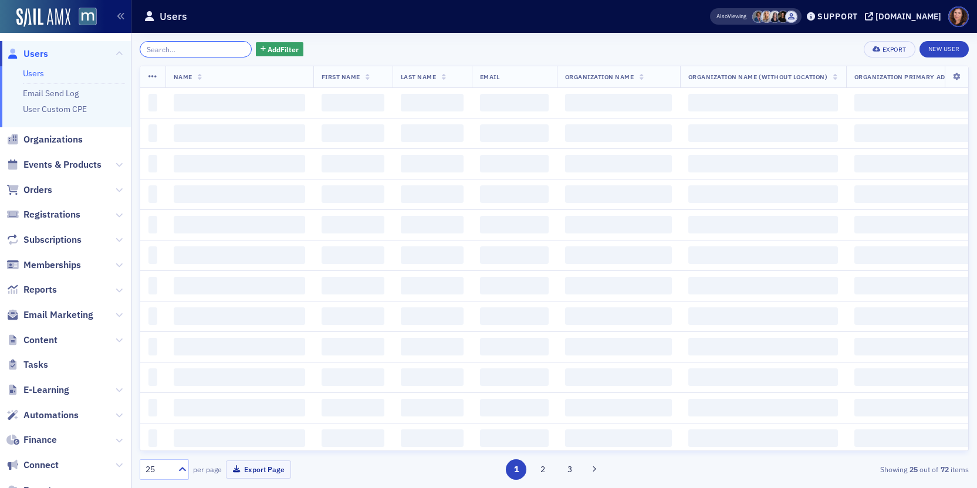
paste input "turnermagali@gmail.com"
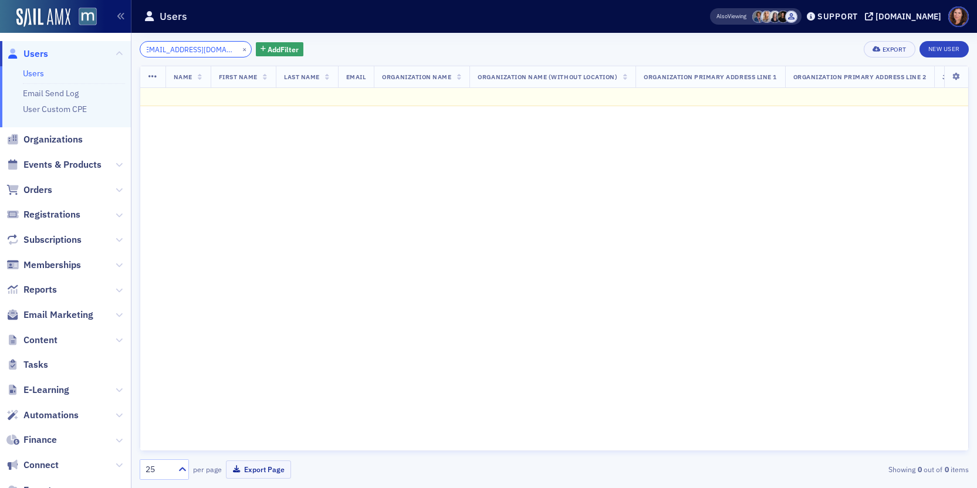
click at [170, 50] on input "turnermagali@gmail.com" at bounding box center [196, 49] width 112 height 16
type input "turnermagali@gmail.com"
click at [924, 16] on div "[DOMAIN_NAME]" at bounding box center [908, 16] width 66 height 11
click at [239, 50] on button "×" at bounding box center [244, 48] width 11 height 11
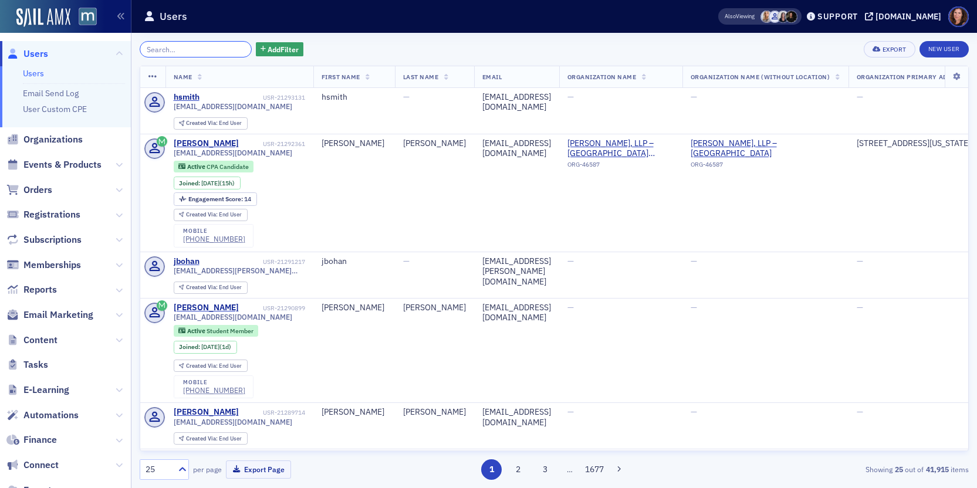
click at [194, 54] on input "search" at bounding box center [196, 49] width 112 height 16
paste input "[EMAIL_ADDRESS][DOMAIN_NAME]"
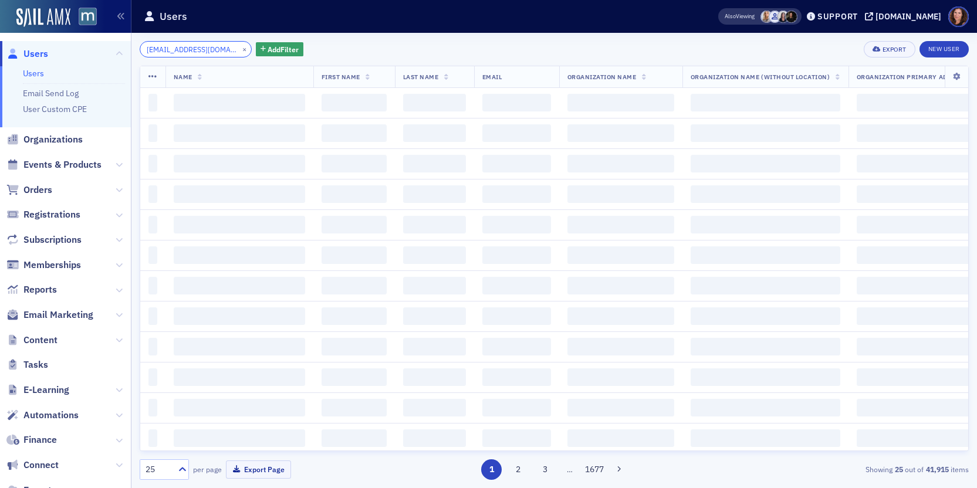
type input "[EMAIL_ADDRESS][DOMAIN_NAME]"
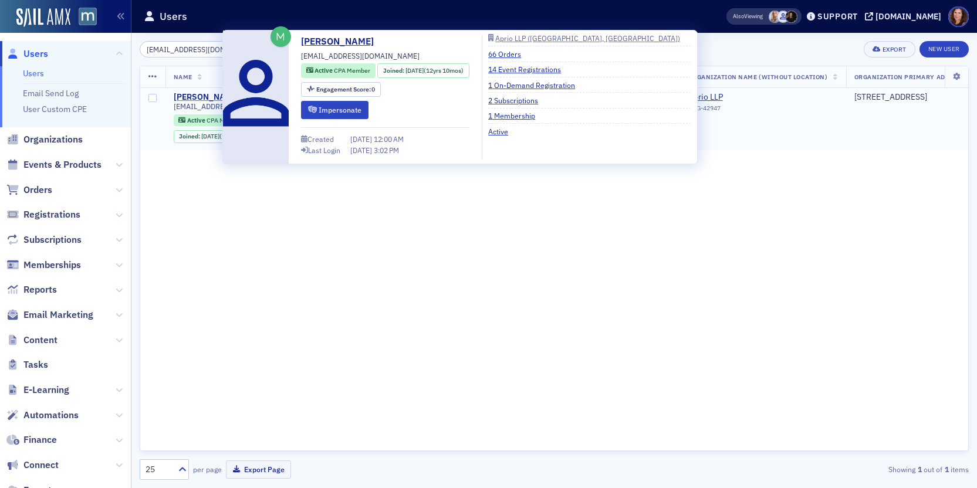
click at [197, 96] on div "[PERSON_NAME]" at bounding box center [206, 97] width 65 height 11
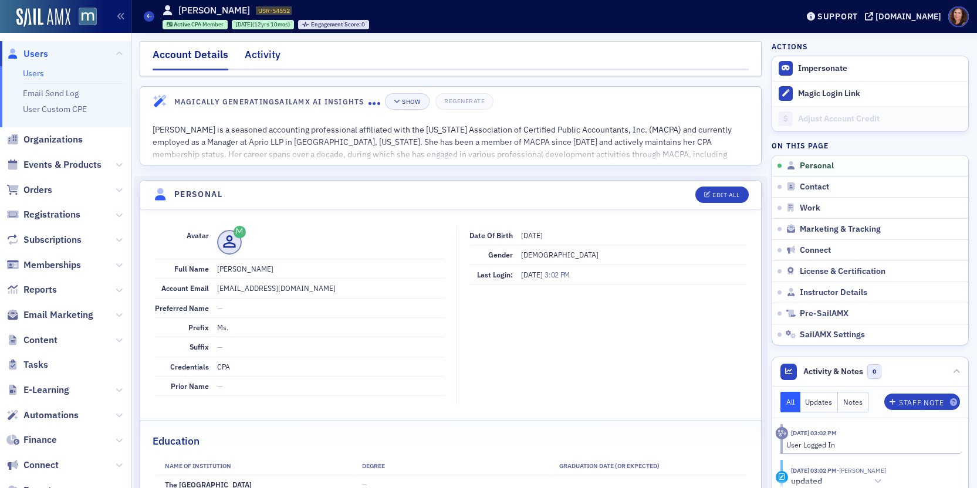
click at [259, 53] on div "Activity" at bounding box center [263, 58] width 36 height 22
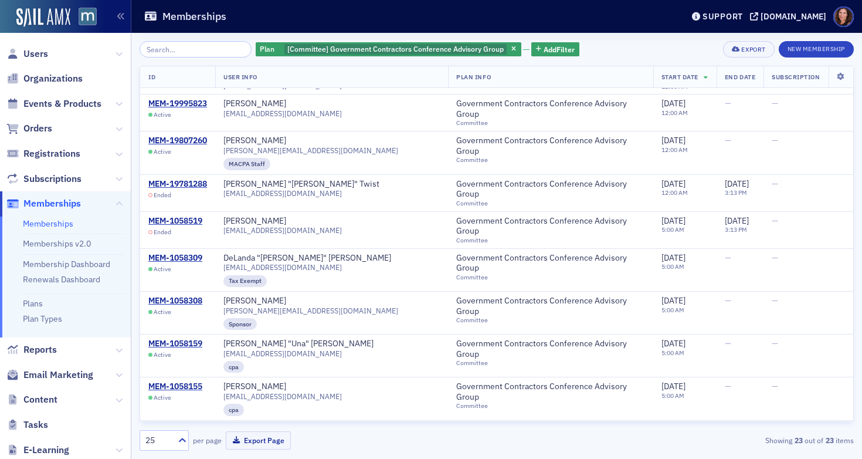
scroll to position [610, 0]
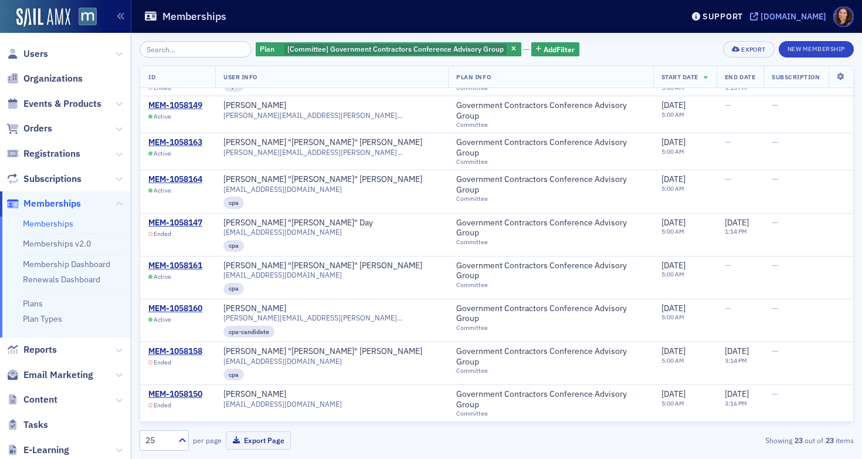
click at [801, 21] on div "[DOMAIN_NAME]" at bounding box center [794, 16] width 66 height 11
